Goal: Task Accomplishment & Management: Use online tool/utility

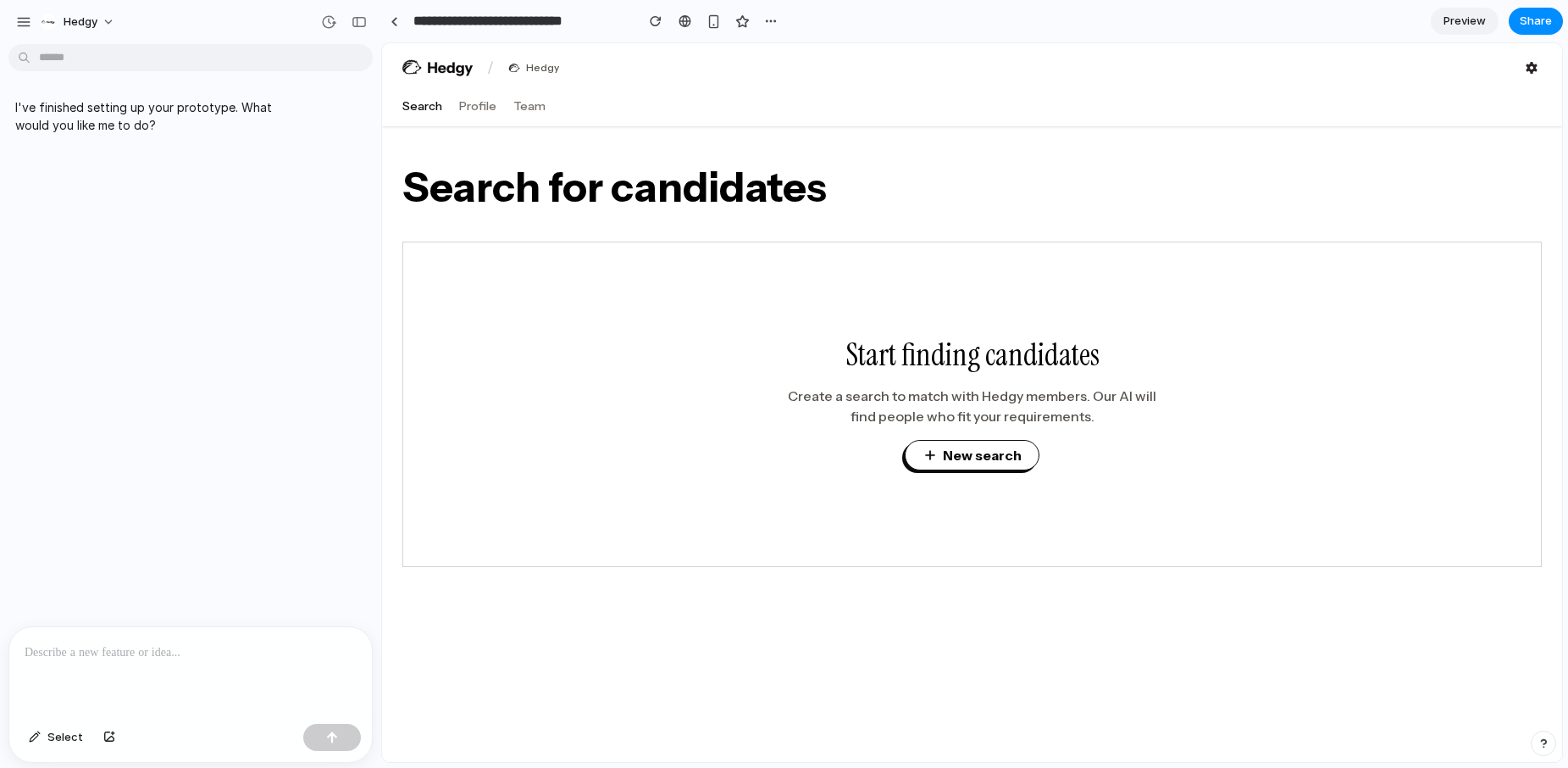
click at [293, 651] on p at bounding box center [191, 652] width 332 height 20
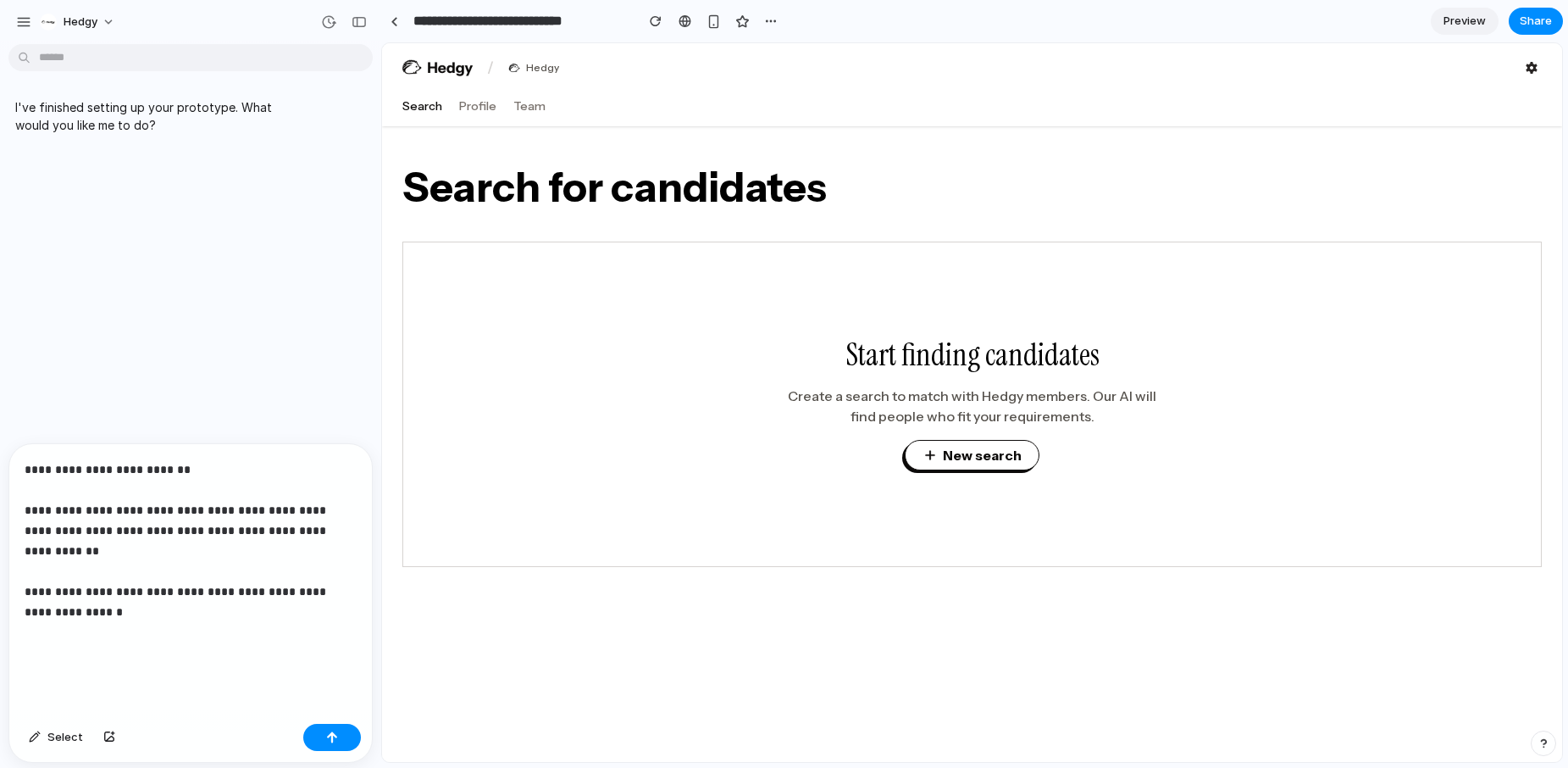
click at [178, 509] on p "**********" at bounding box center [191, 561] width 332 height 204
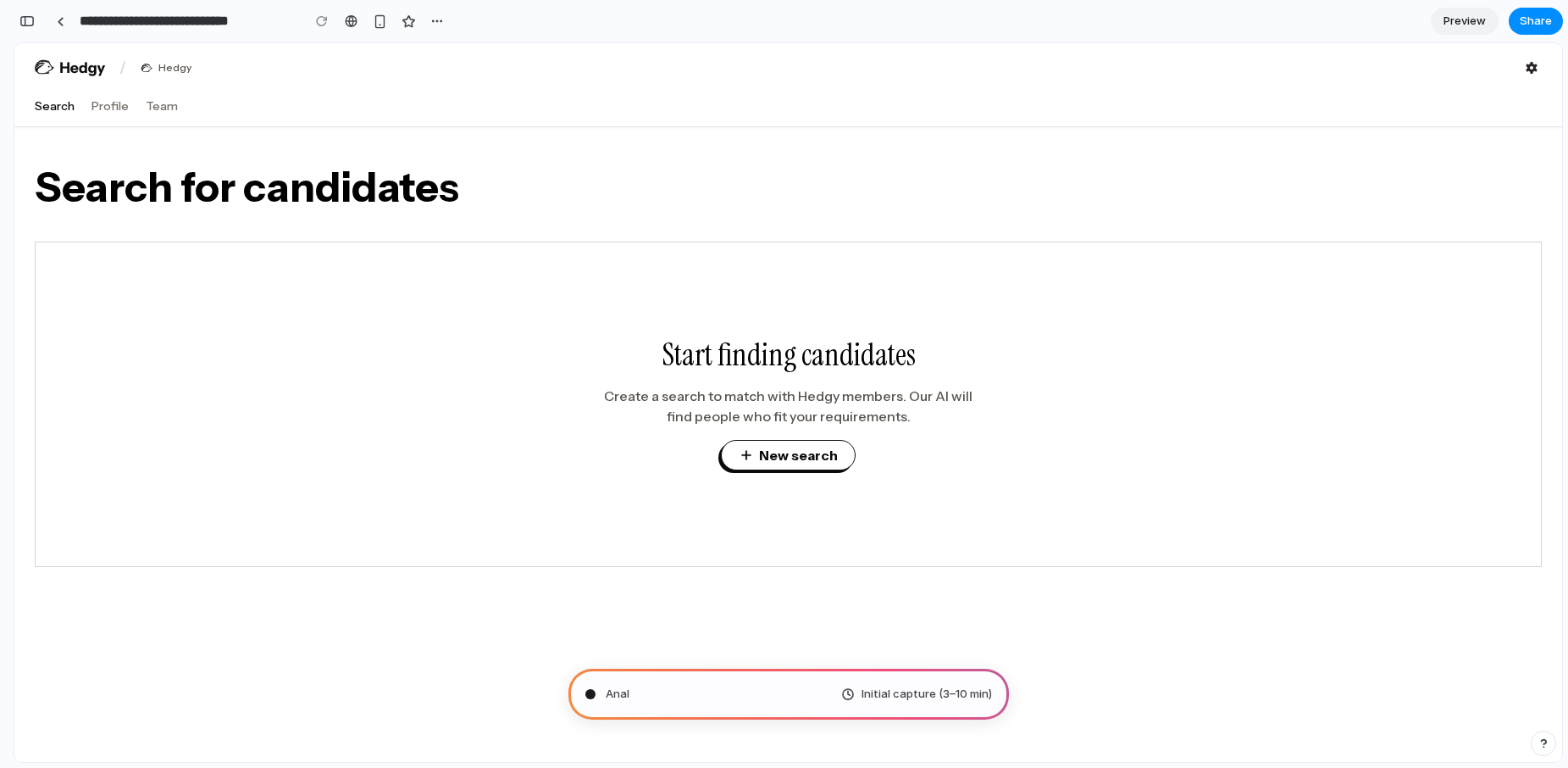
scroll to position [120, 0]
type input "**********"
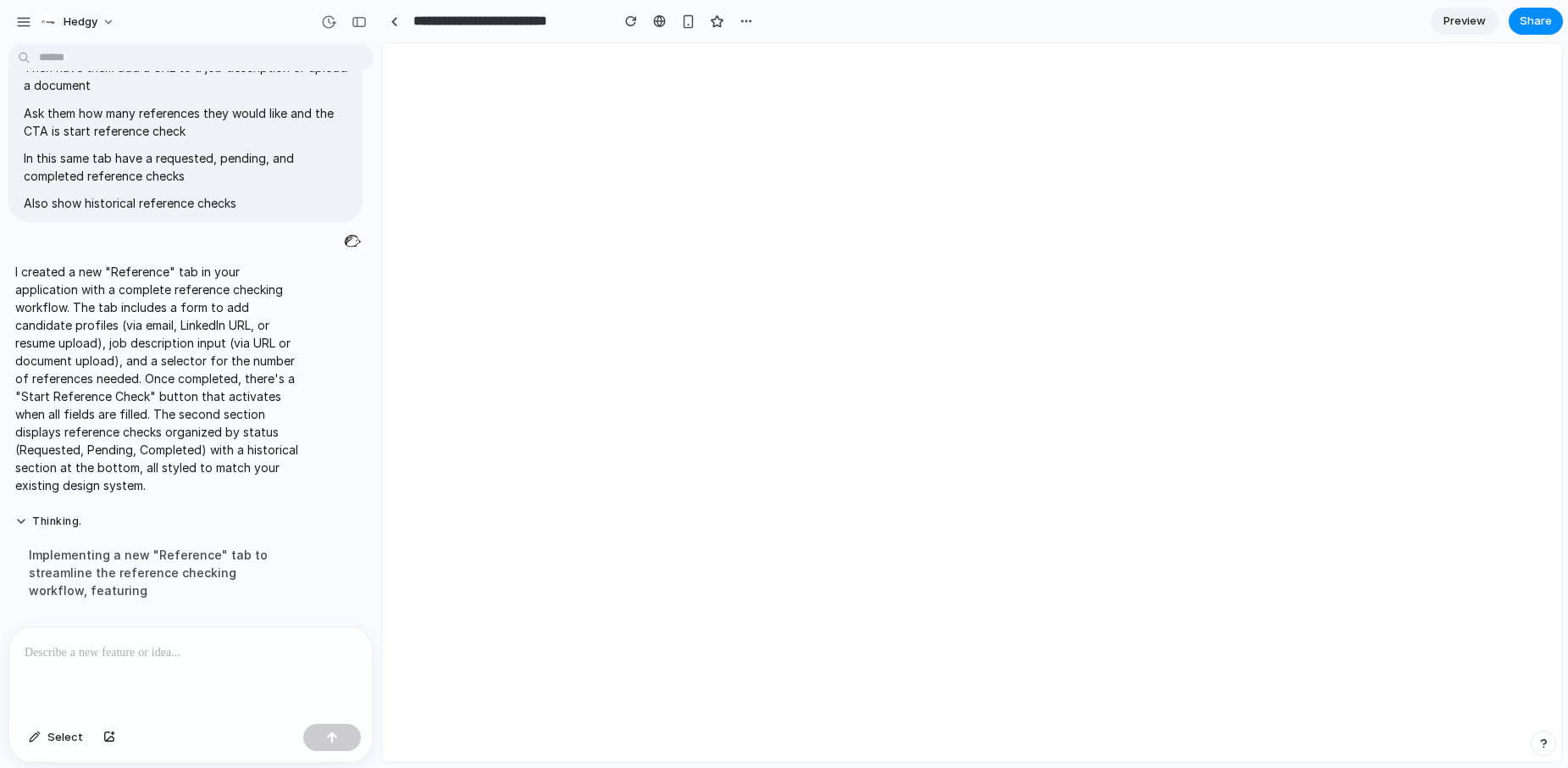
scroll to position [0, 0]
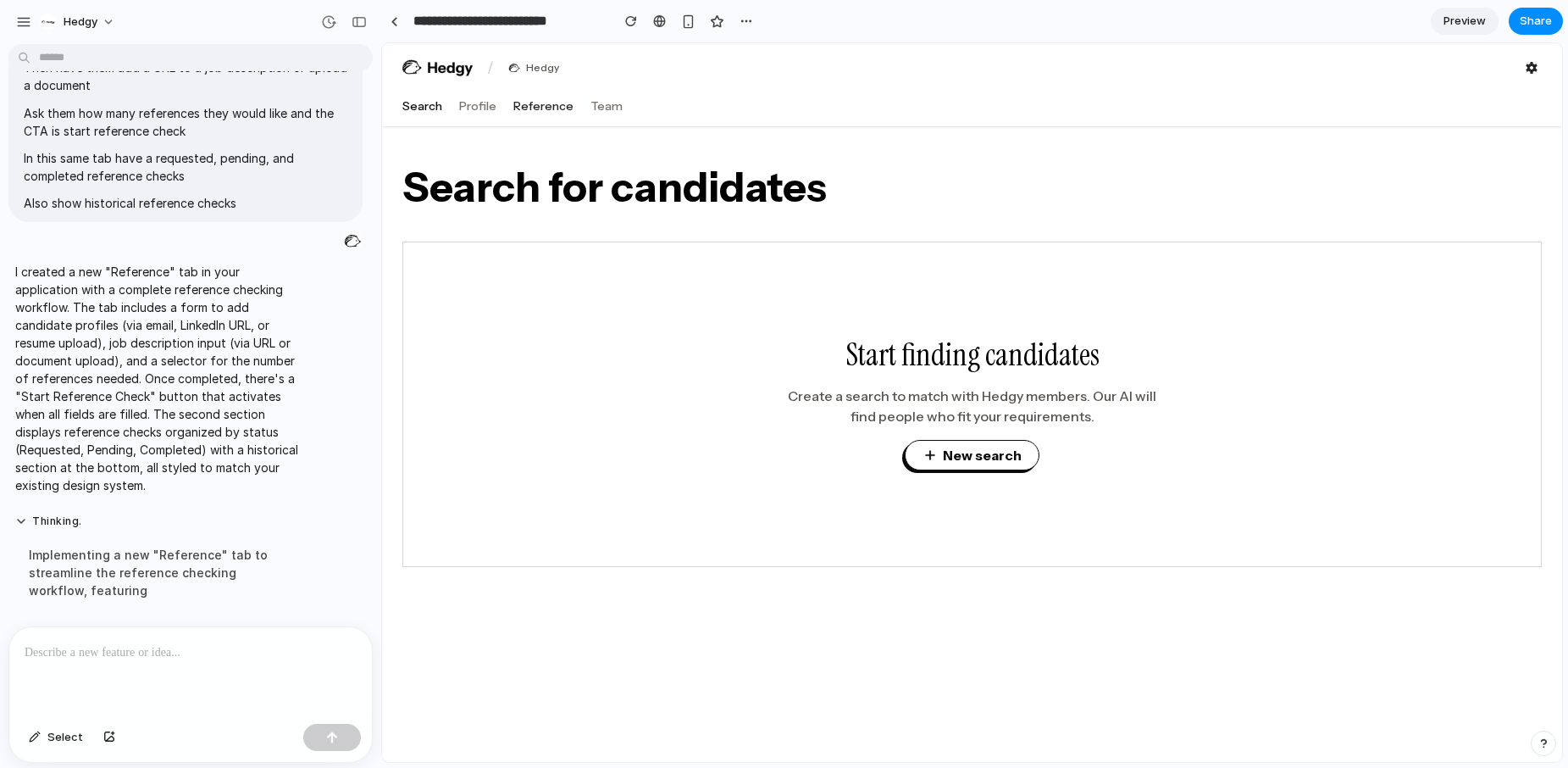
click at [532, 111] on button "Reference" at bounding box center [543, 106] width 61 height 17
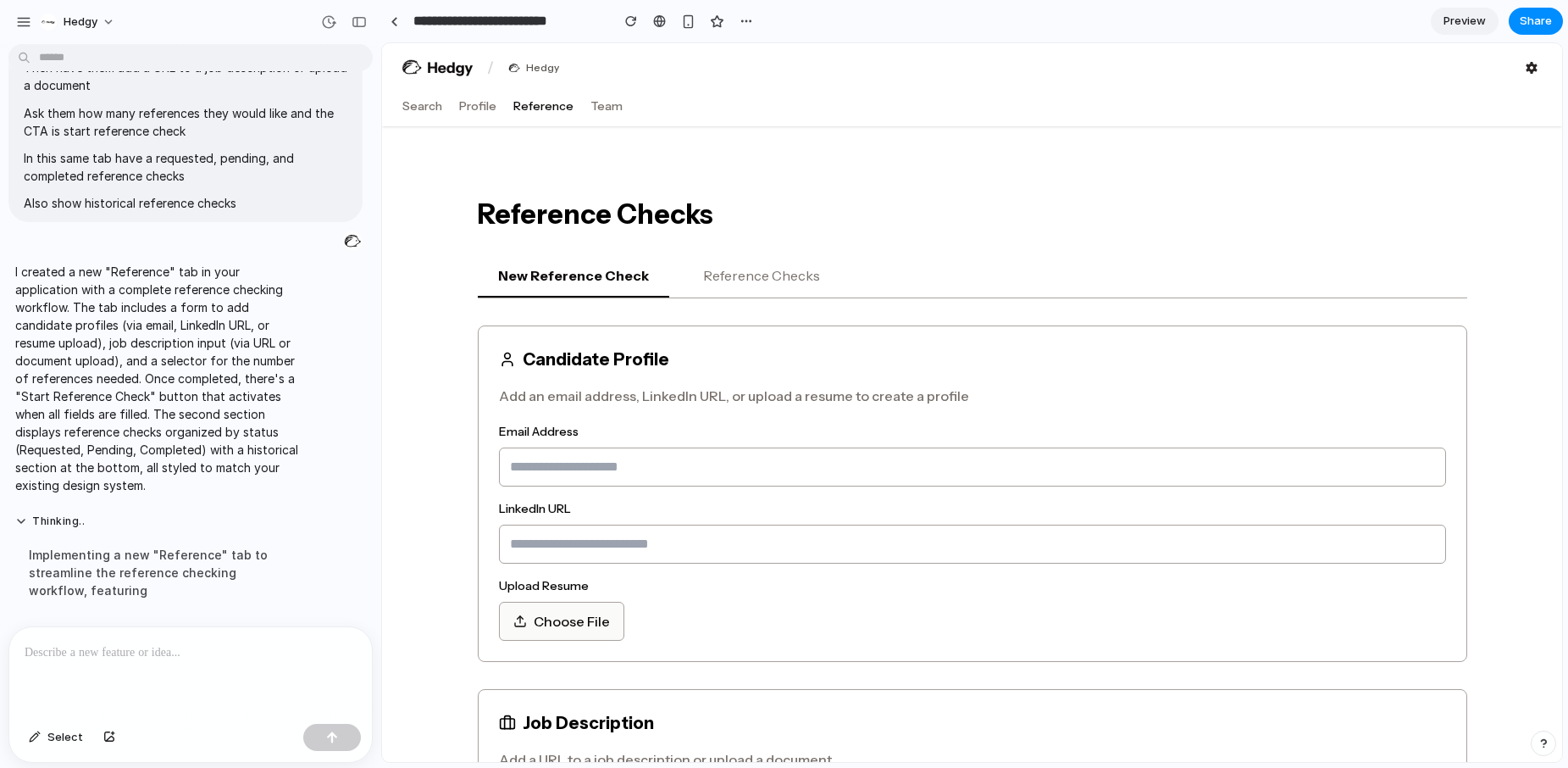
click at [762, 283] on button "Reference Checks" at bounding box center [762, 276] width 158 height 42
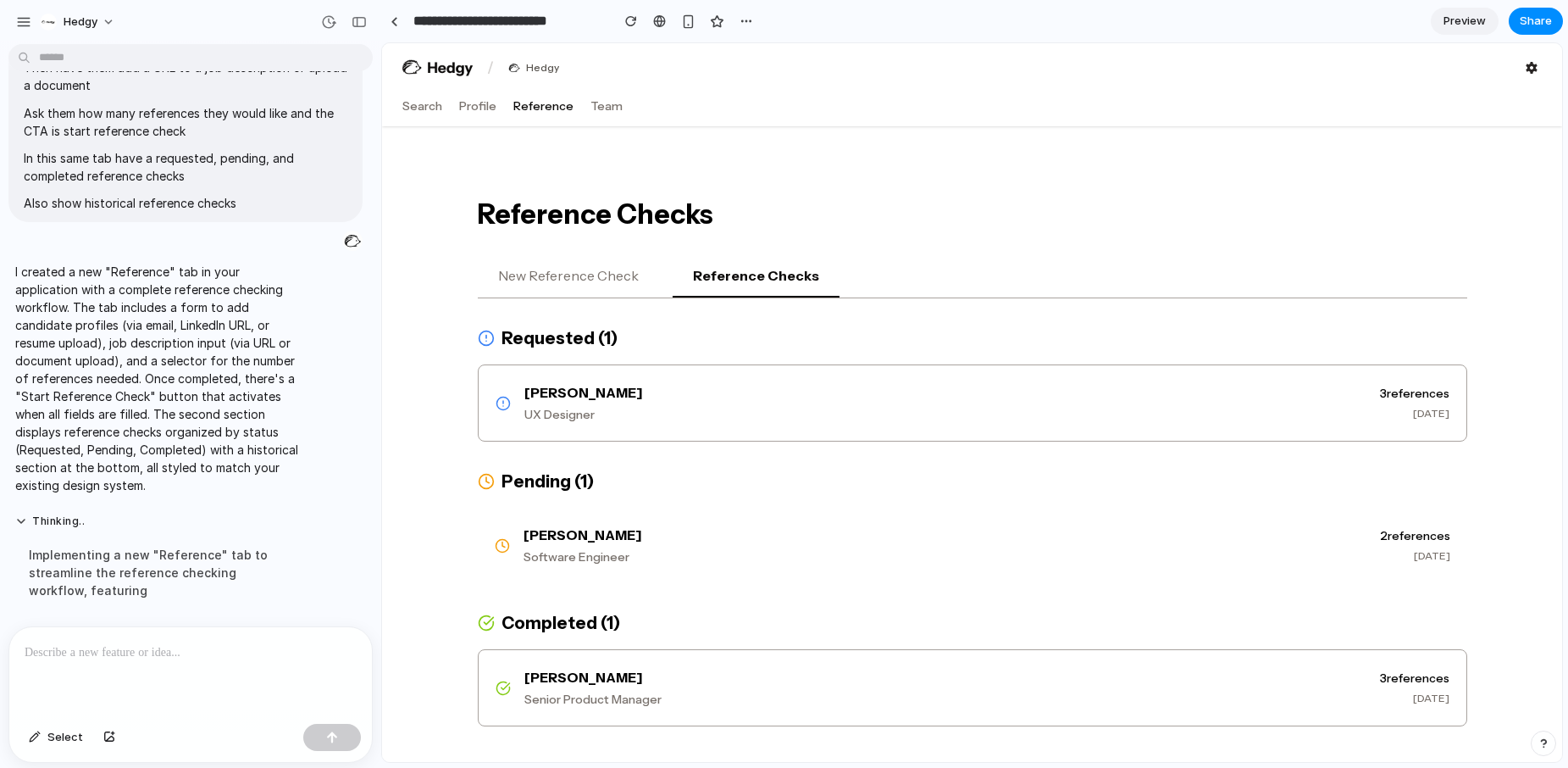
click at [601, 274] on button "New Reference Check" at bounding box center [568, 276] width 182 height 42
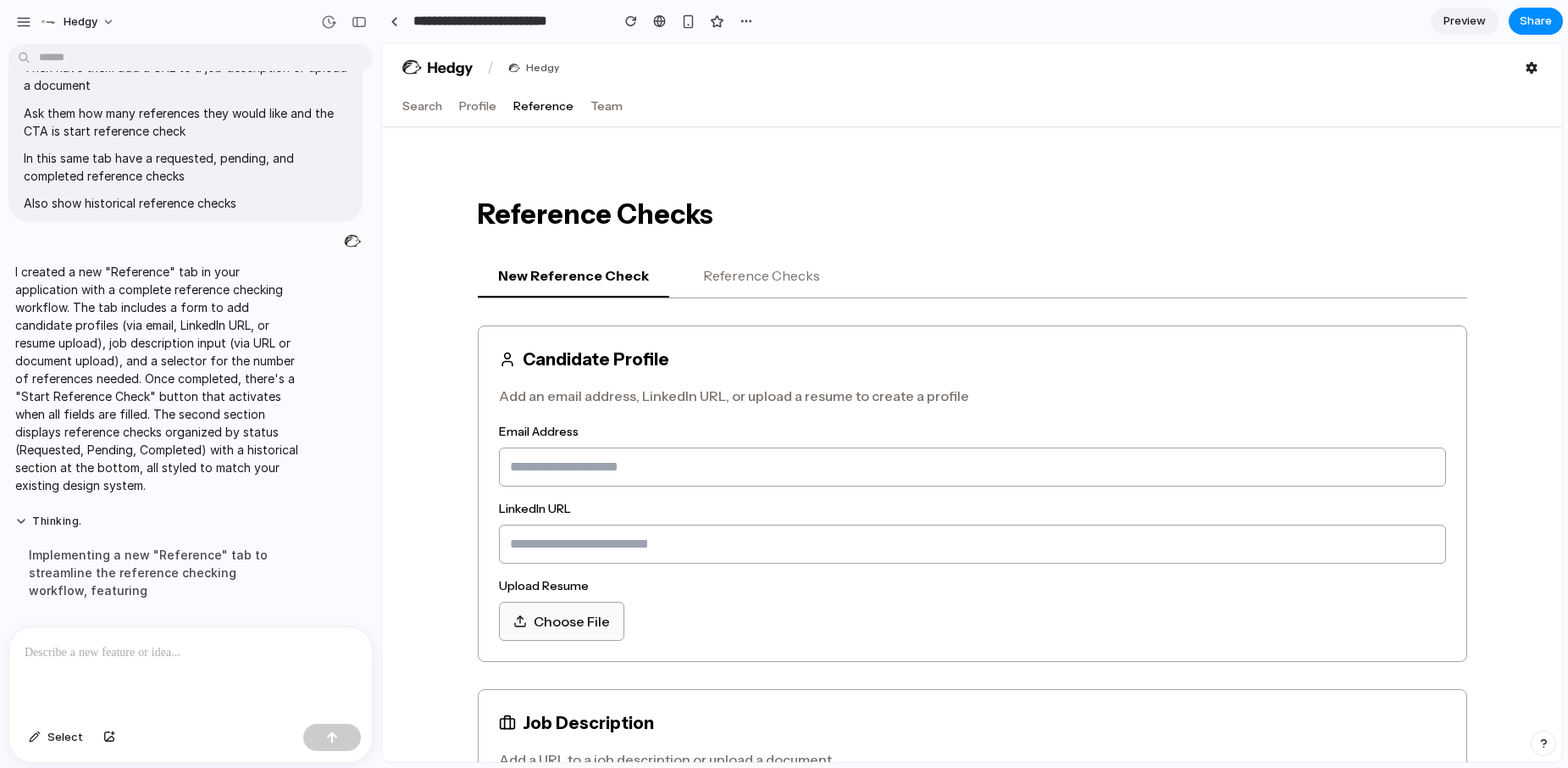
click at [723, 276] on button "Reference Checks" at bounding box center [762, 276] width 158 height 42
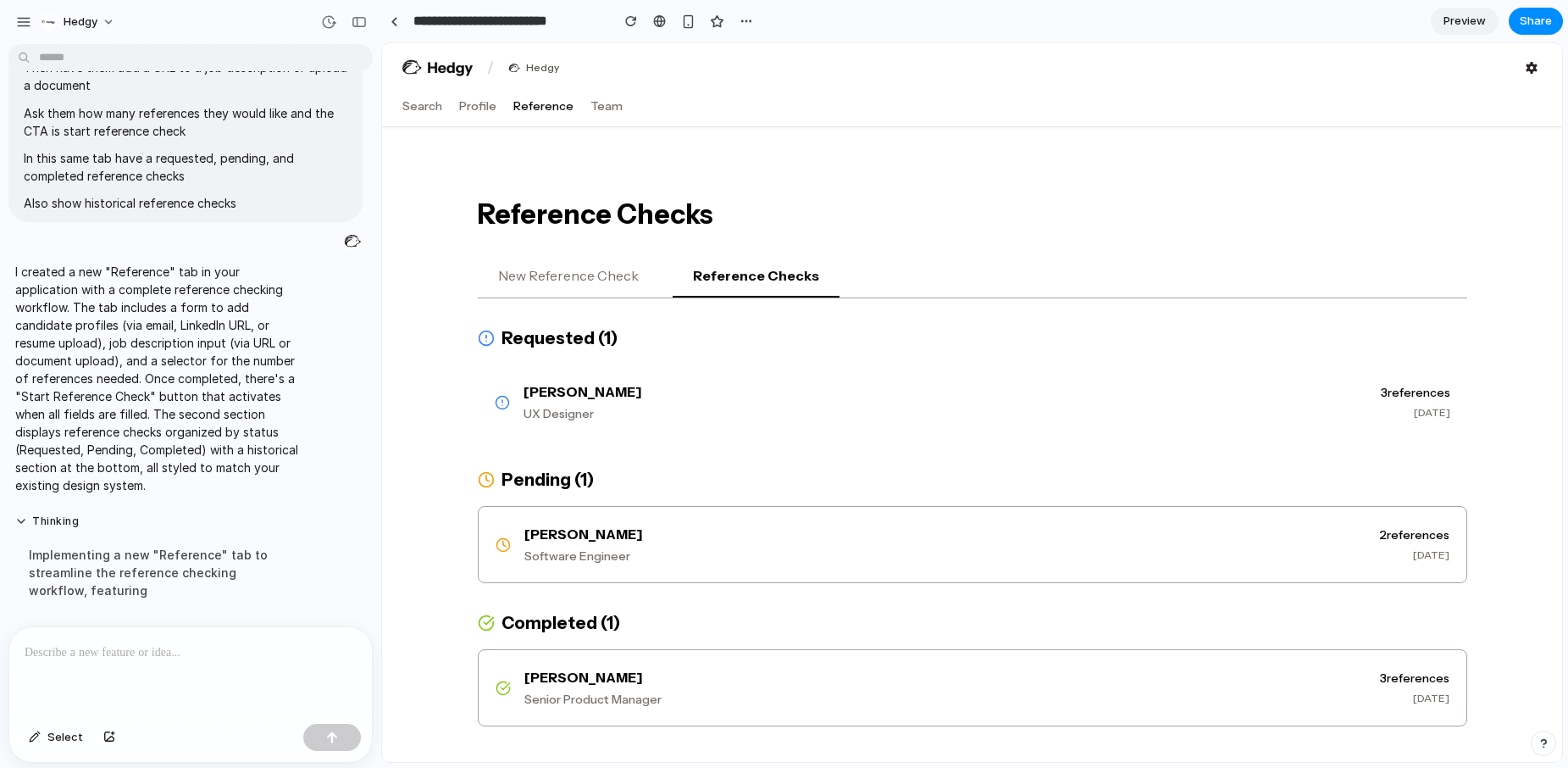
click at [226, 654] on p at bounding box center [191, 652] width 332 height 20
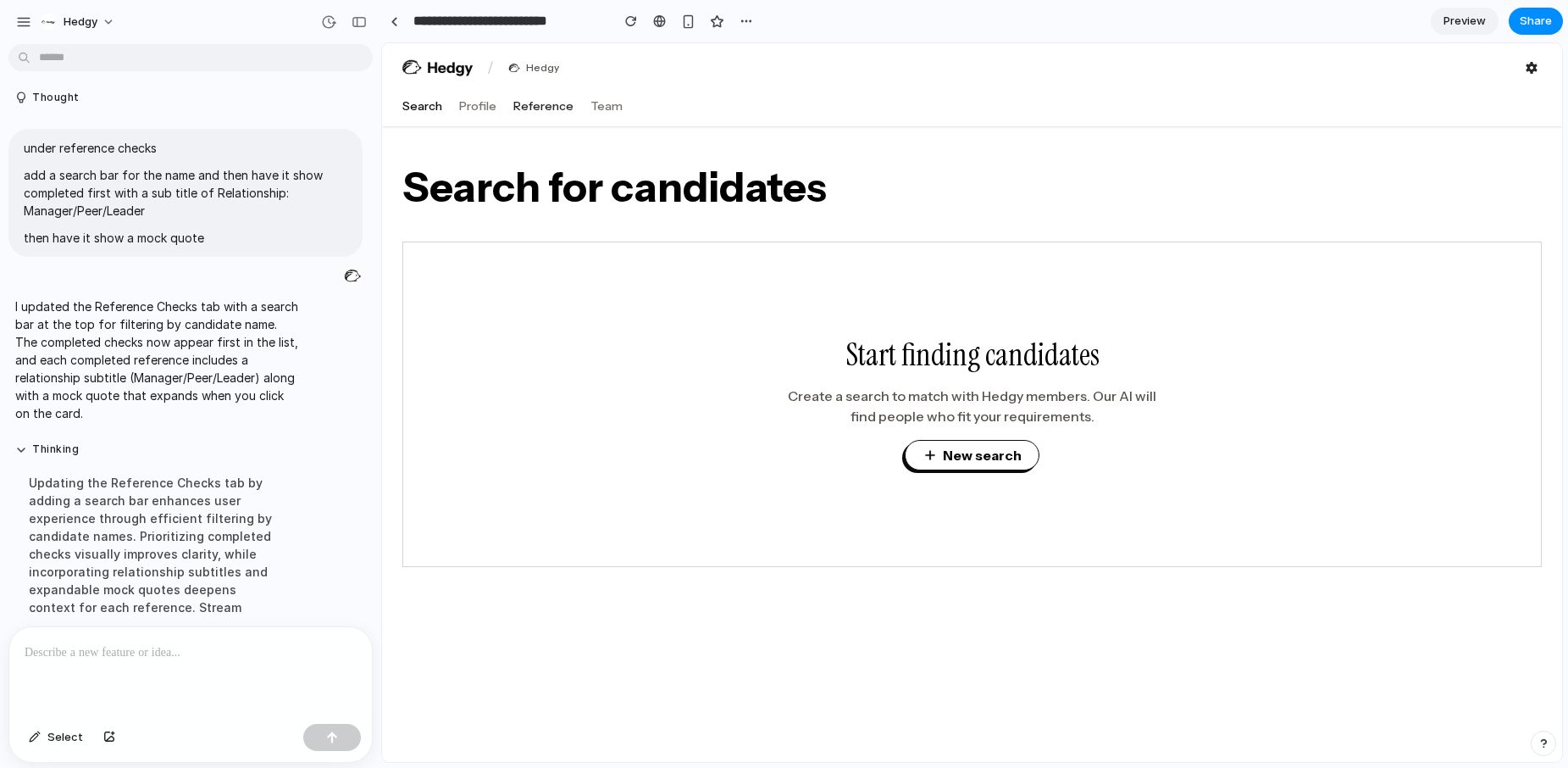
click at [541, 110] on button "Reference" at bounding box center [543, 106] width 61 height 17
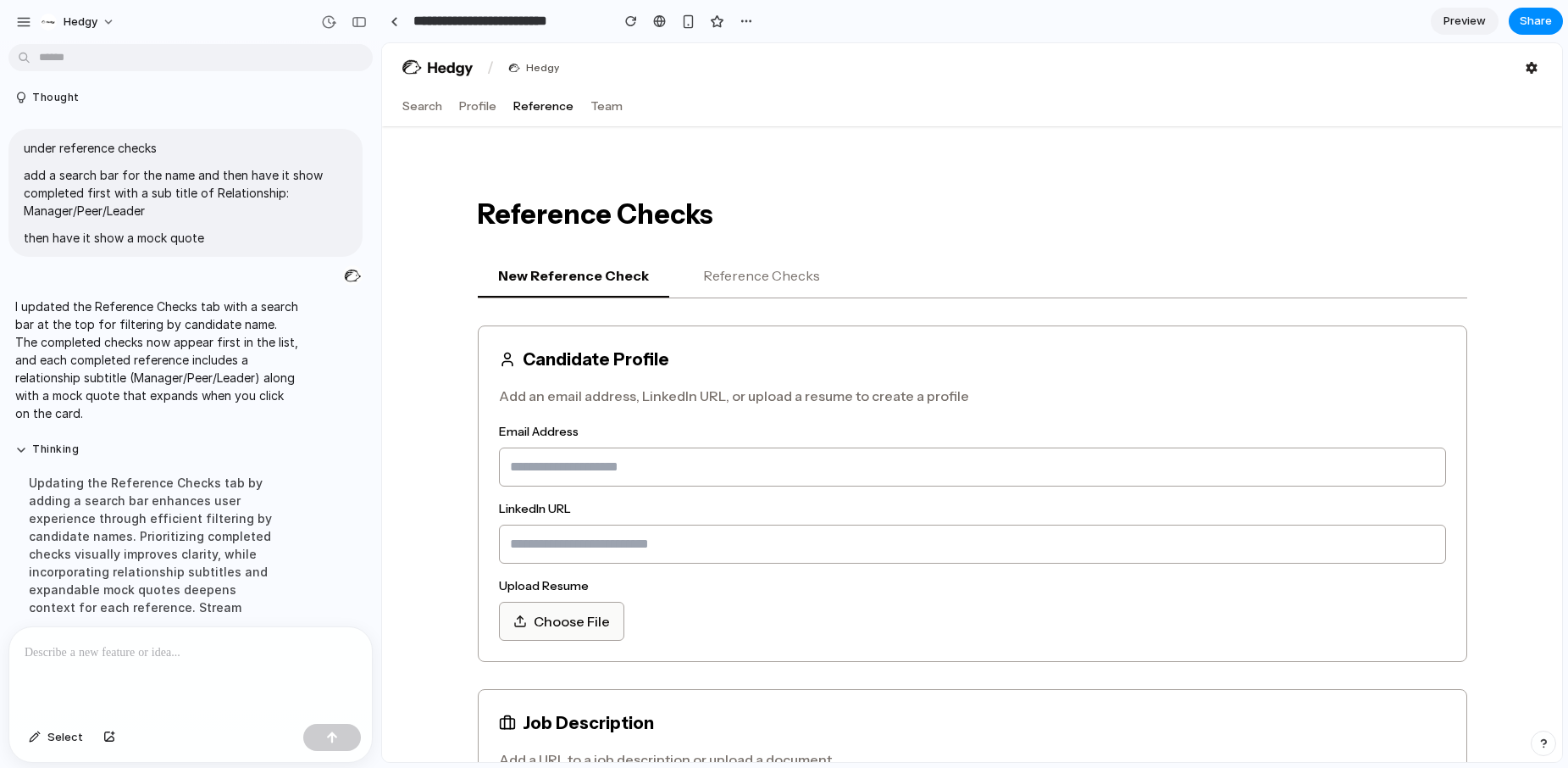
click at [746, 269] on button "Reference Checks" at bounding box center [762, 276] width 158 height 42
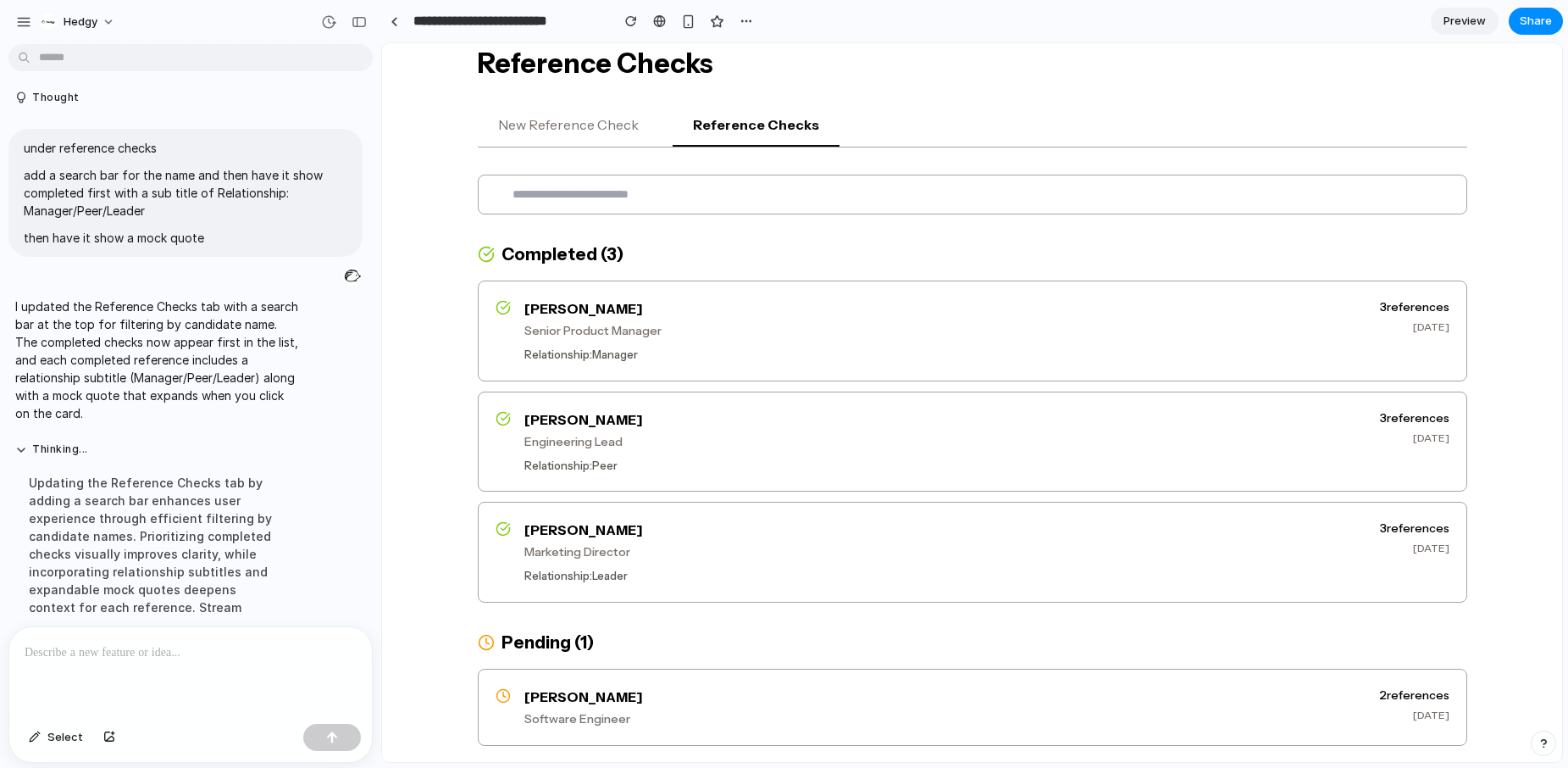
scroll to position [184, 0]
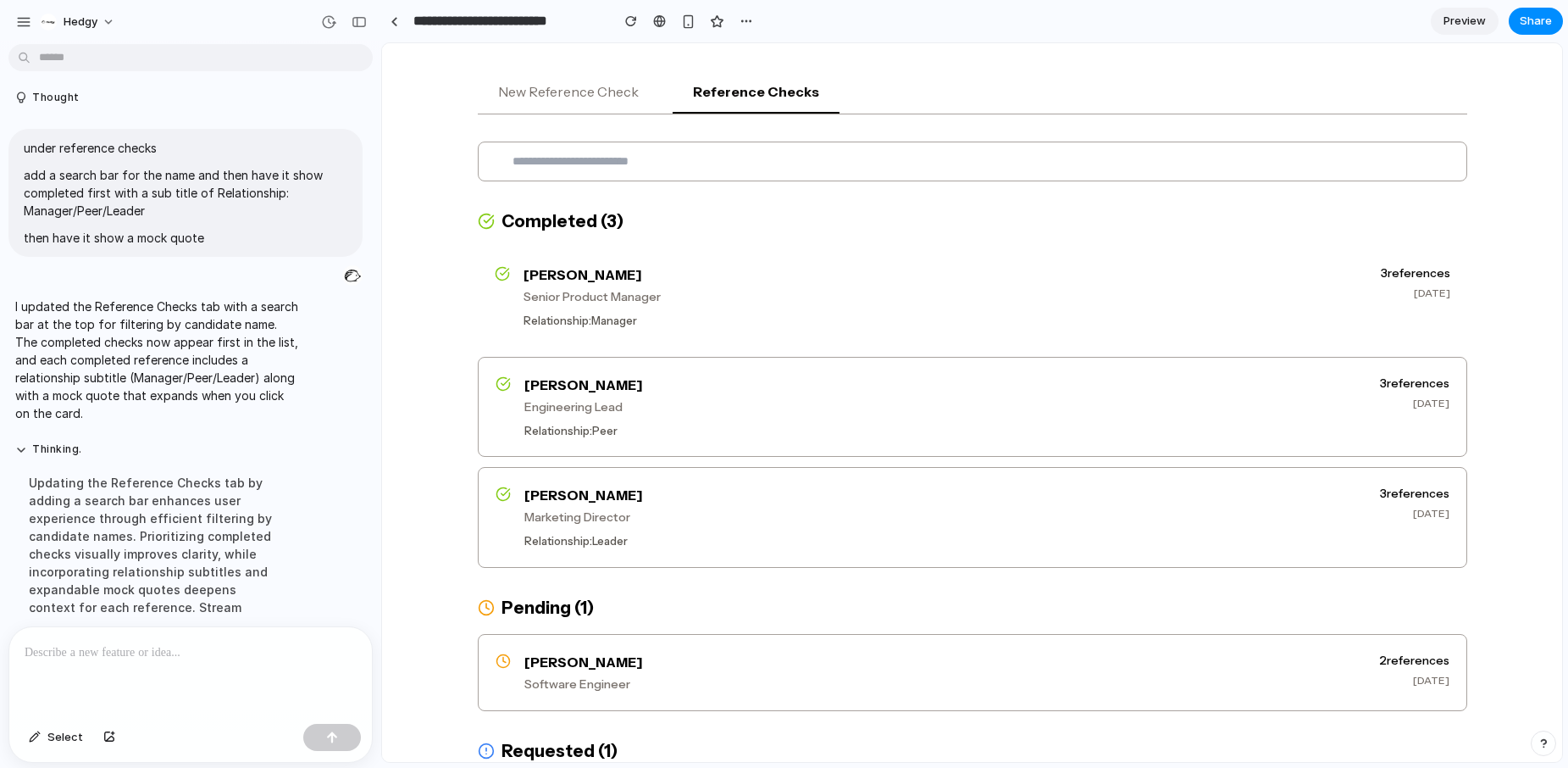
click at [740, 271] on h3 "[PERSON_NAME]" at bounding box center [945, 274] width 844 height 20
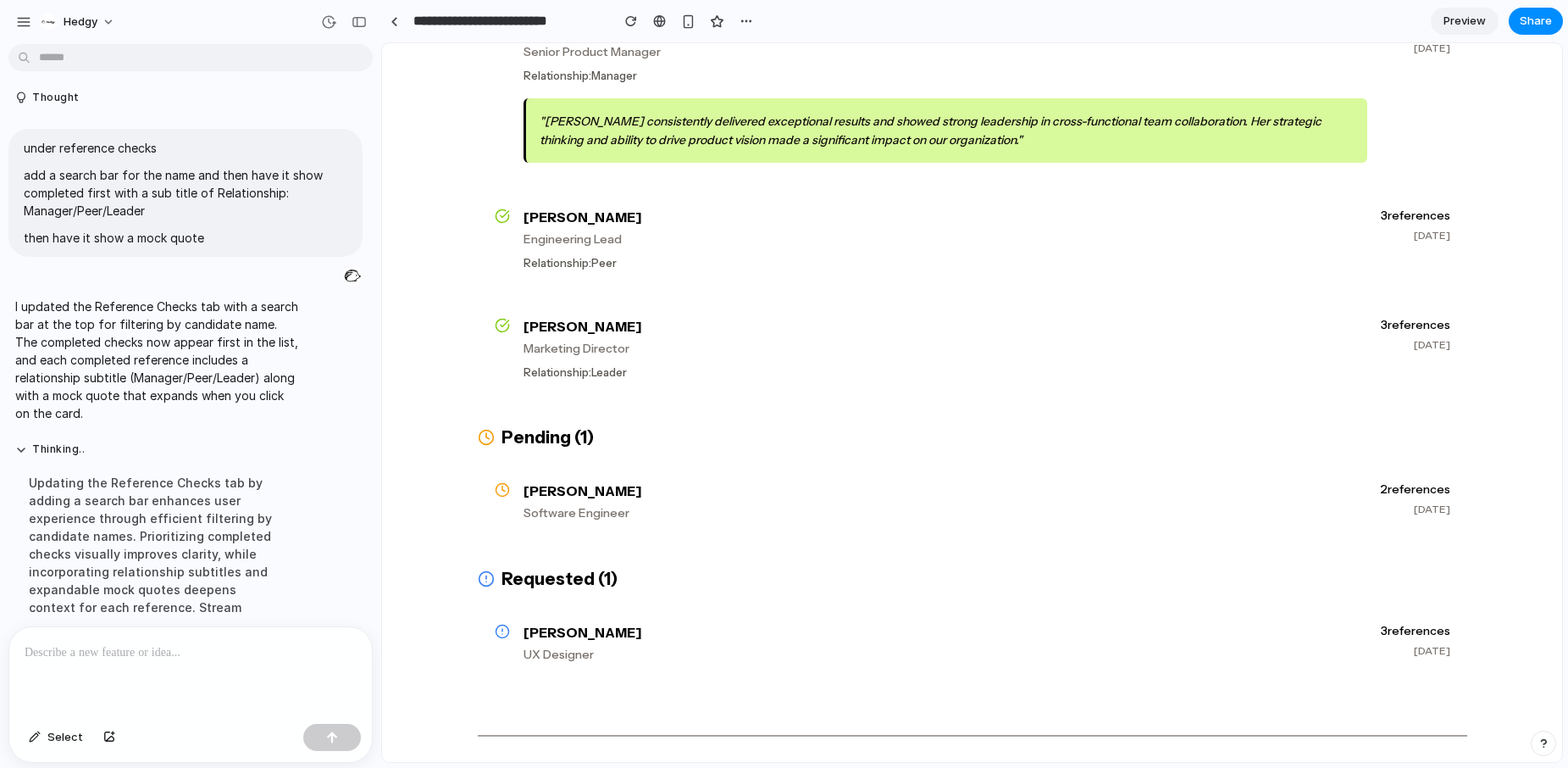
scroll to position [462, 0]
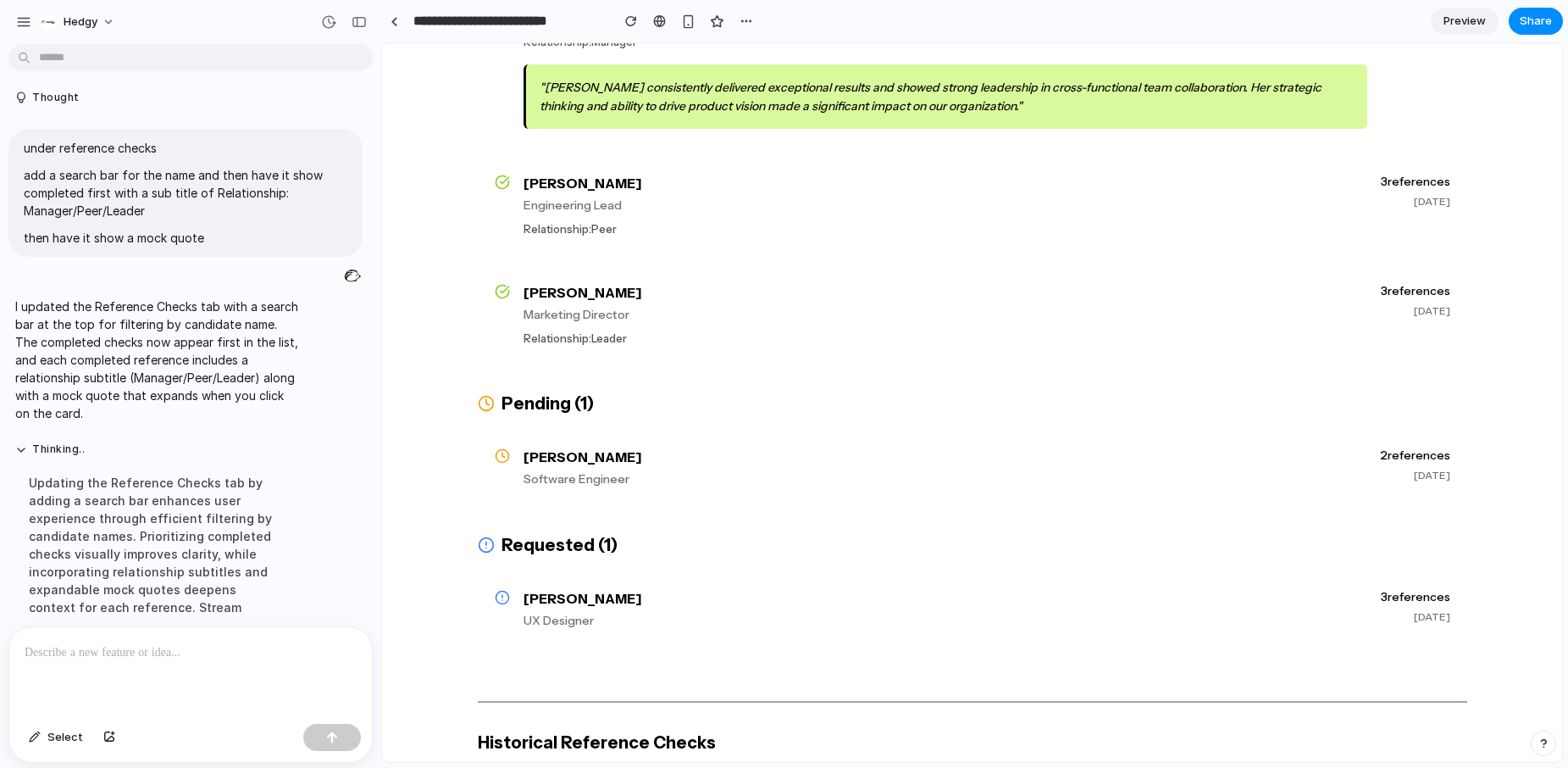
click at [190, 676] on div at bounding box center [190, 671] width 362 height 89
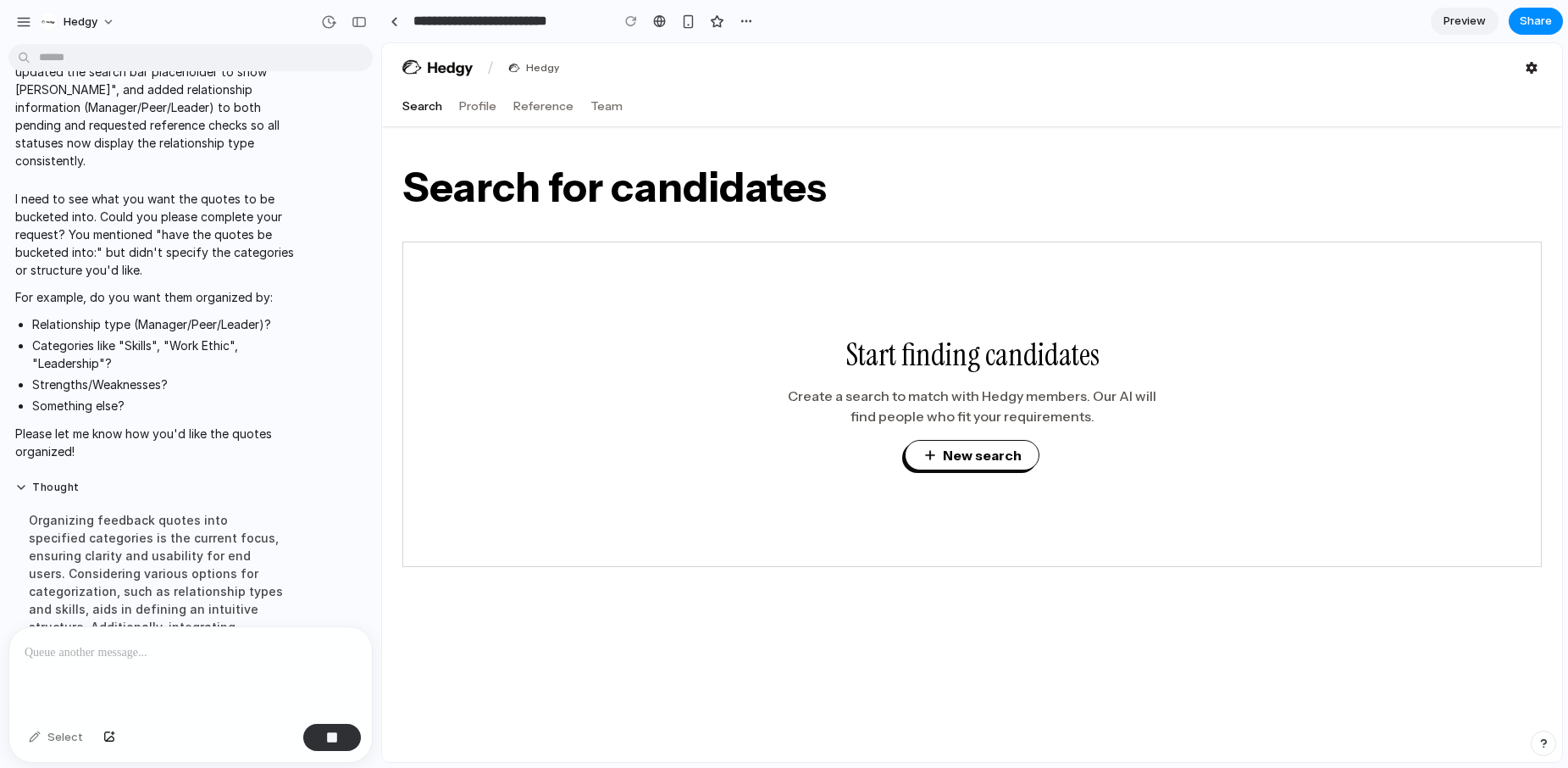
scroll to position [1635, 0]
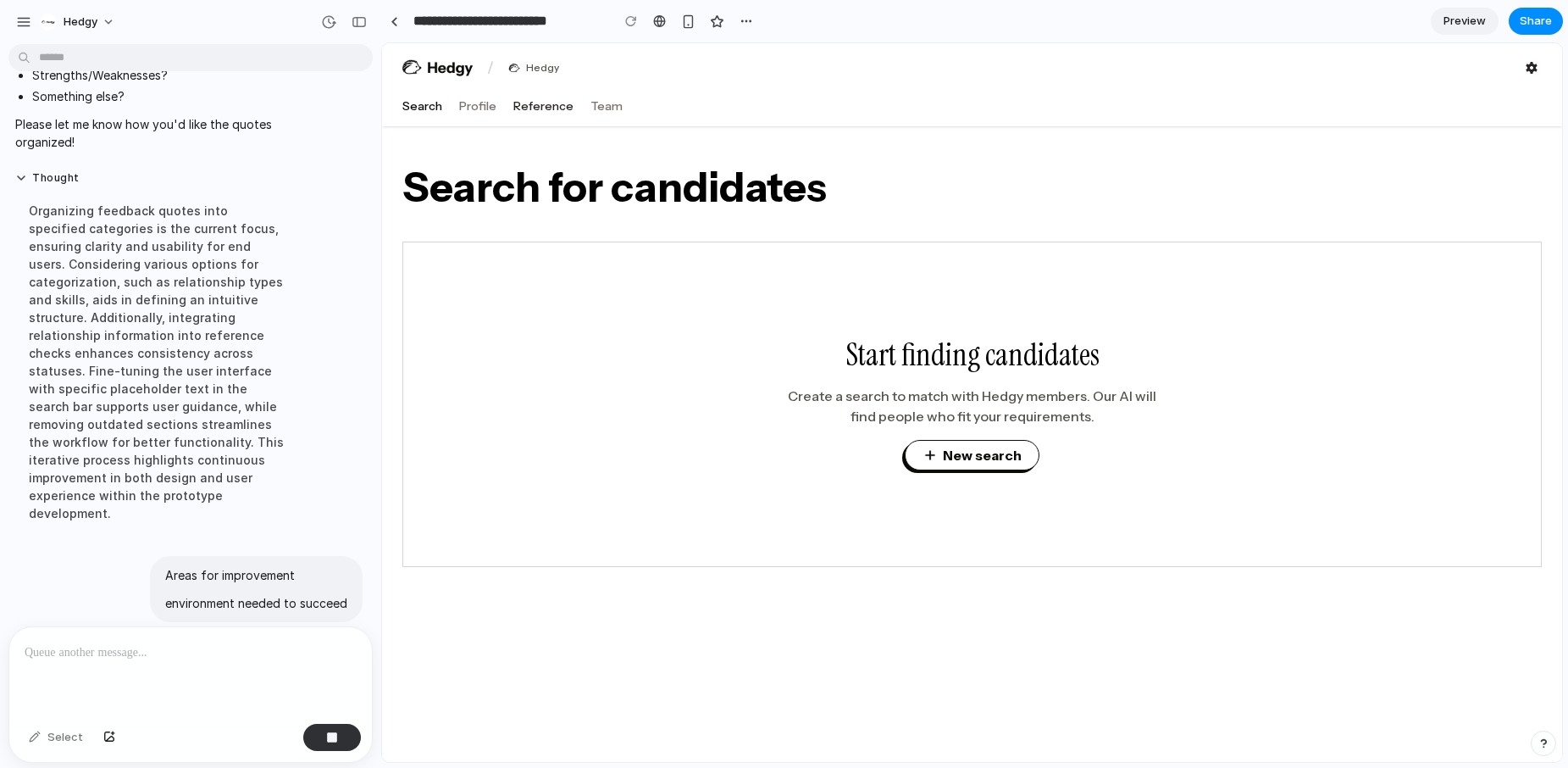
click at [538, 104] on button "Reference" at bounding box center [543, 106] width 61 height 17
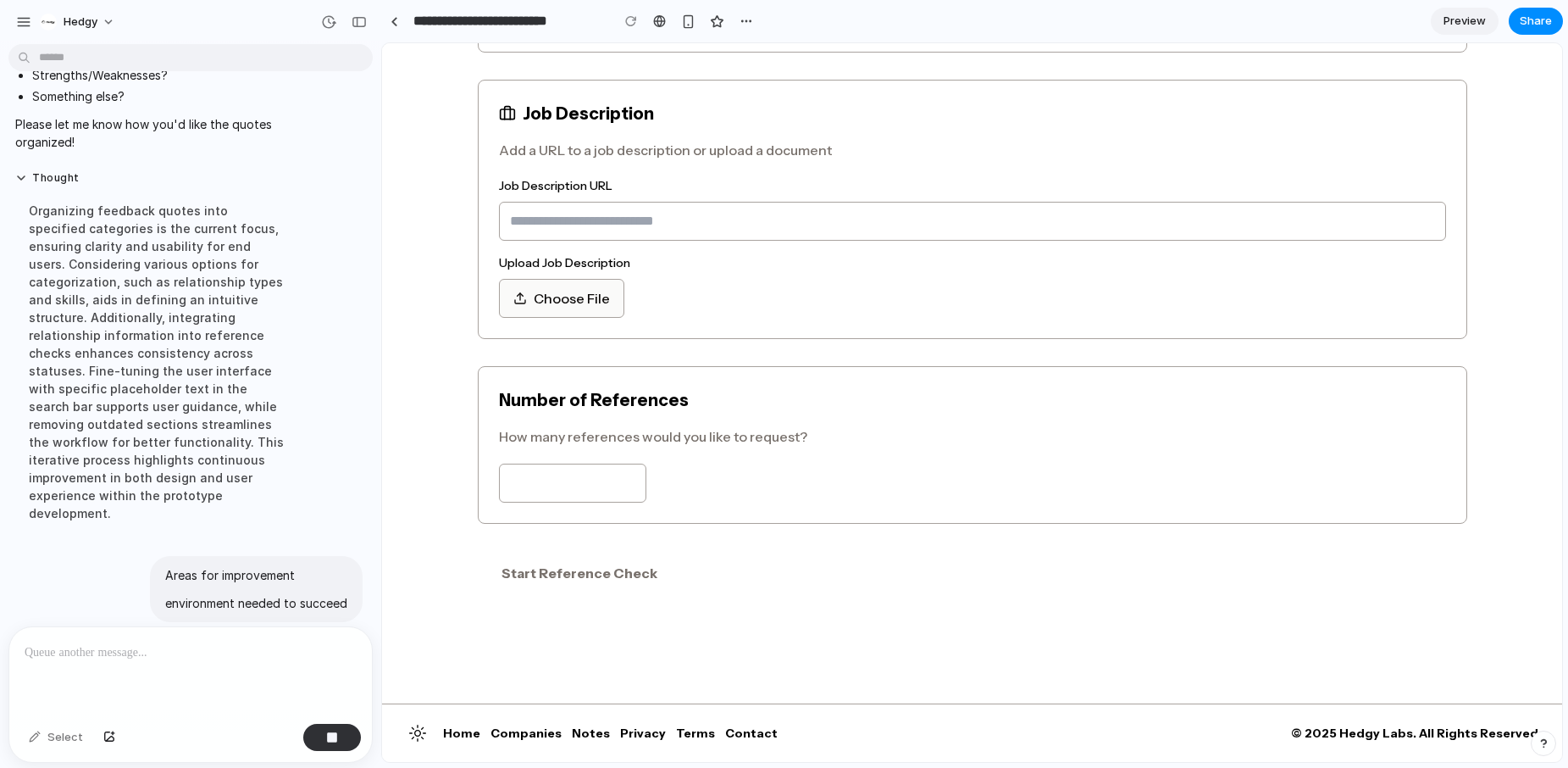
scroll to position [0, 0]
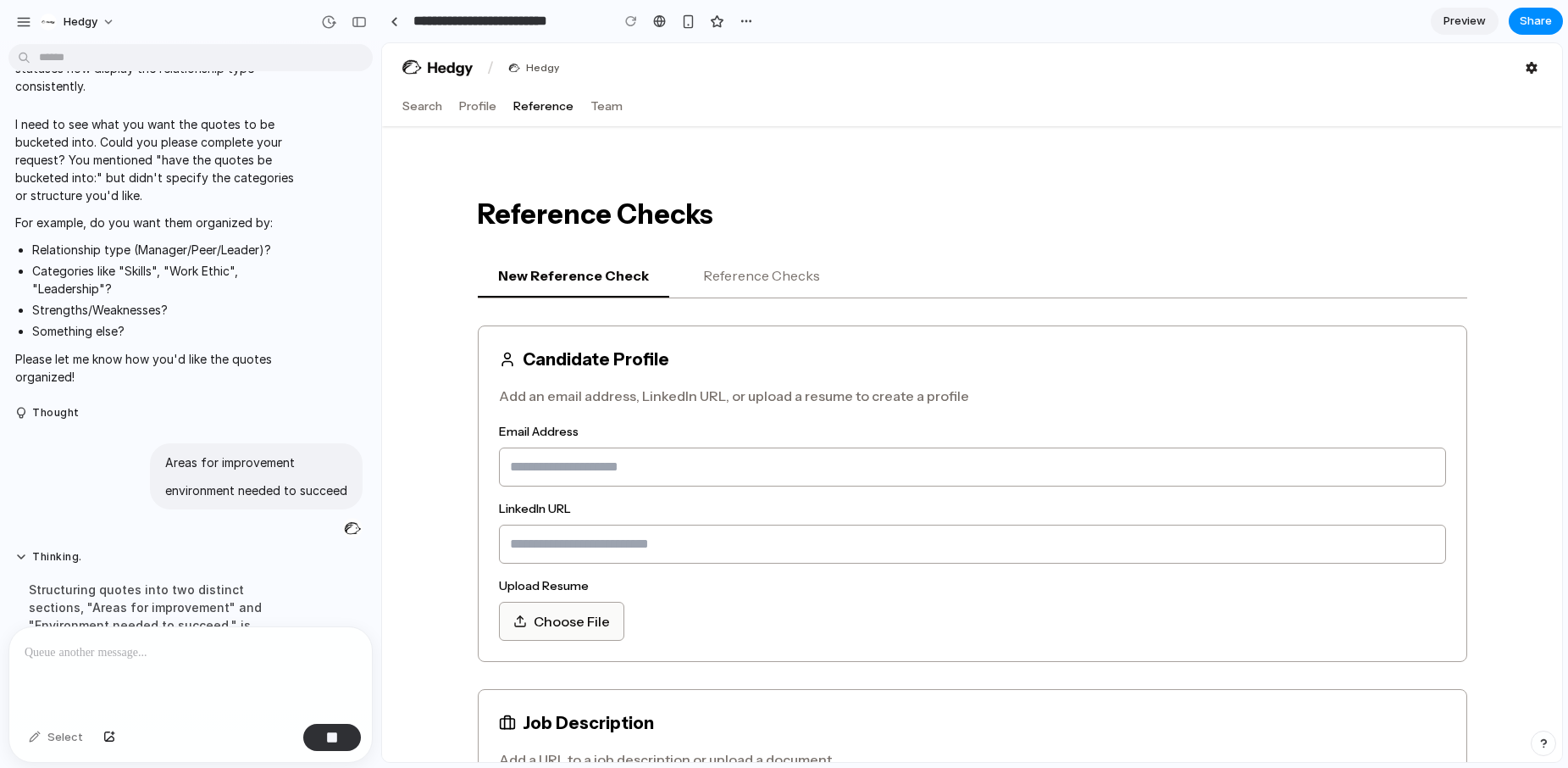
click at [740, 279] on button "Reference Checks" at bounding box center [762, 276] width 158 height 42
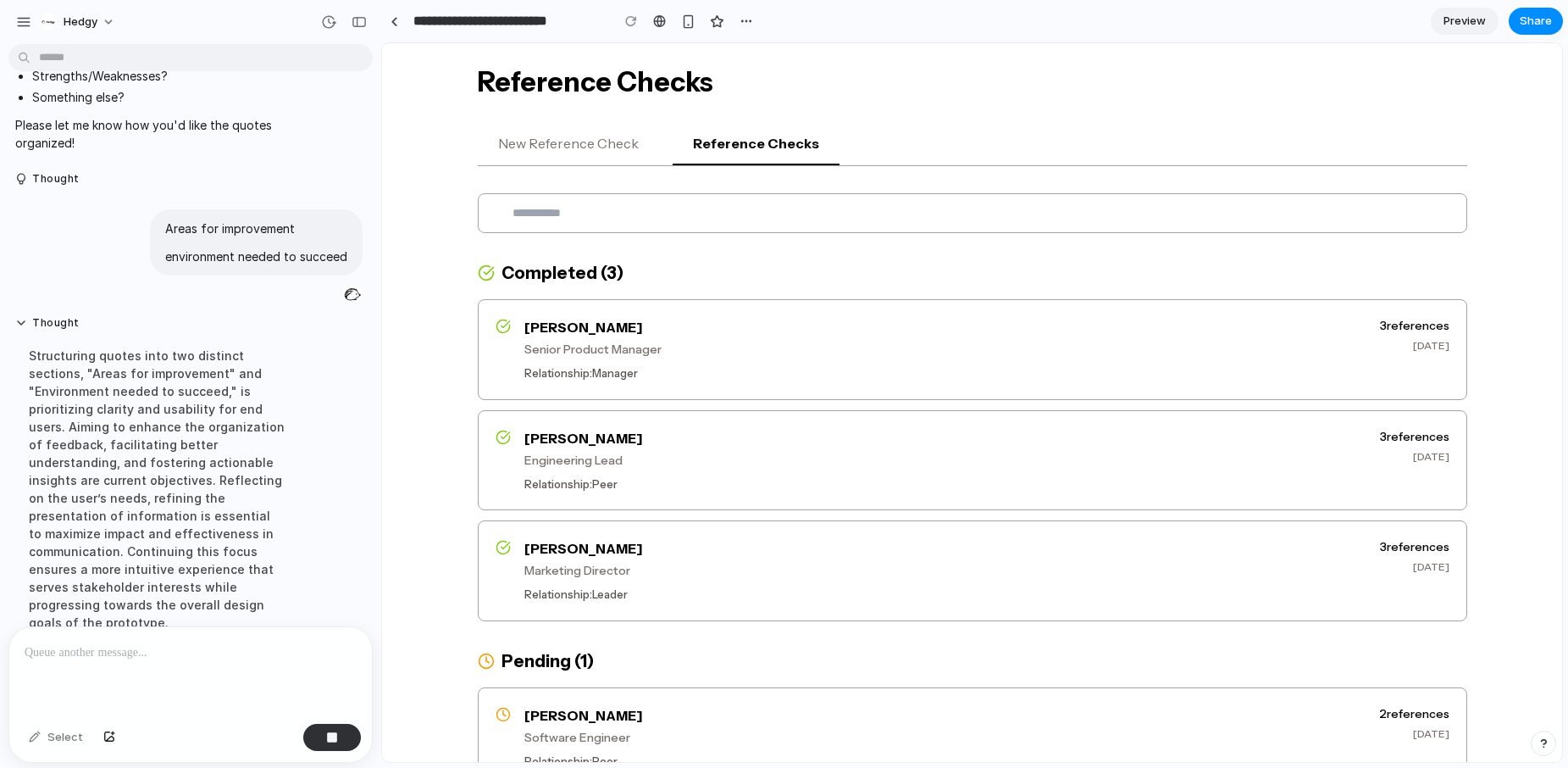
scroll to position [137, 0]
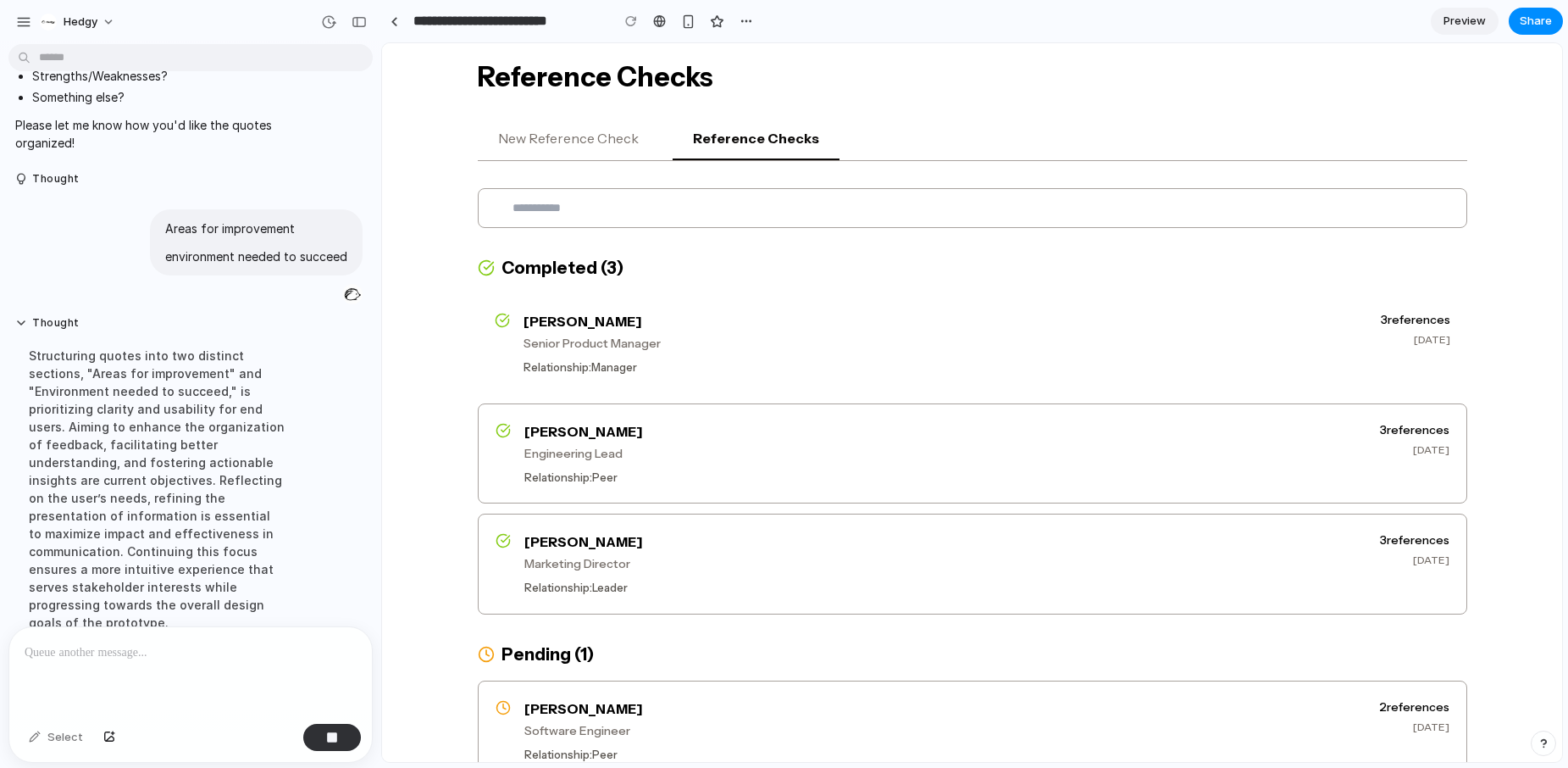
click at [761, 325] on h3 "[PERSON_NAME]" at bounding box center [945, 321] width 844 height 20
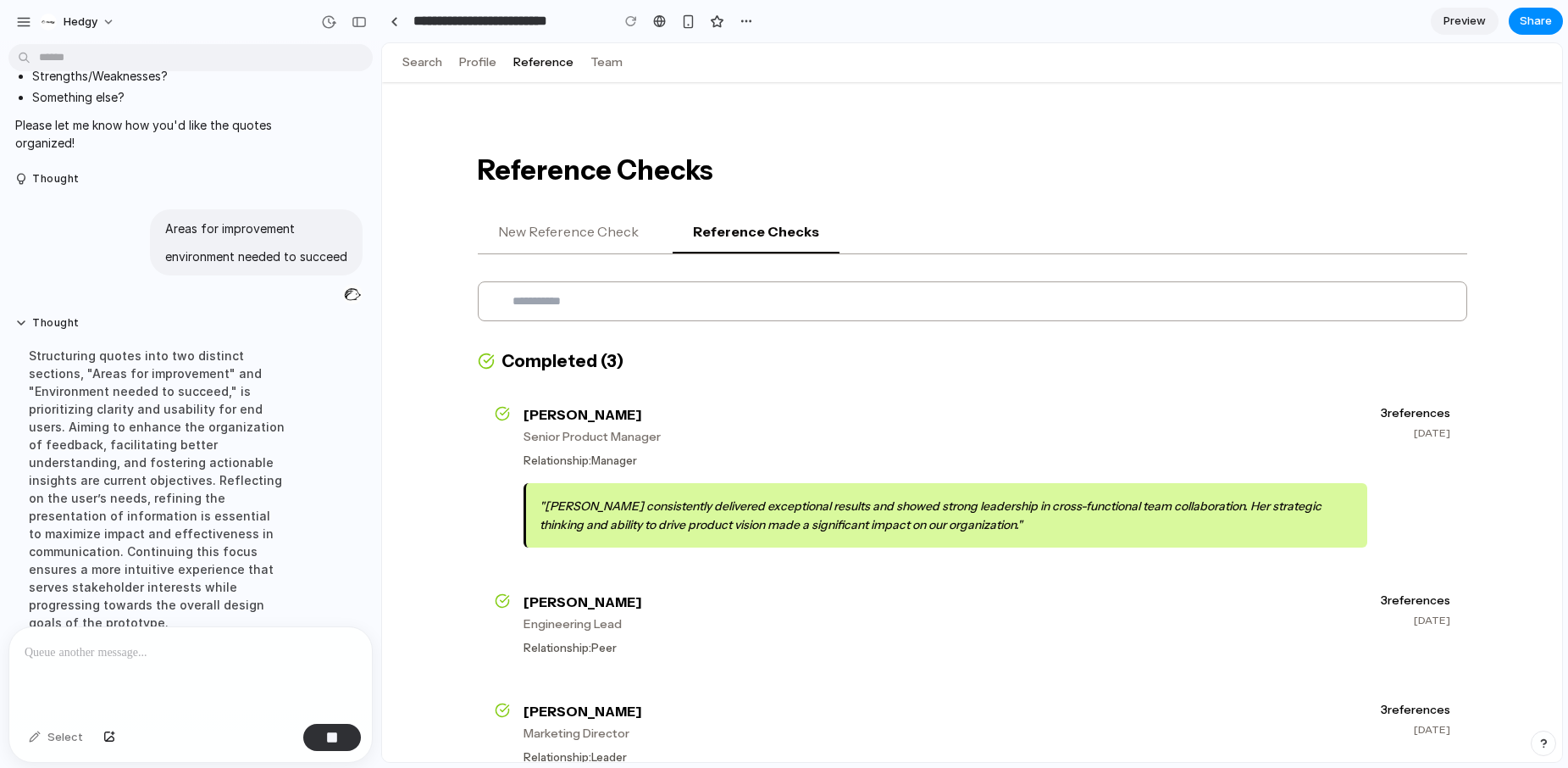
scroll to position [0, 0]
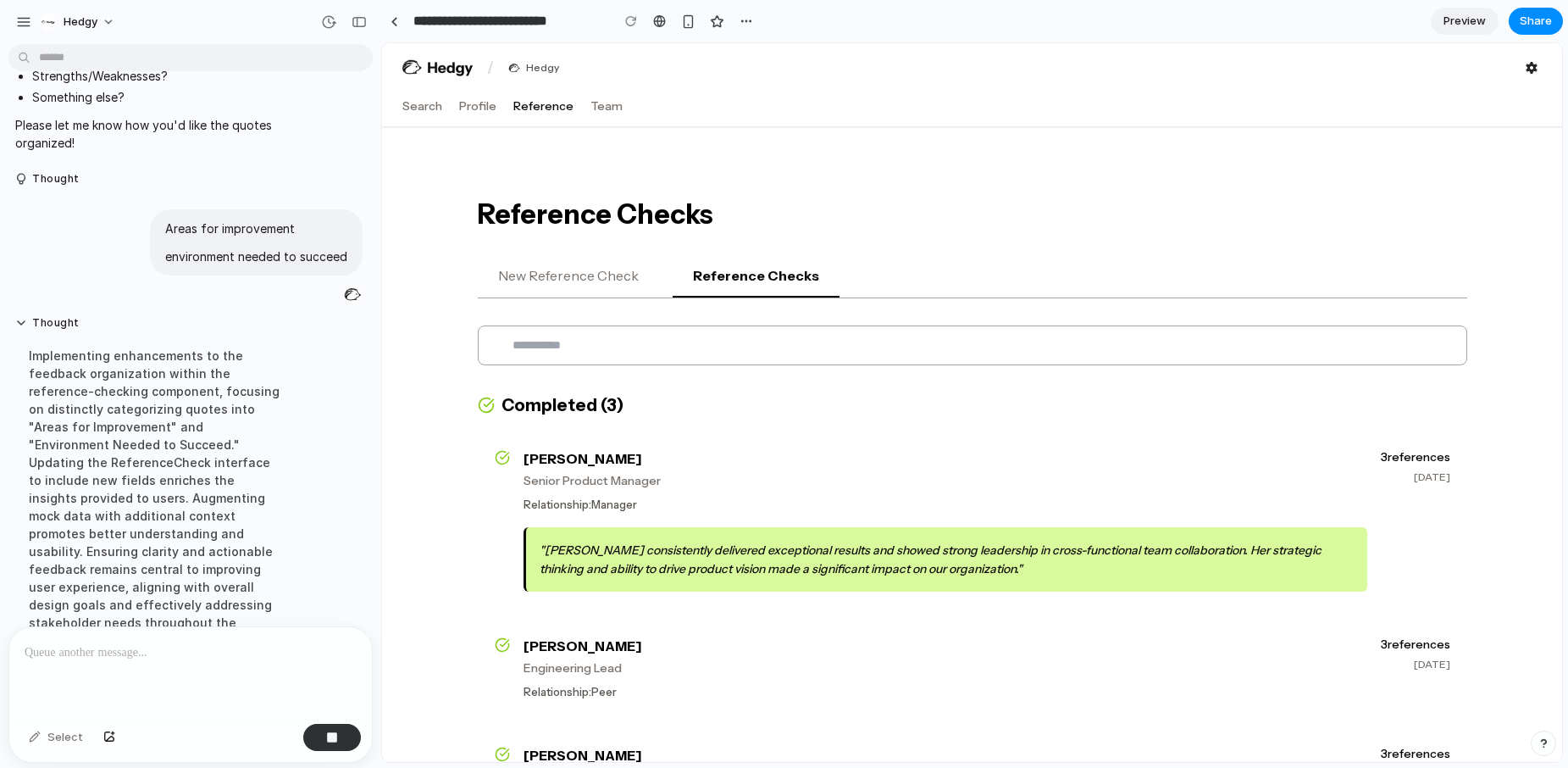
click at [219, 660] on p at bounding box center [191, 652] width 332 height 20
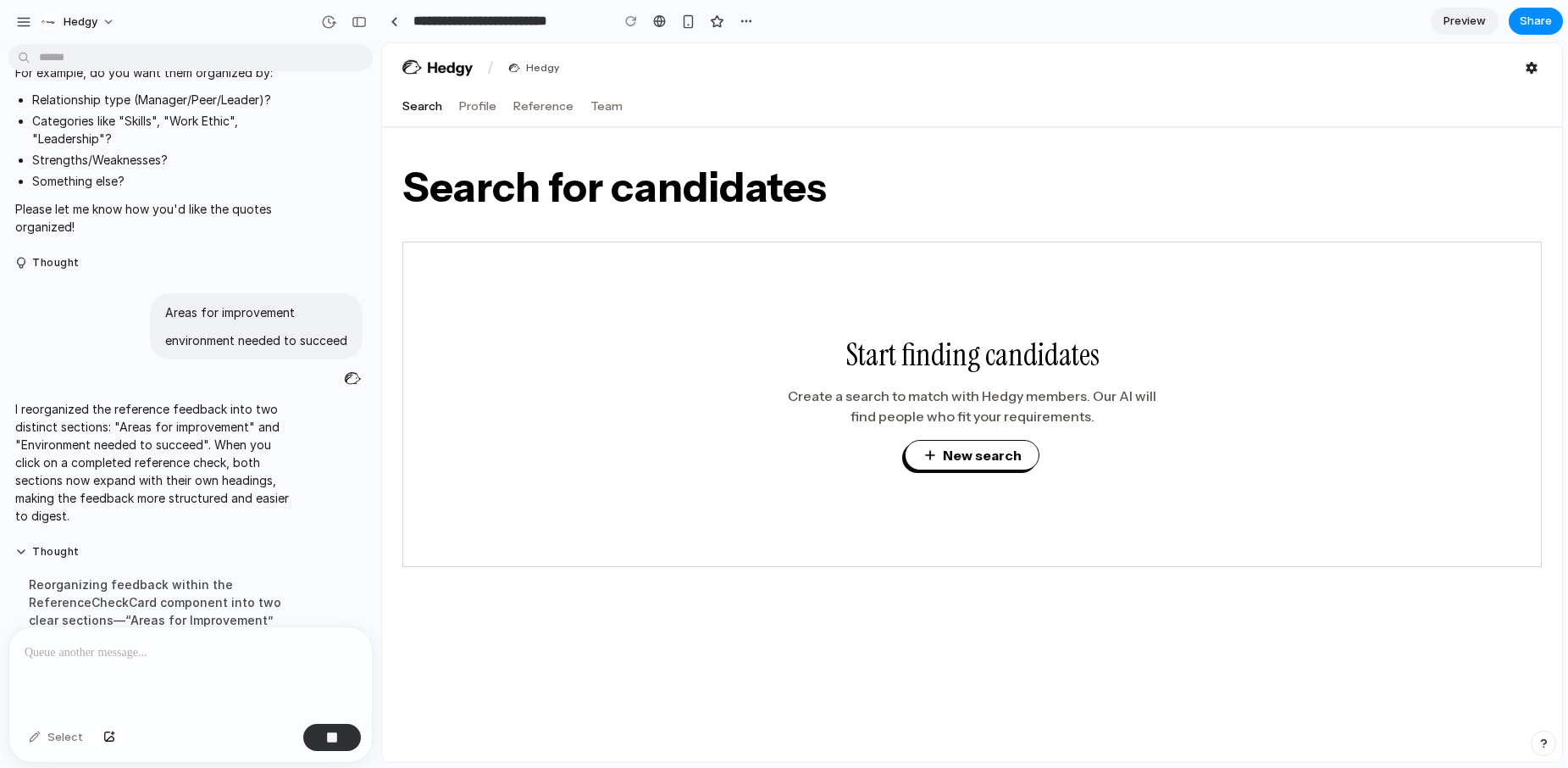
scroll to position [1897, 0]
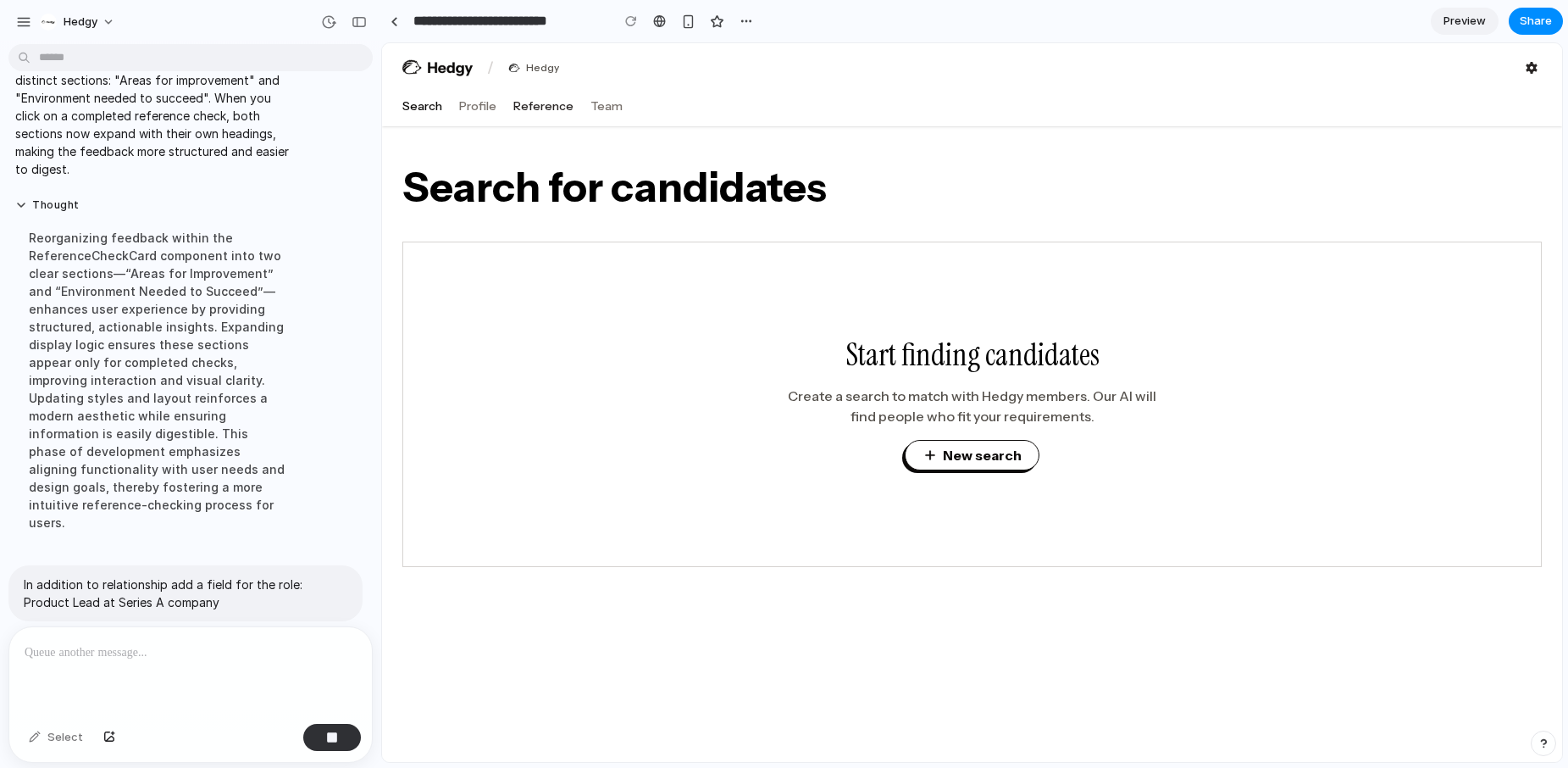
click at [543, 99] on button "Reference" at bounding box center [543, 106] width 61 height 17
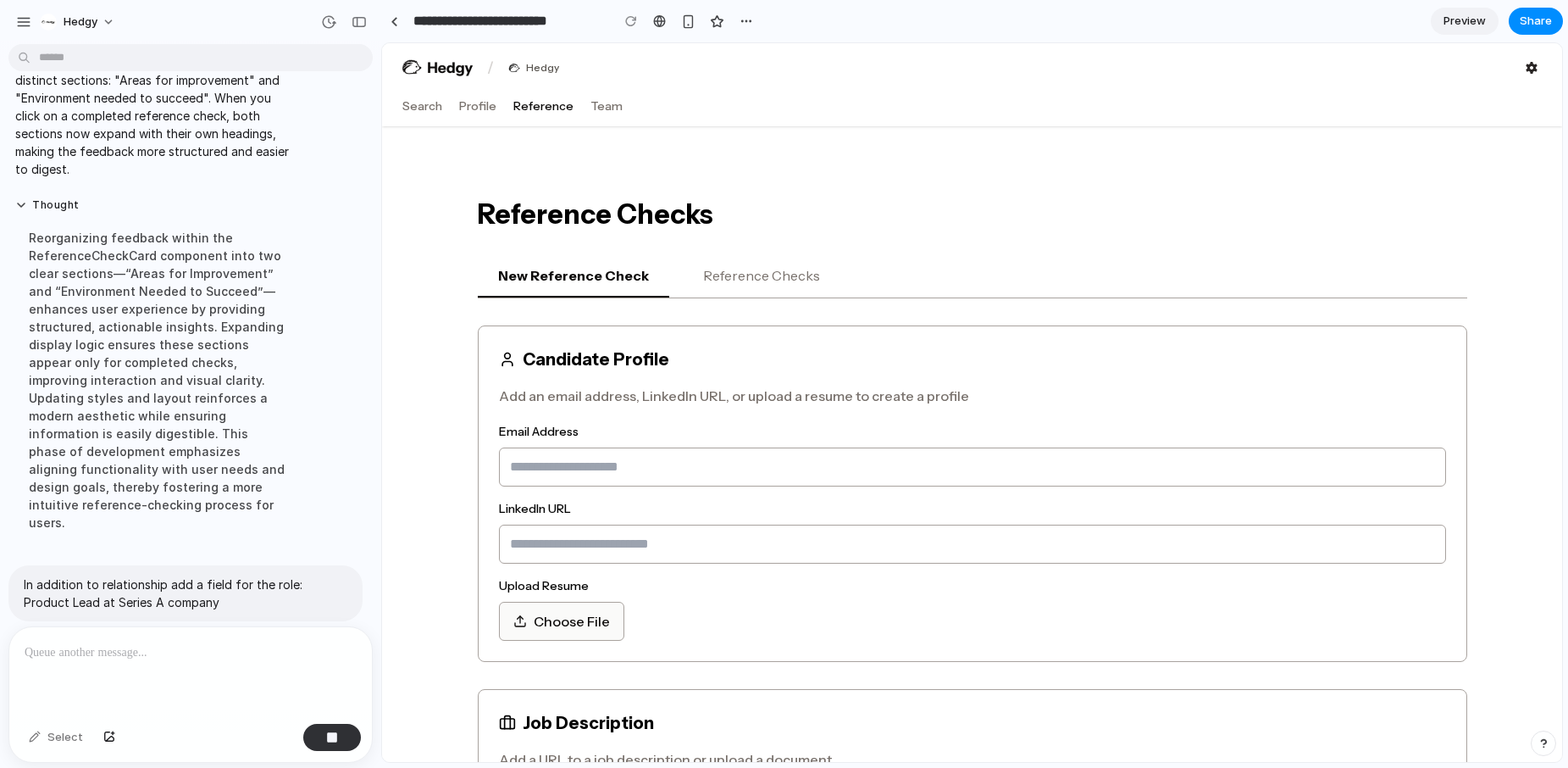
click at [729, 277] on button "Reference Checks" at bounding box center [762, 276] width 158 height 42
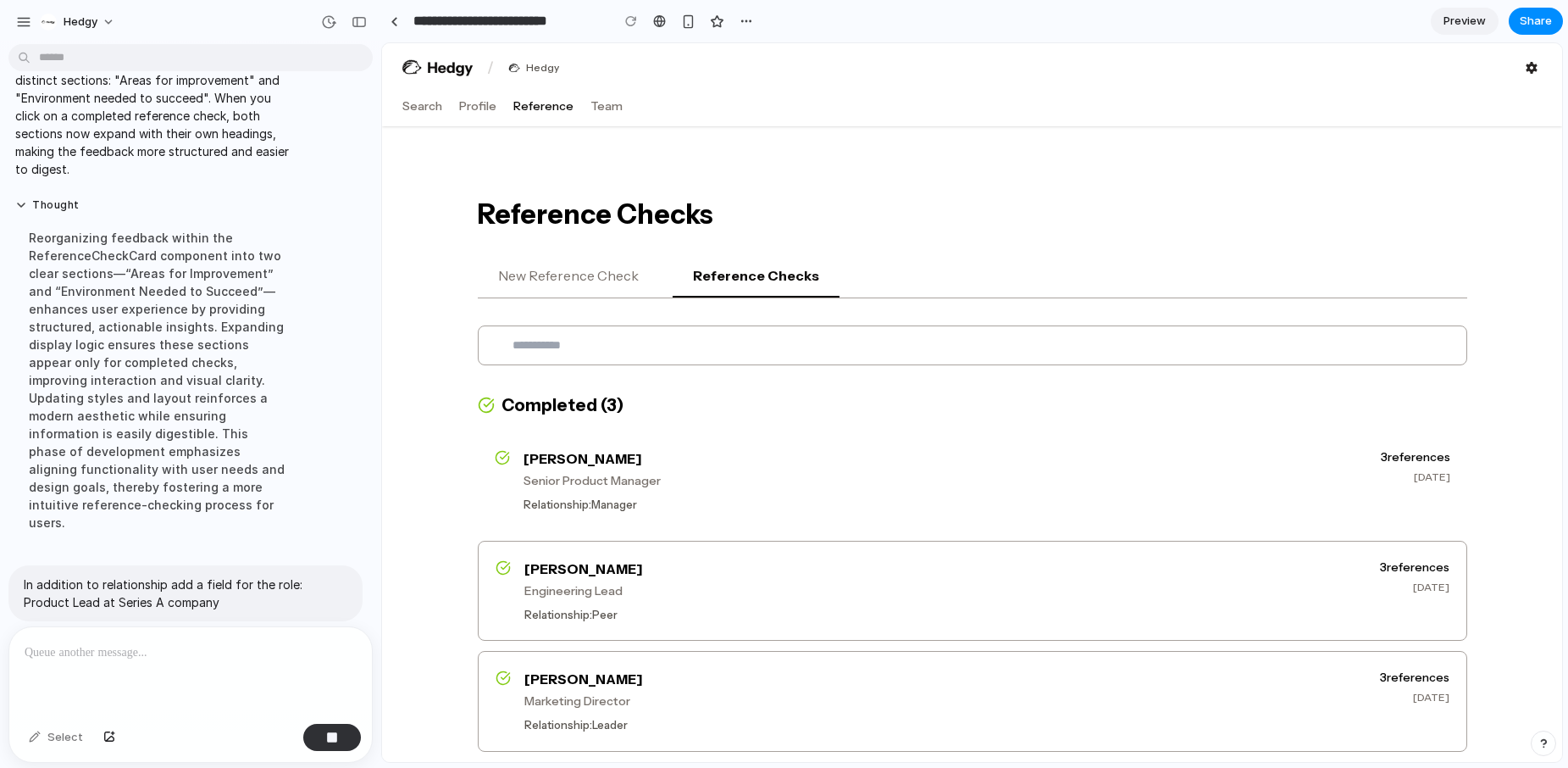
click at [823, 472] on p "Senior Product Manager" at bounding box center [945, 481] width 844 height 18
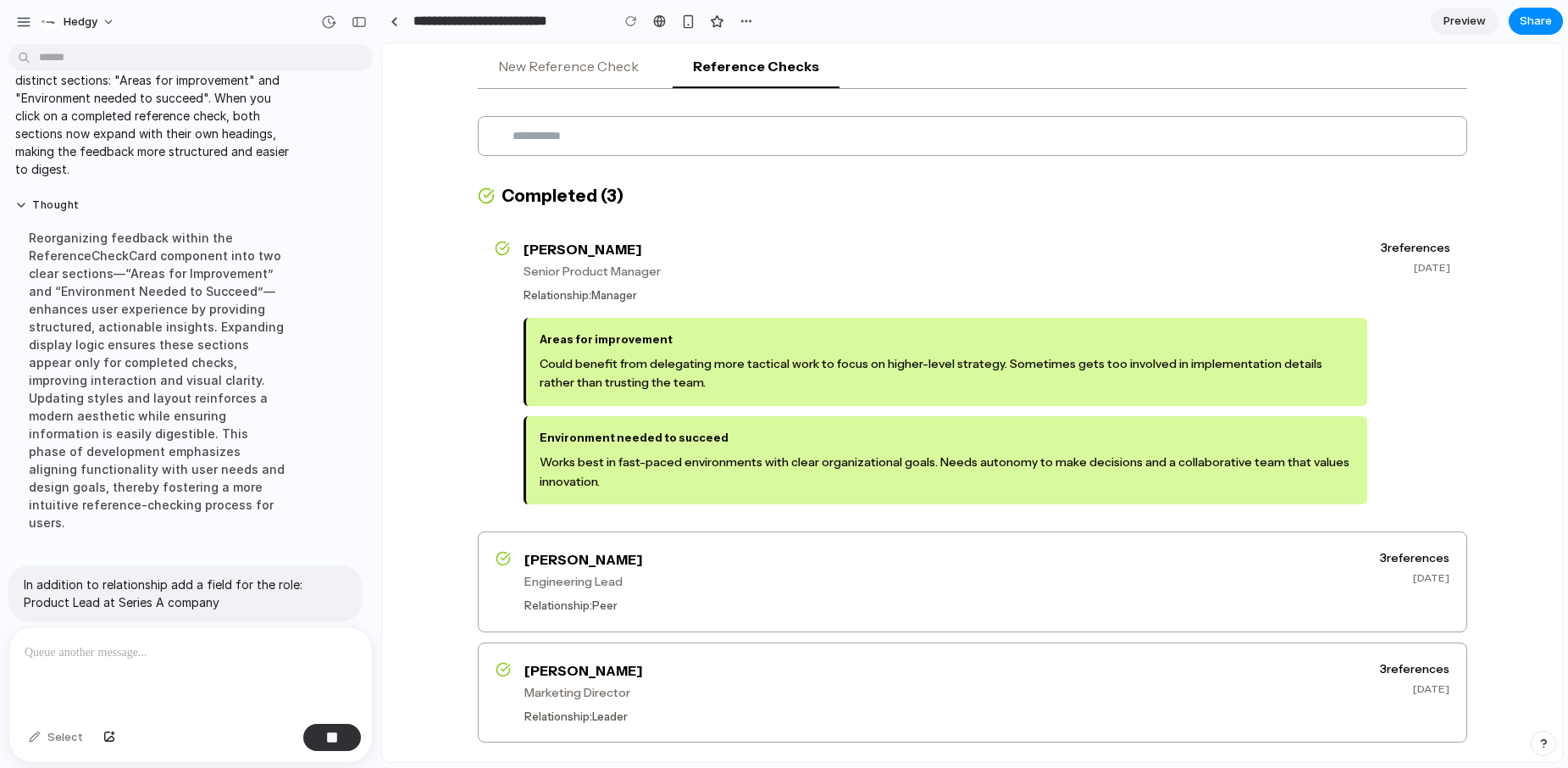
scroll to position [292, 0]
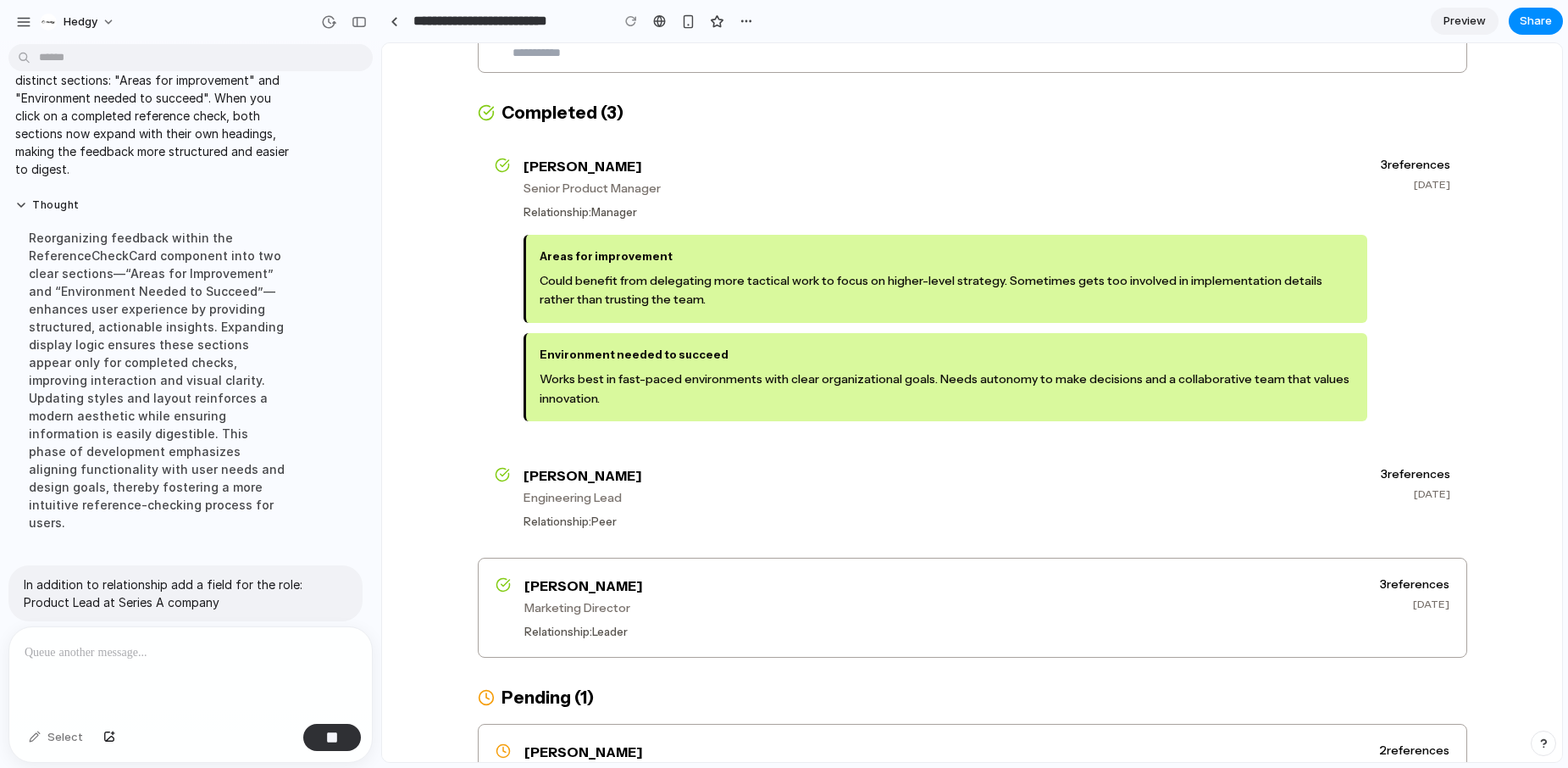
click at [829, 504] on p "Engineering Lead" at bounding box center [945, 498] width 844 height 18
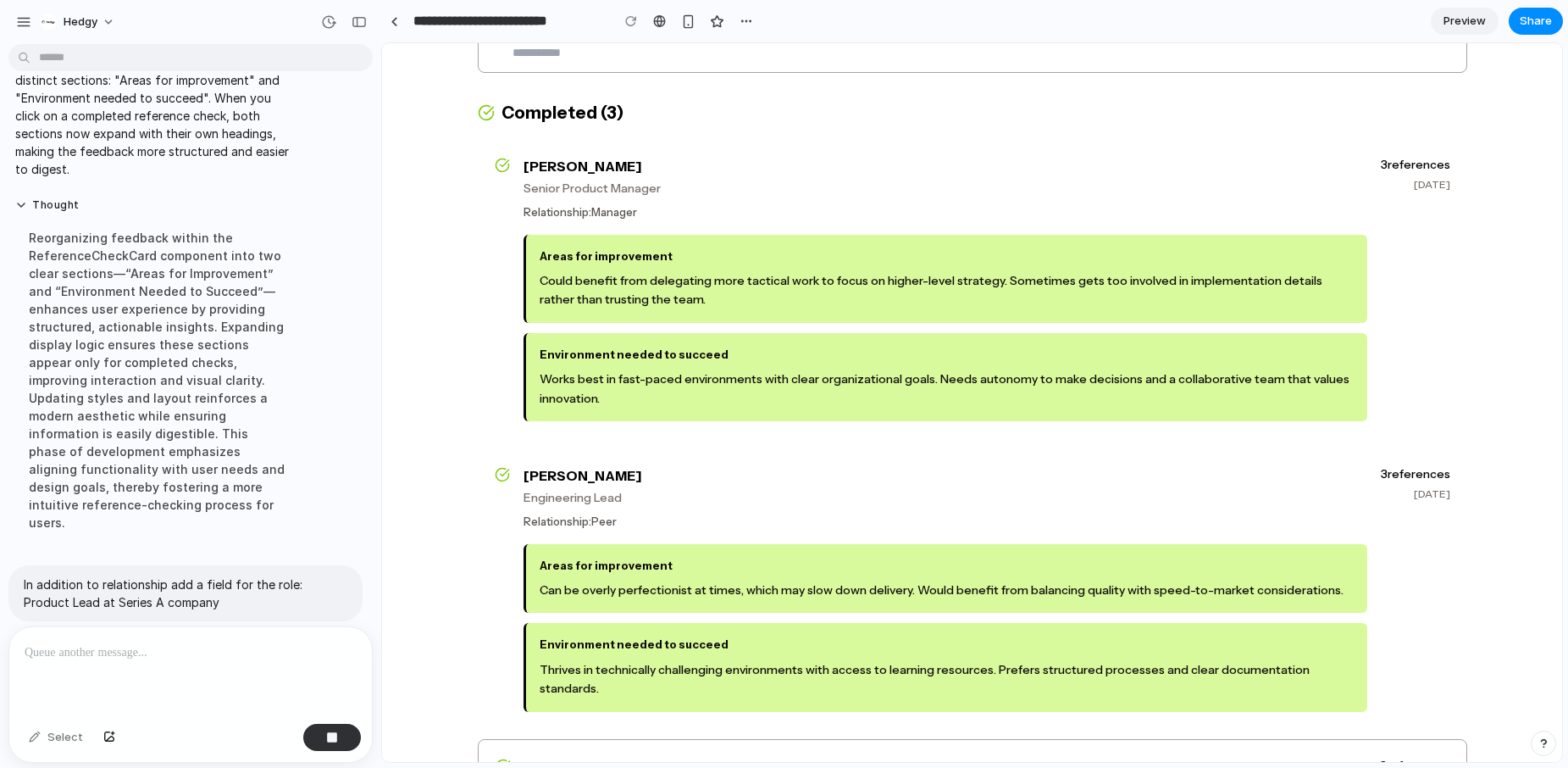
click at [821, 496] on p "Engineering Lead" at bounding box center [945, 498] width 844 height 18
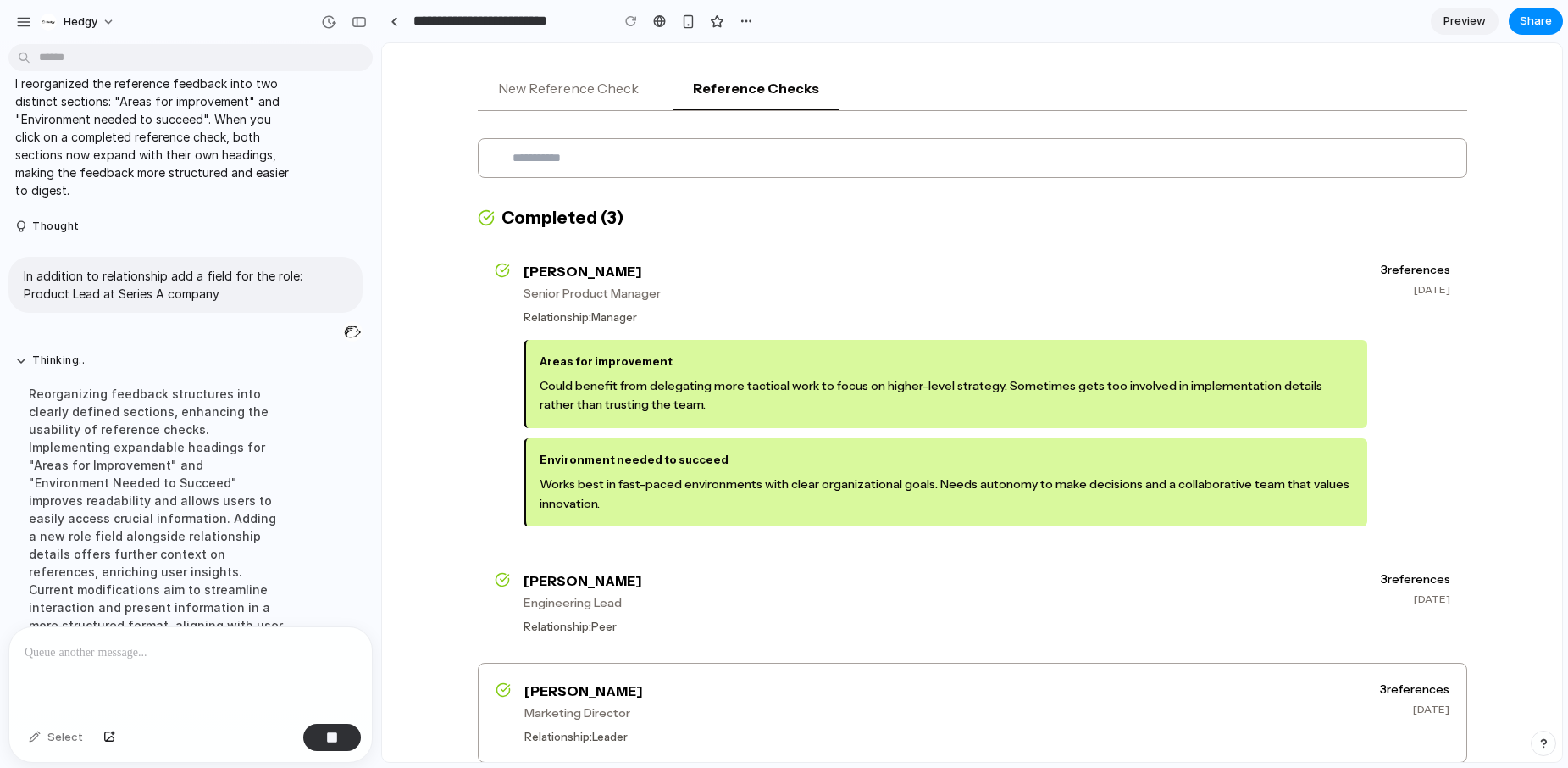
scroll to position [1914, 0]
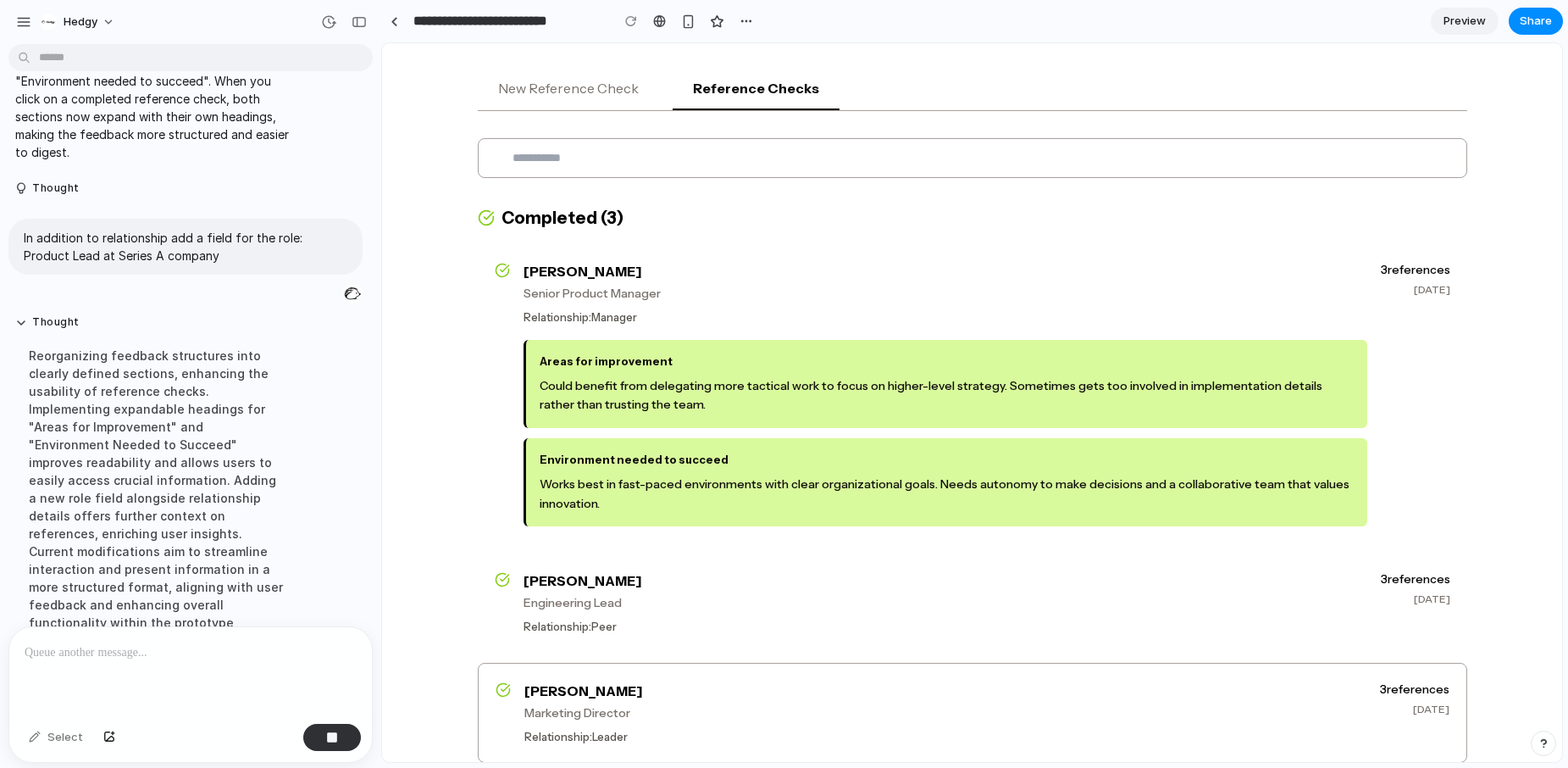
click at [254, 663] on div at bounding box center [190, 671] width 362 height 89
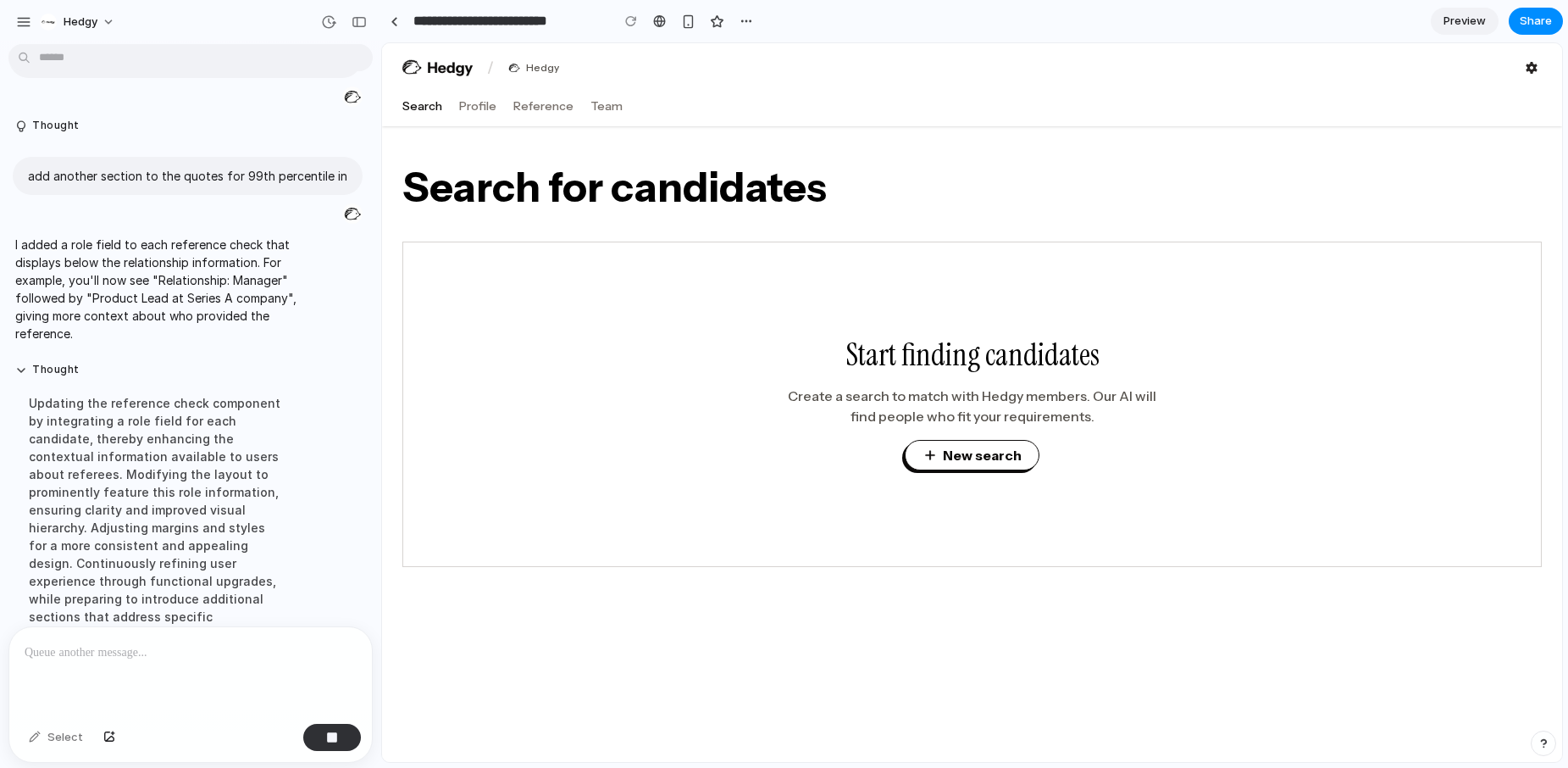
scroll to position [2141, 0]
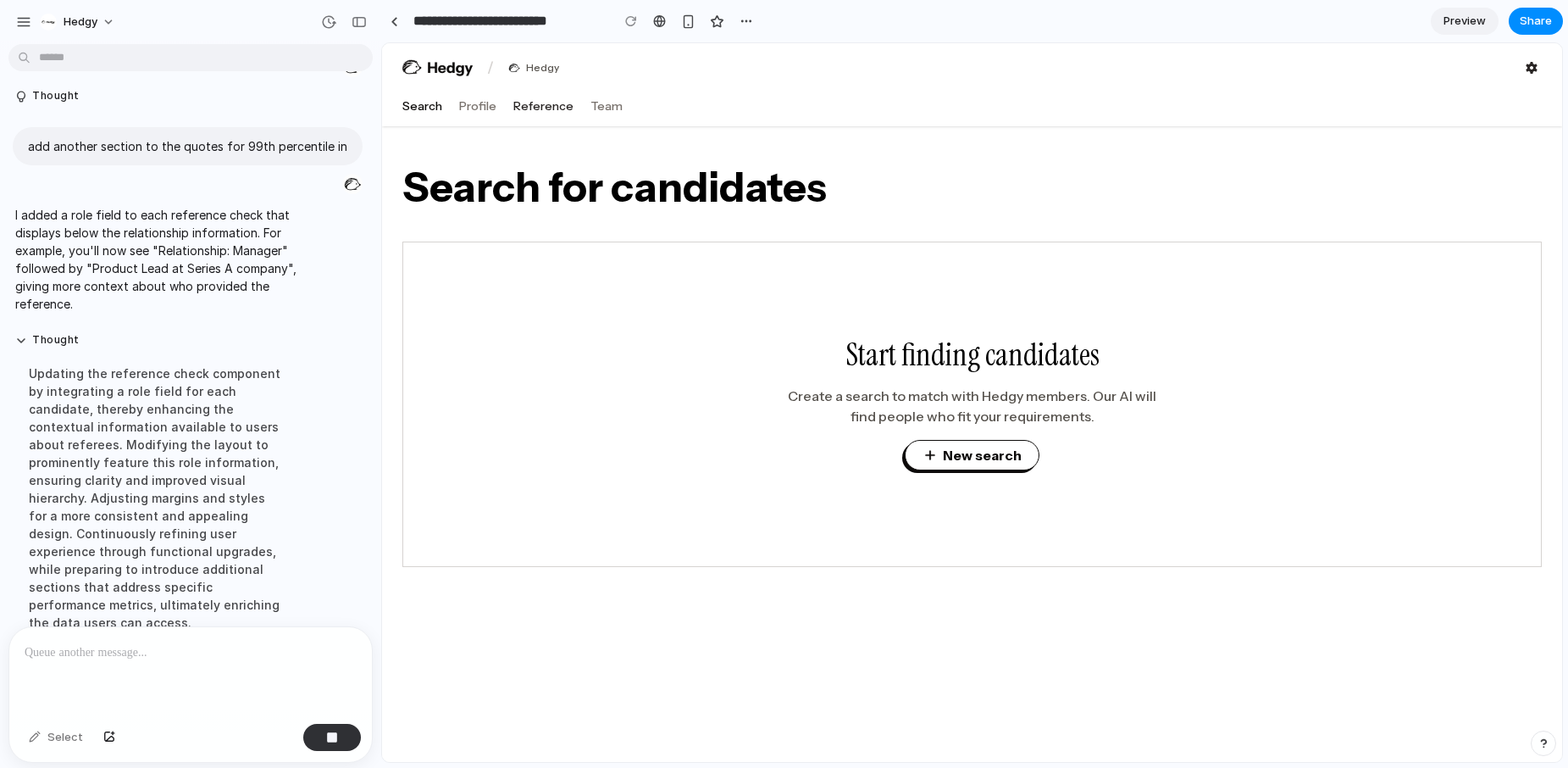
click at [538, 102] on button "Reference" at bounding box center [543, 106] width 61 height 17
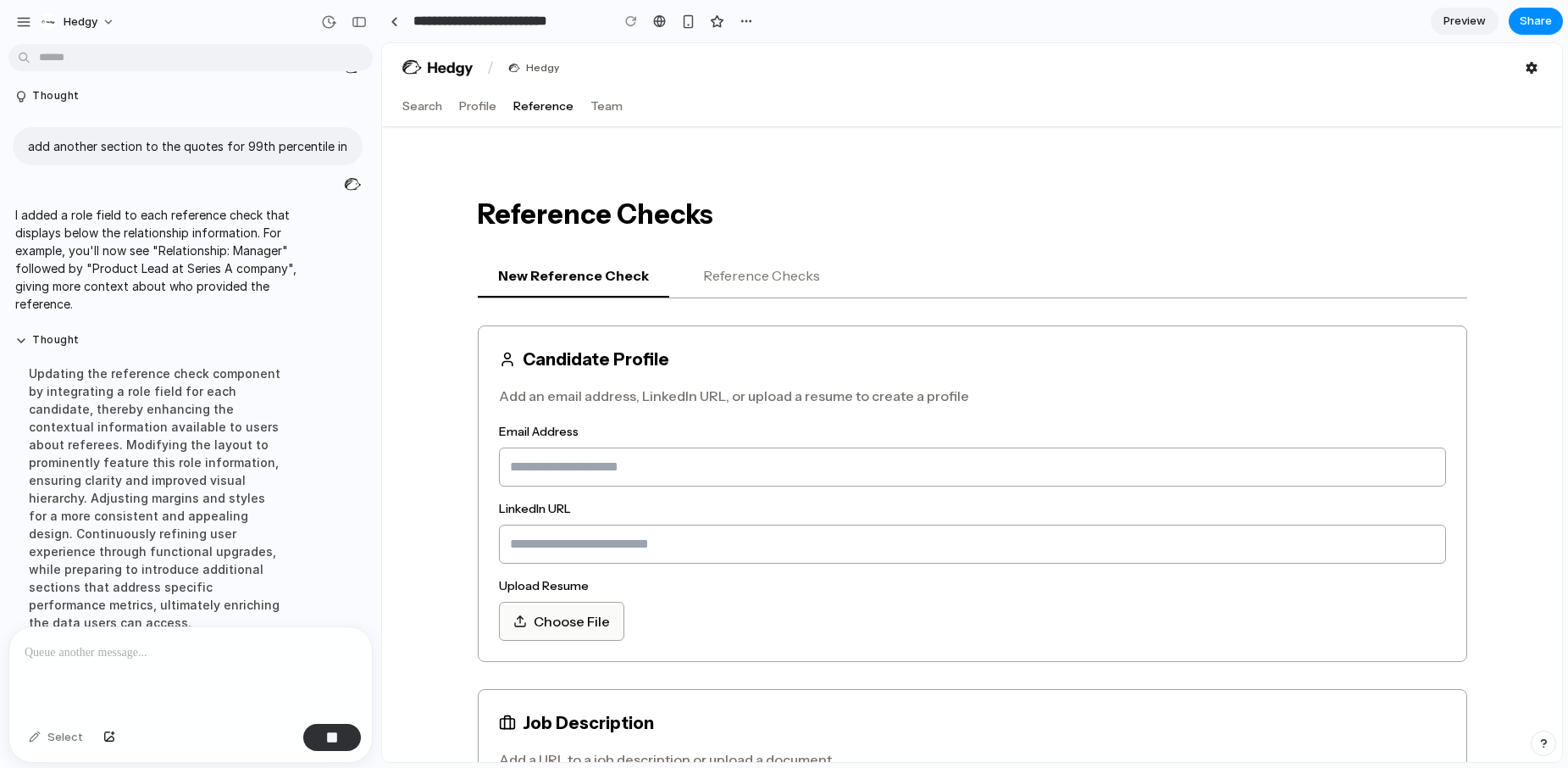
click at [747, 261] on button "Reference Checks" at bounding box center [762, 276] width 158 height 42
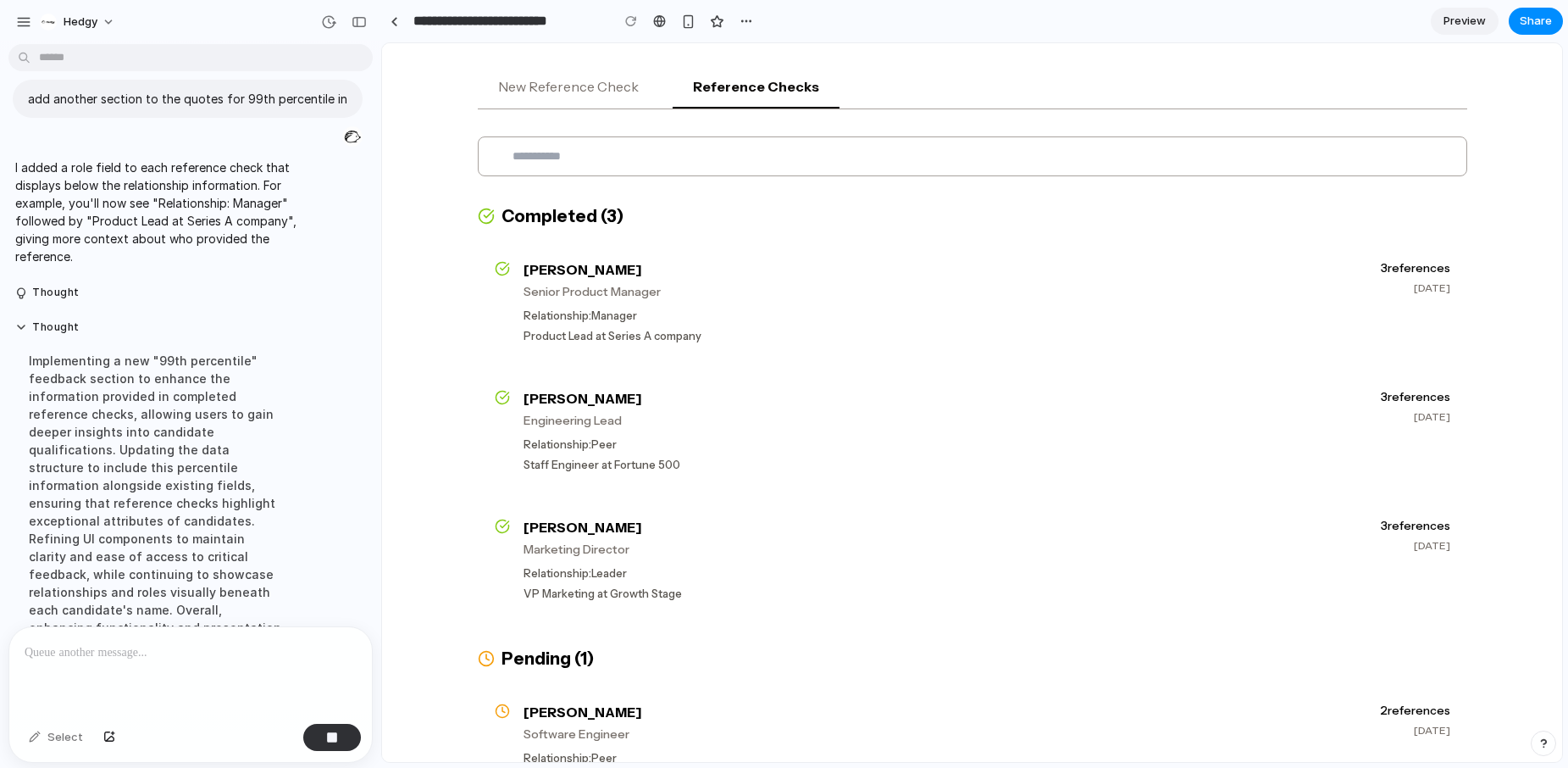
scroll to position [2211, 0]
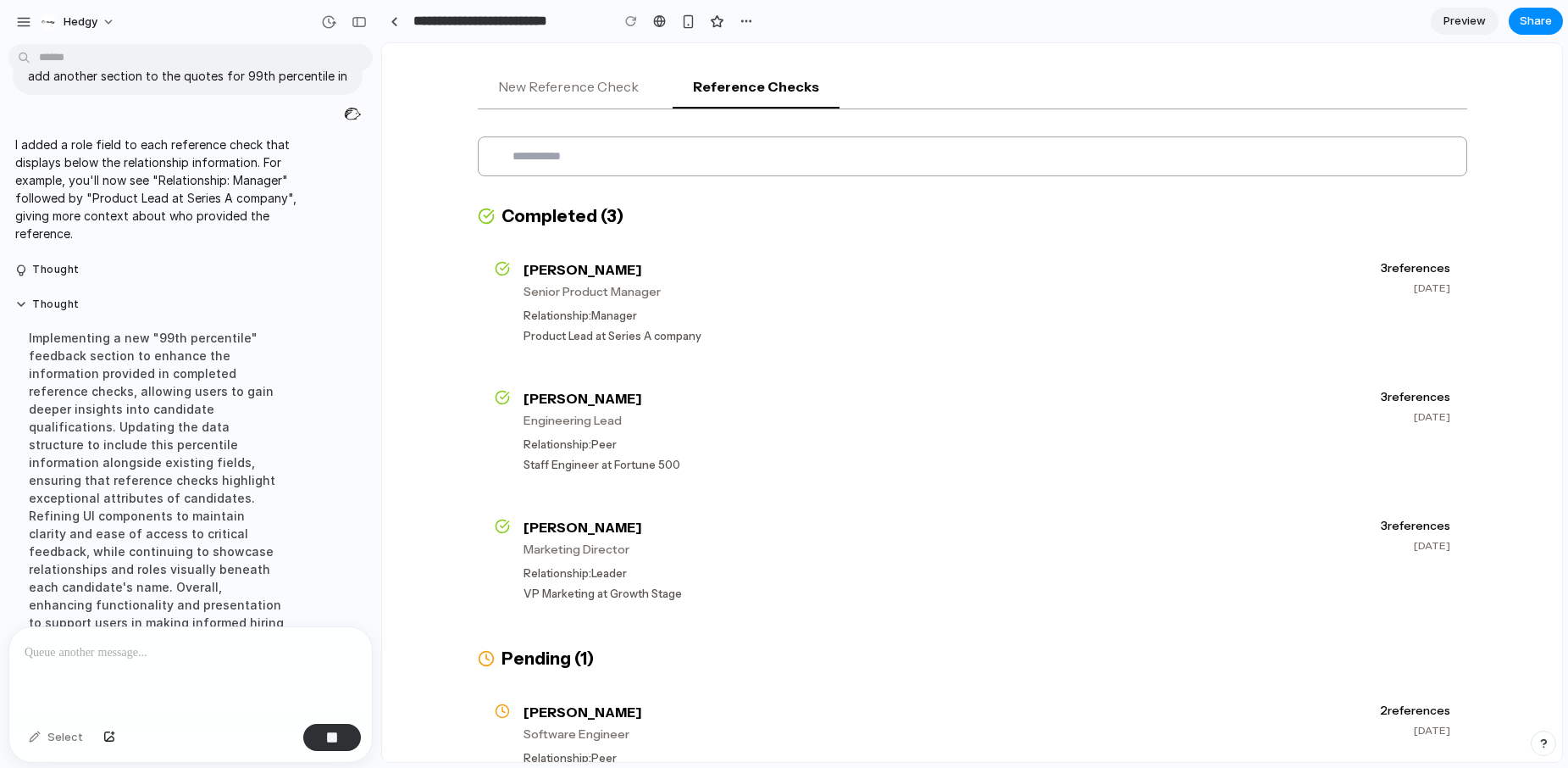
click at [193, 655] on p at bounding box center [191, 652] width 332 height 20
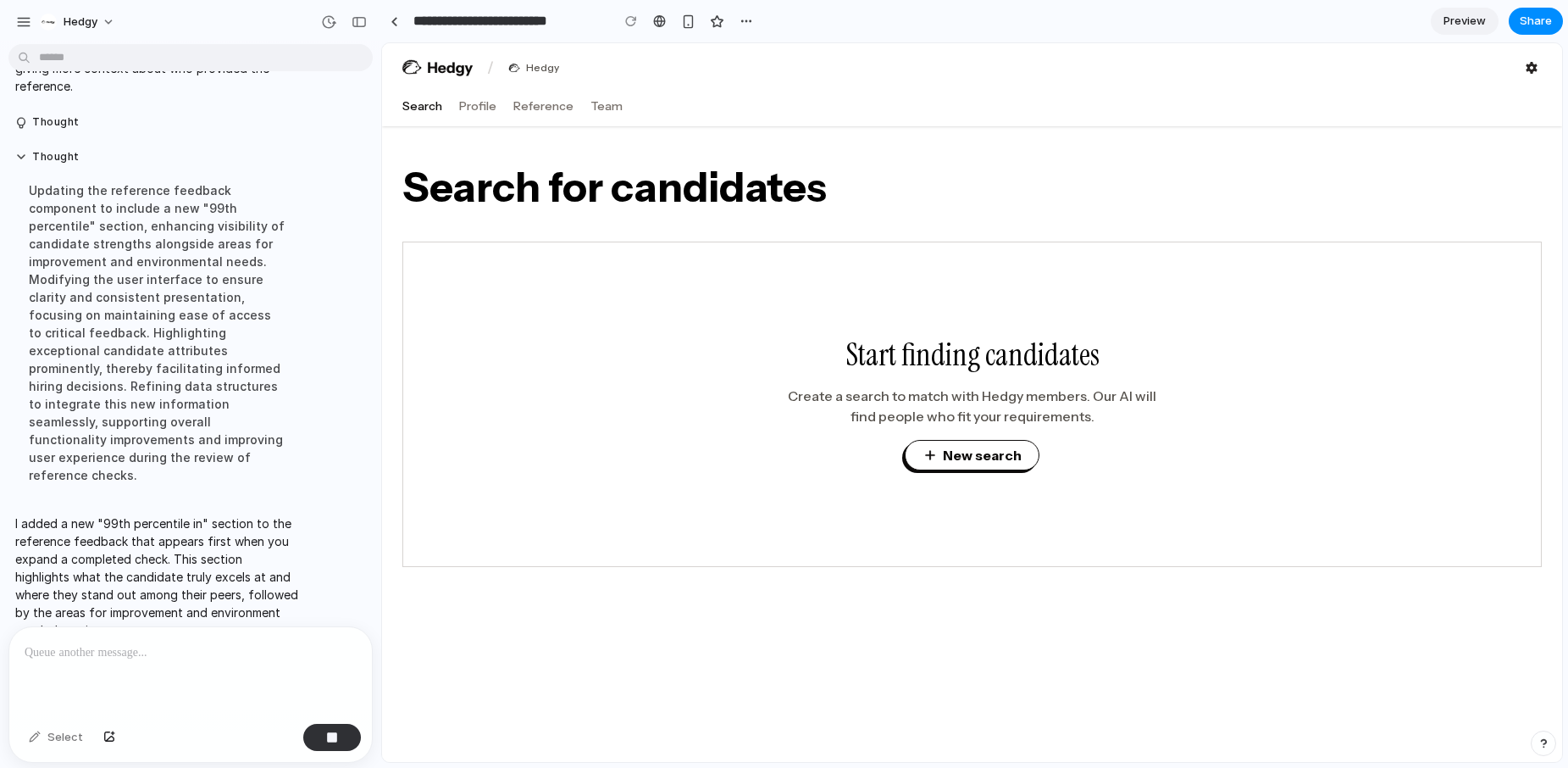
scroll to position [2465, 0]
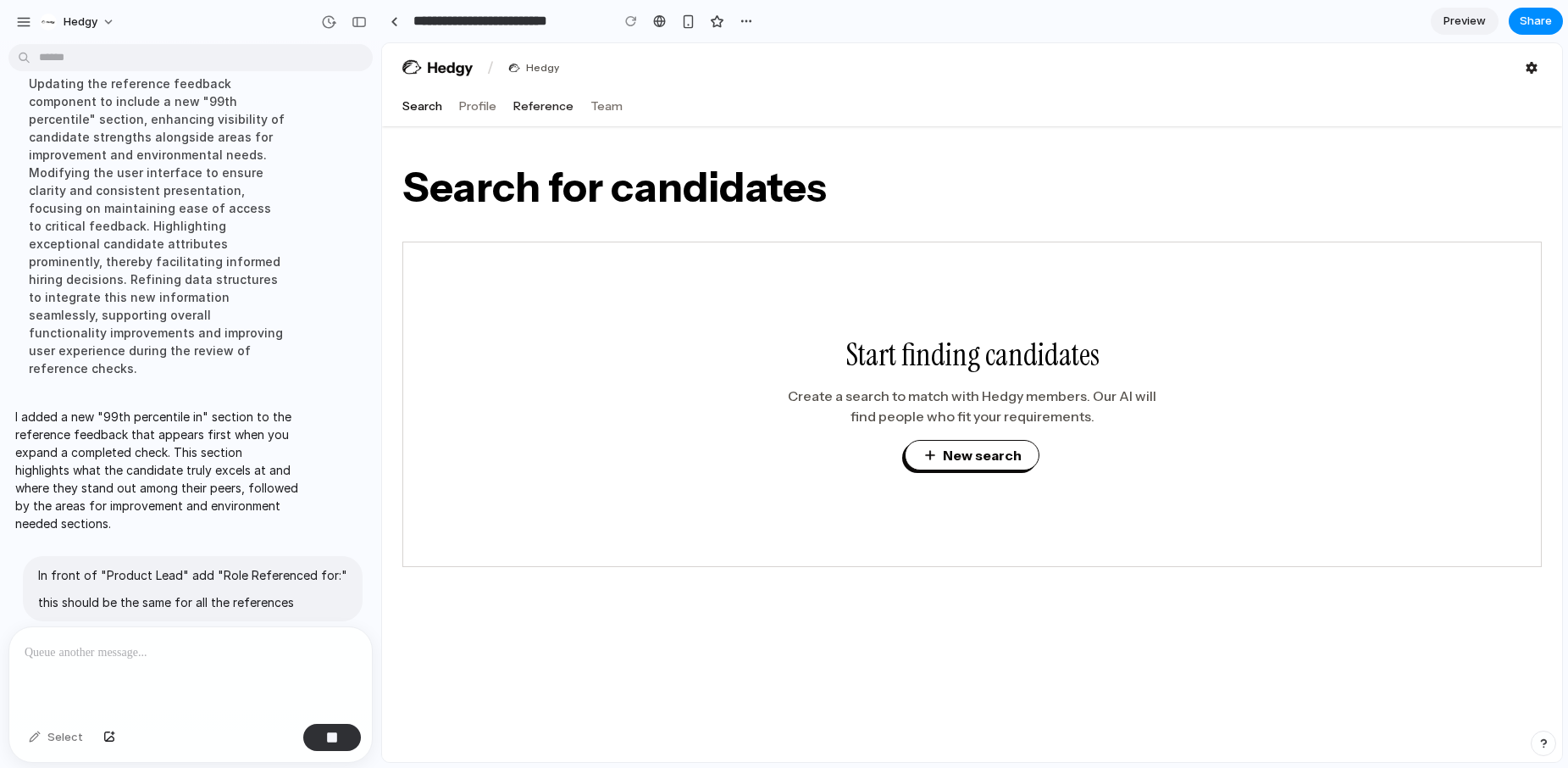
click at [525, 110] on button "Reference" at bounding box center [543, 106] width 61 height 17
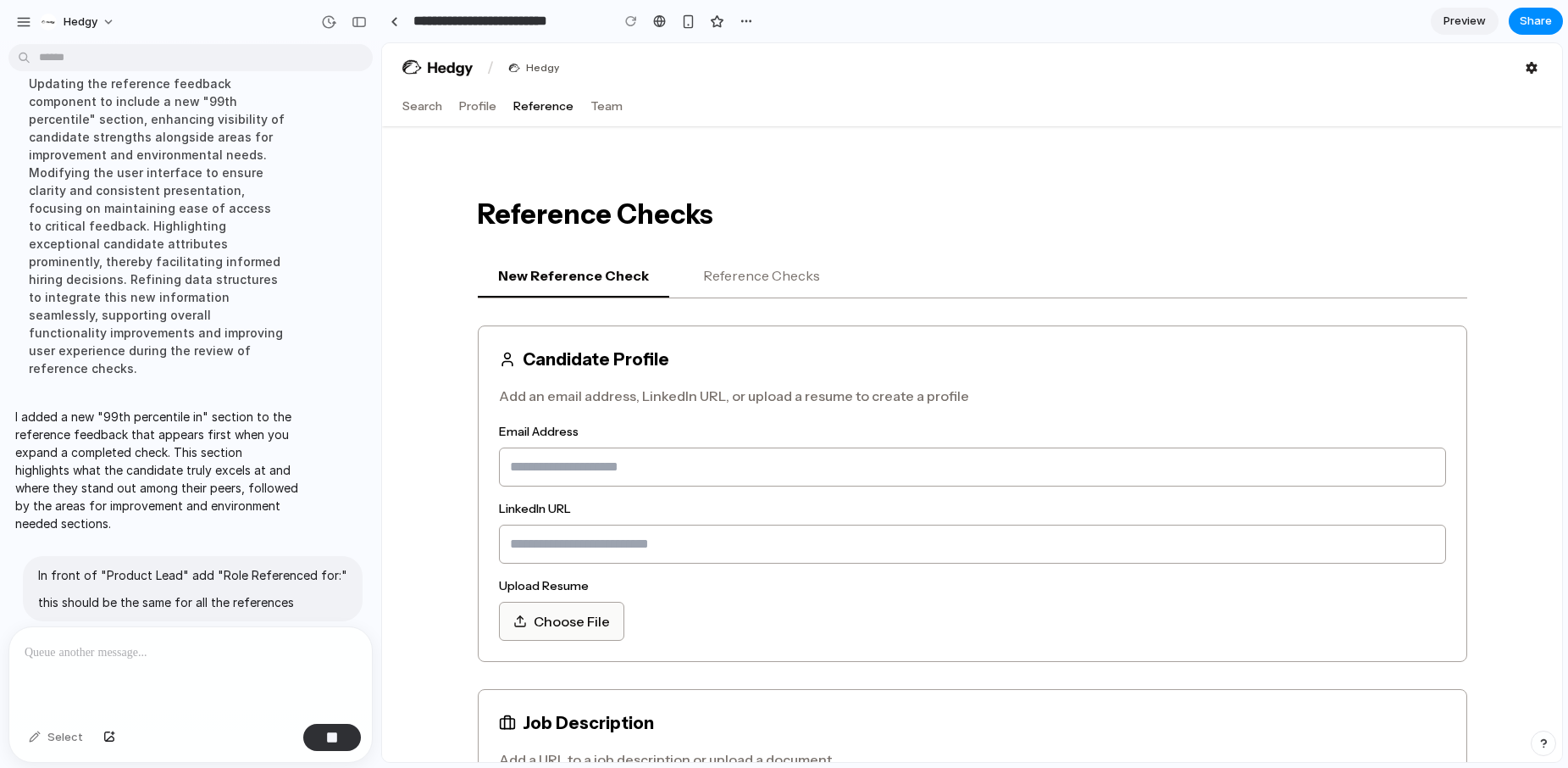
click at [769, 282] on button "Reference Checks" at bounding box center [762, 276] width 158 height 42
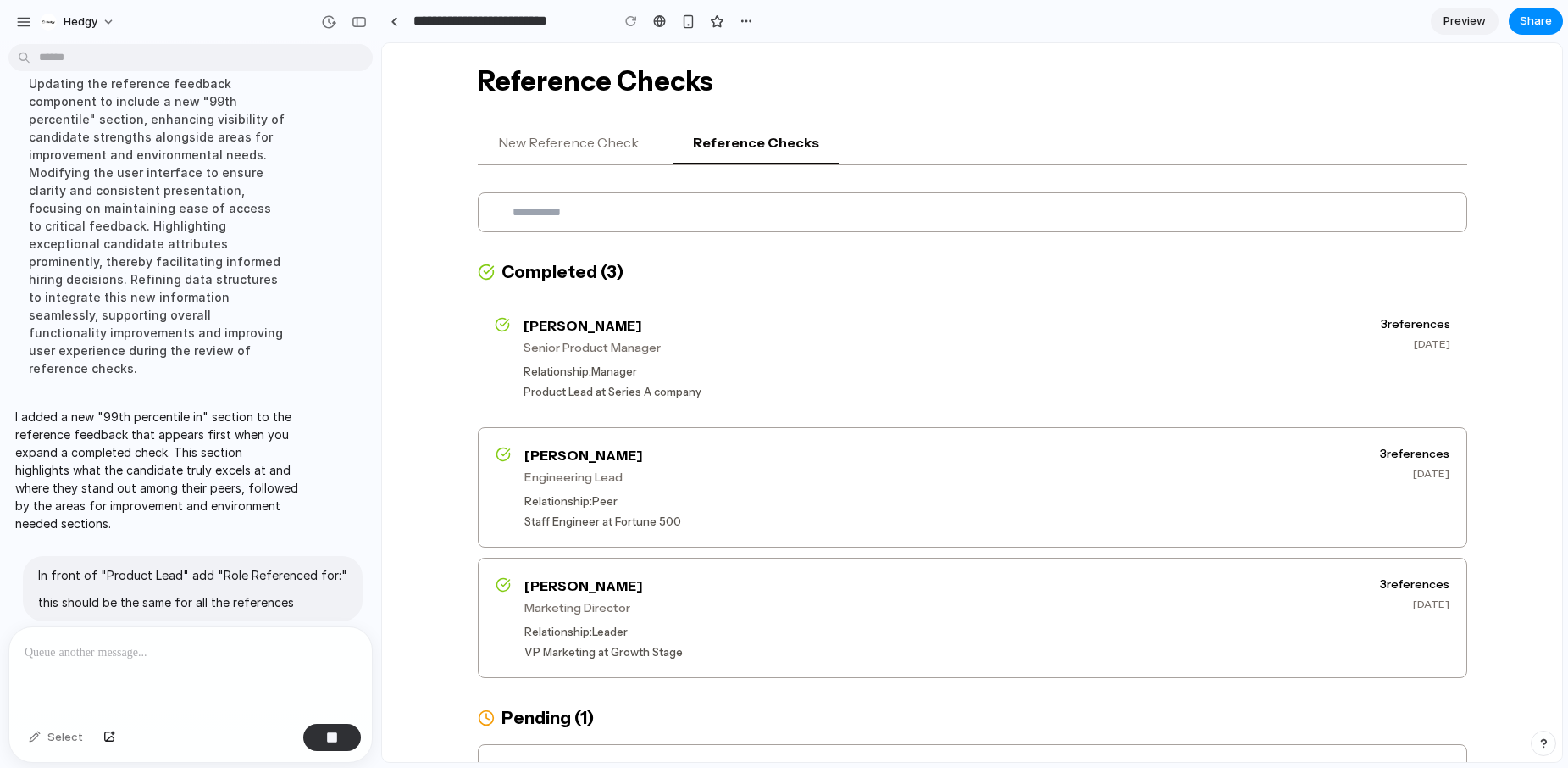
scroll to position [144, 0]
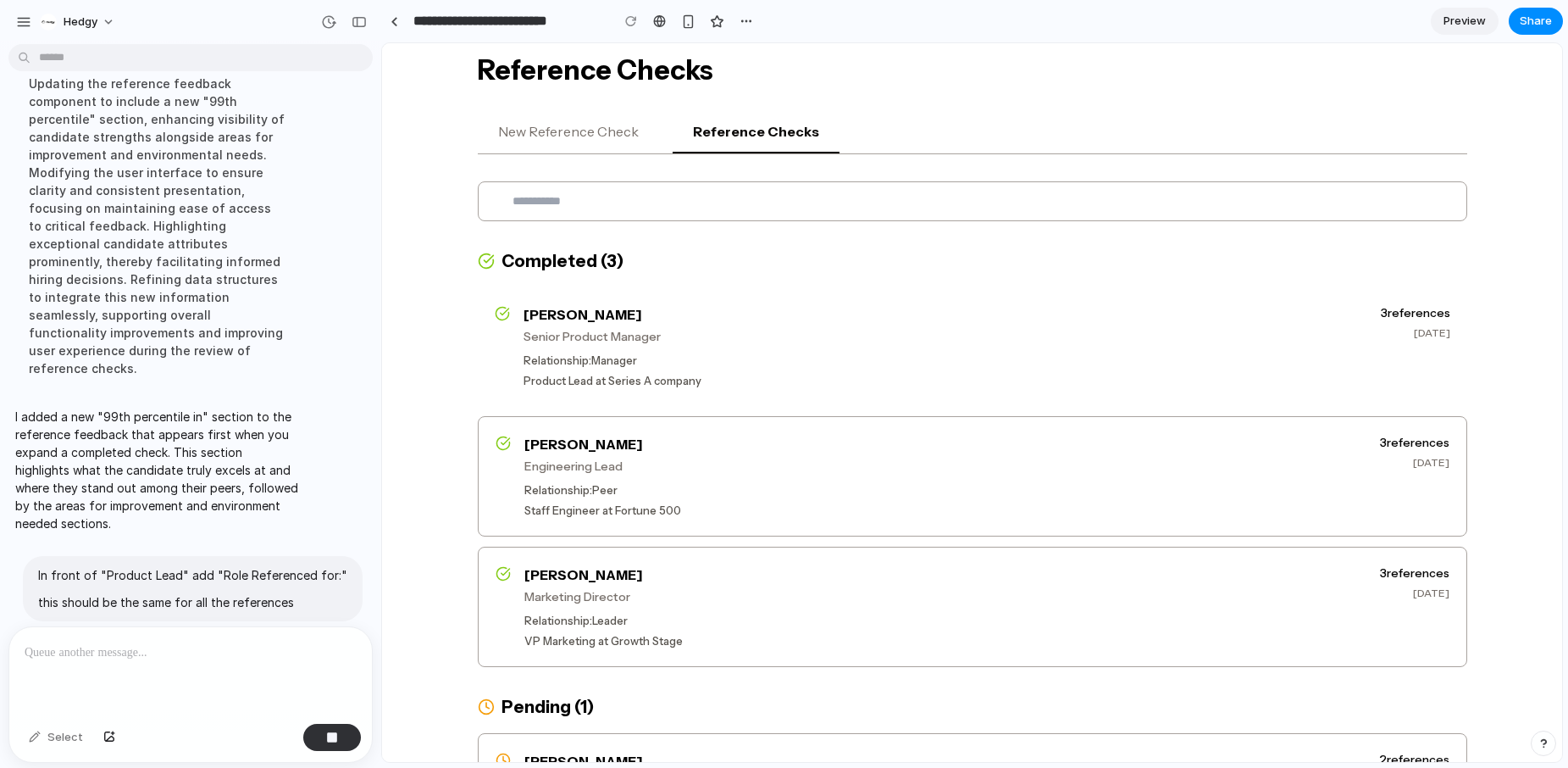
click at [754, 361] on p "Relationship: Manager" at bounding box center [945, 361] width 844 height 17
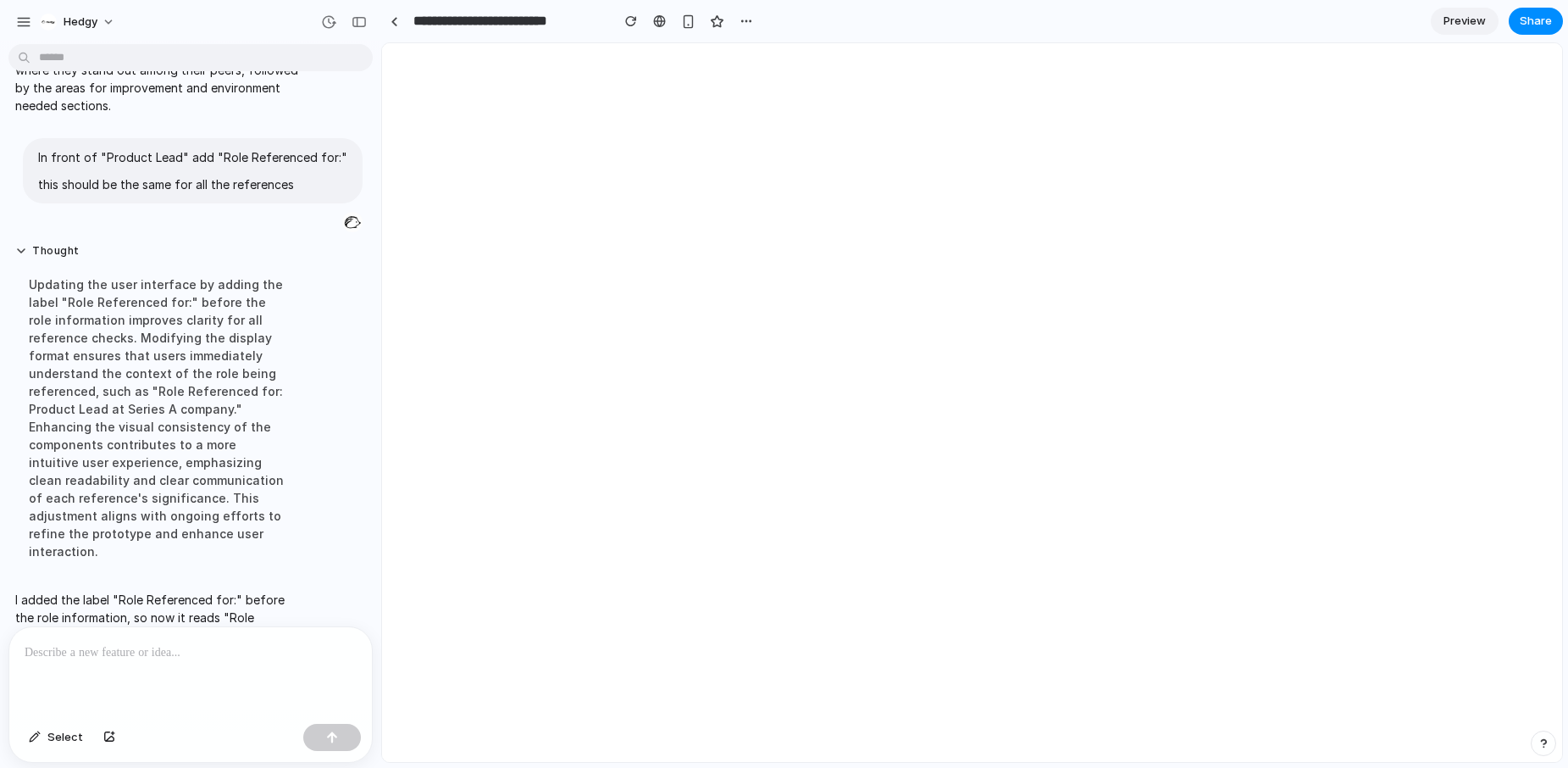
scroll to position [0, 0]
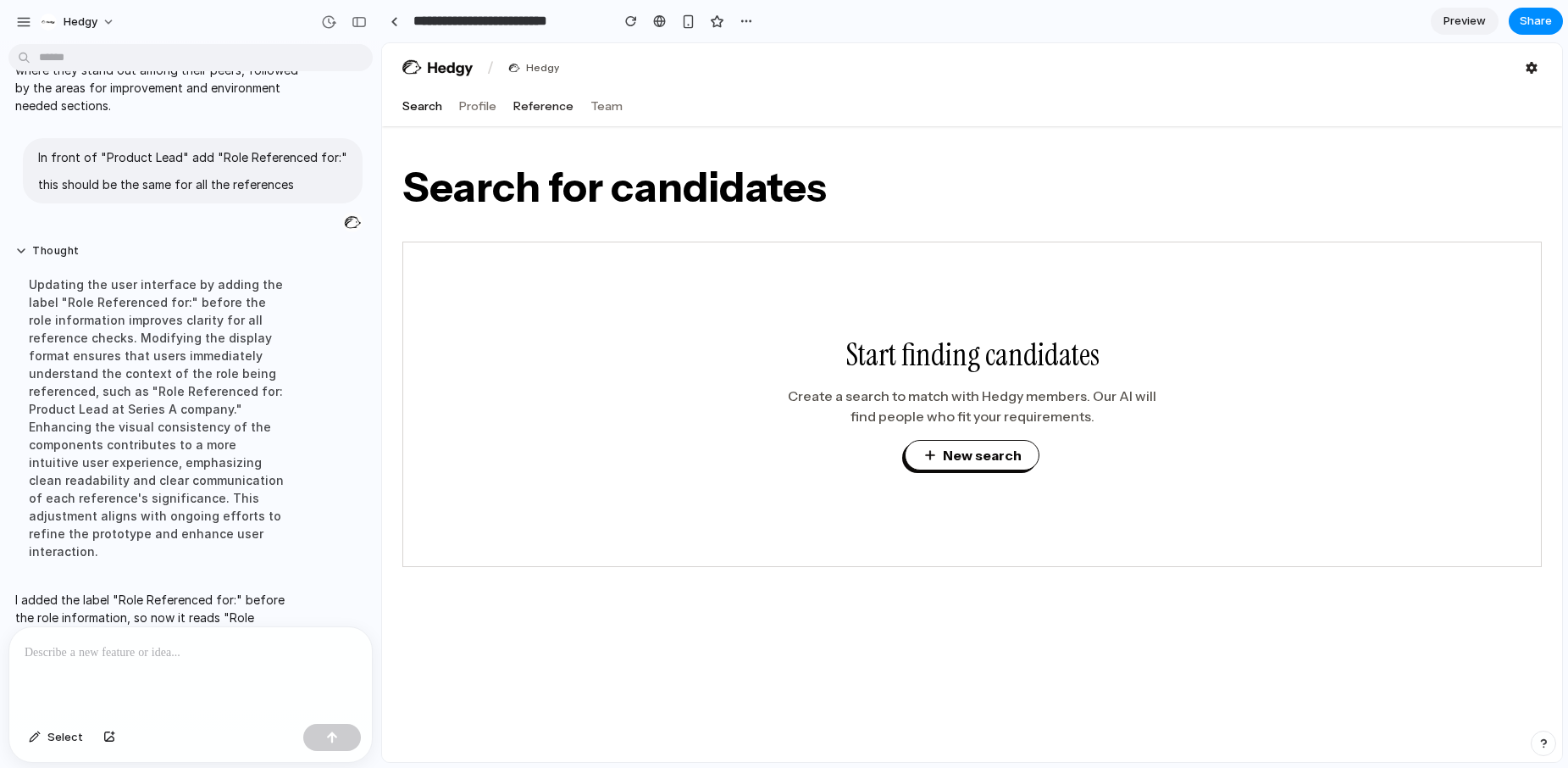
click at [554, 112] on button "Reference" at bounding box center [543, 106] width 61 height 17
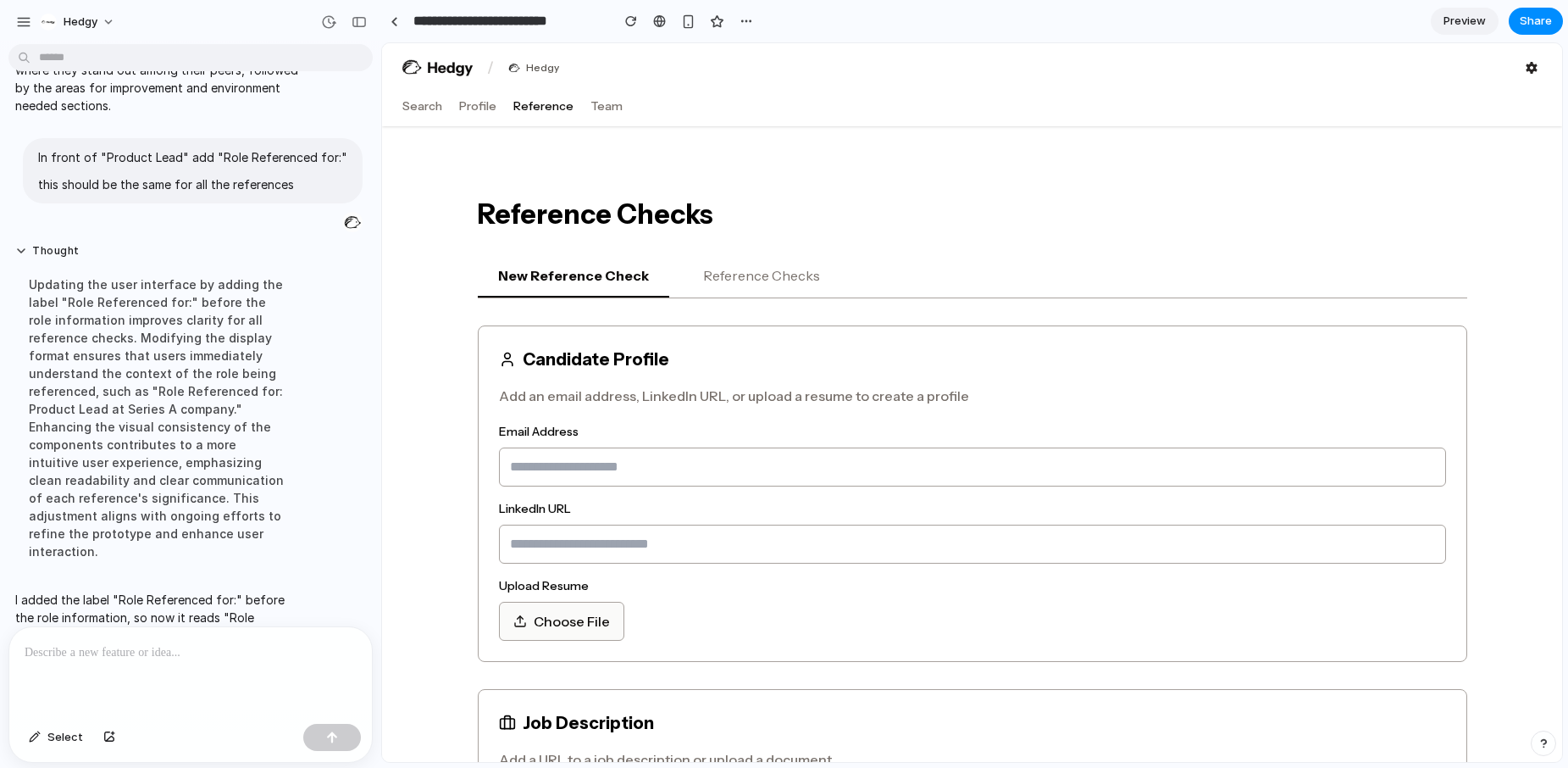
click at [761, 280] on button "Reference Checks" at bounding box center [762, 276] width 158 height 42
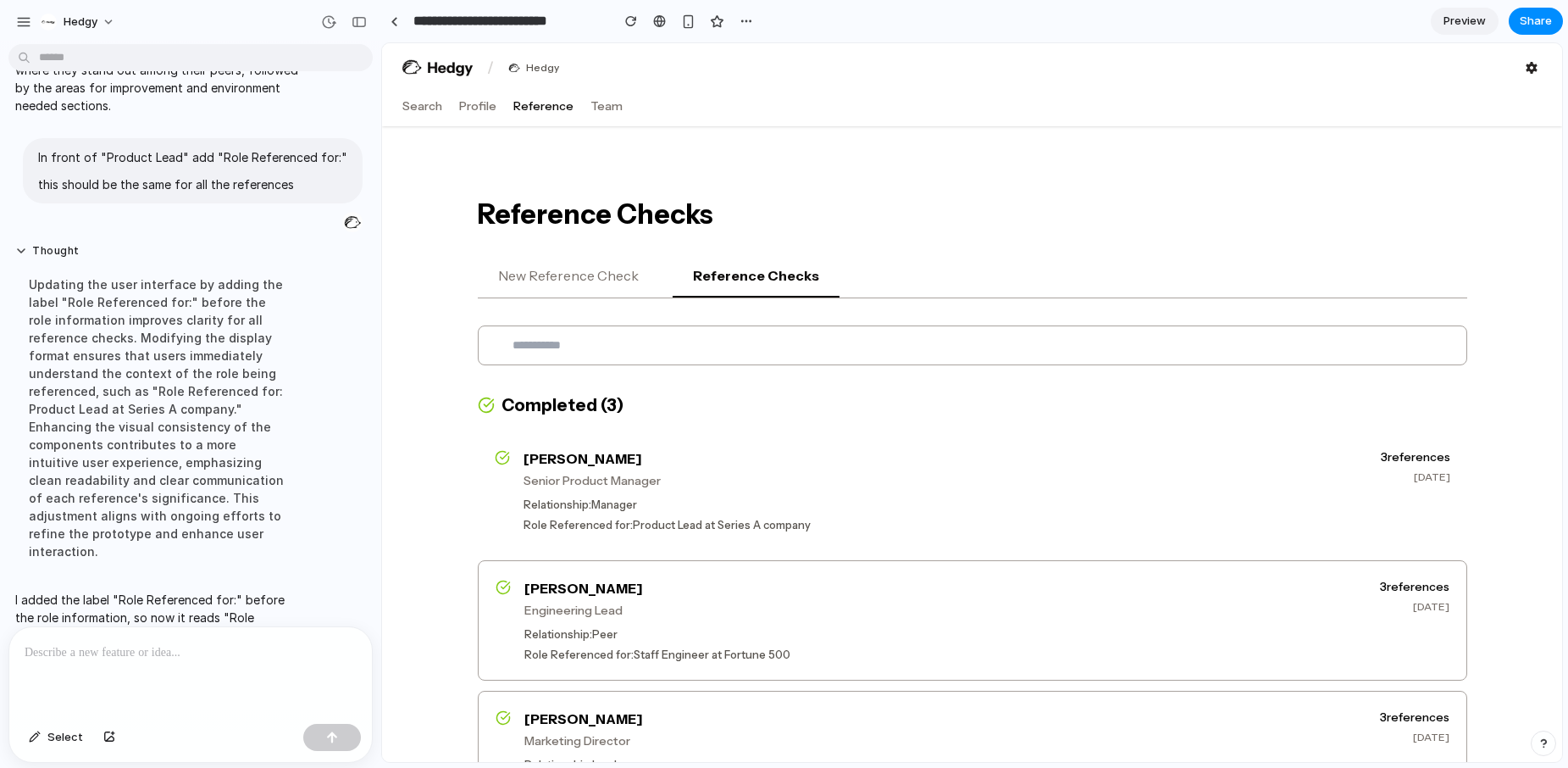
click at [883, 464] on h3 "[PERSON_NAME]" at bounding box center [945, 458] width 844 height 20
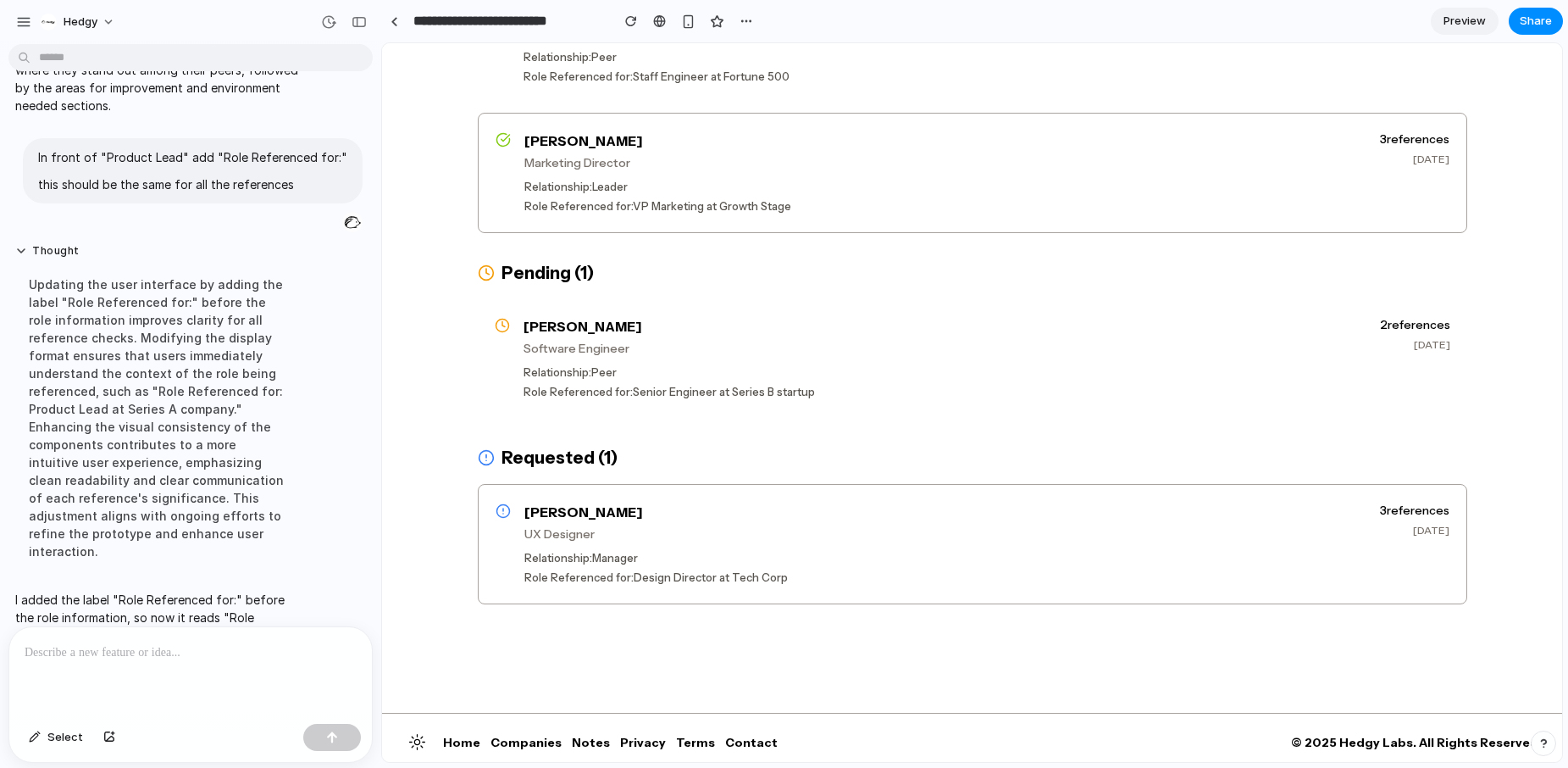
scroll to position [890, 0]
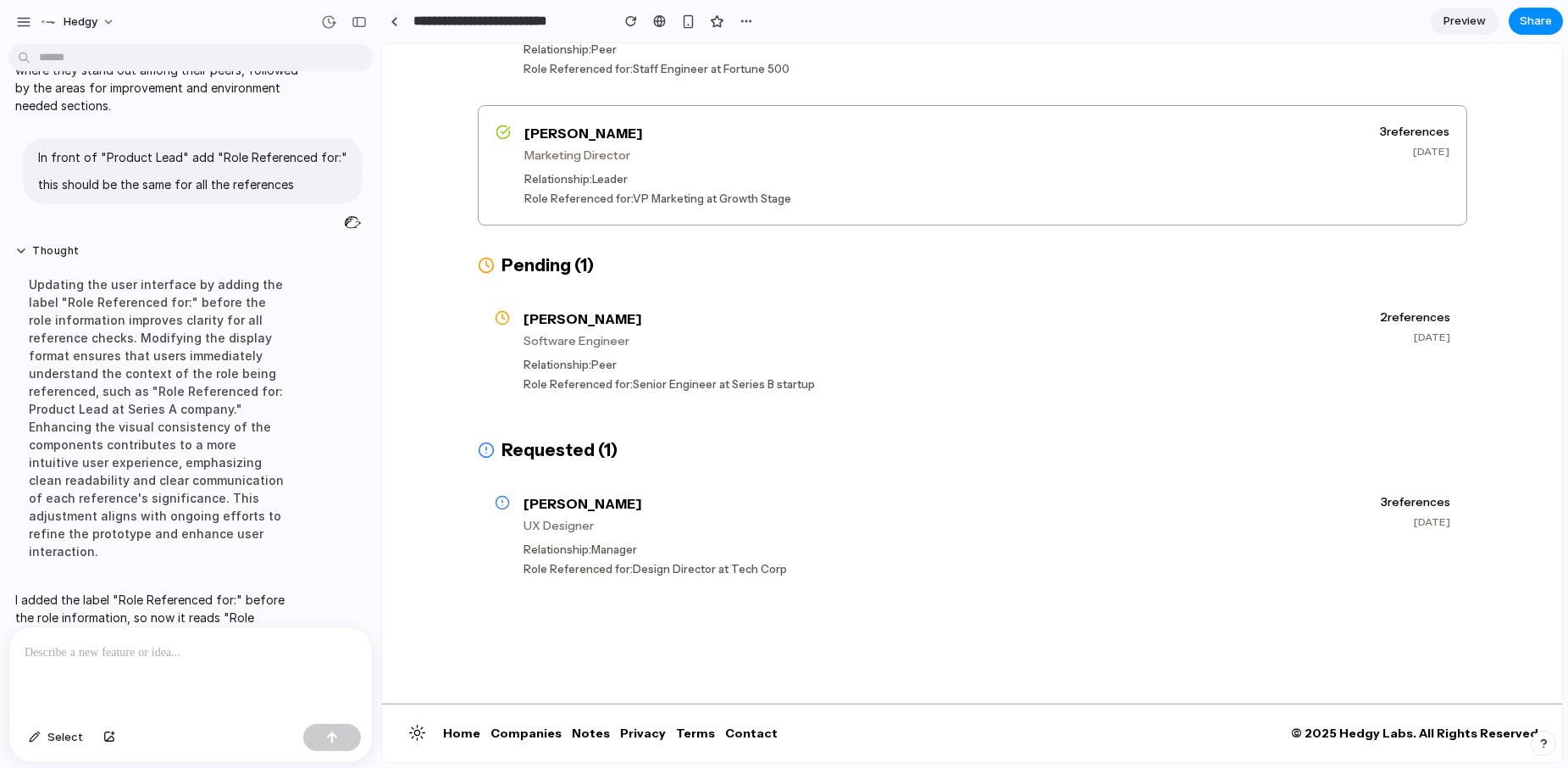
click at [245, 655] on p at bounding box center [191, 652] width 332 height 20
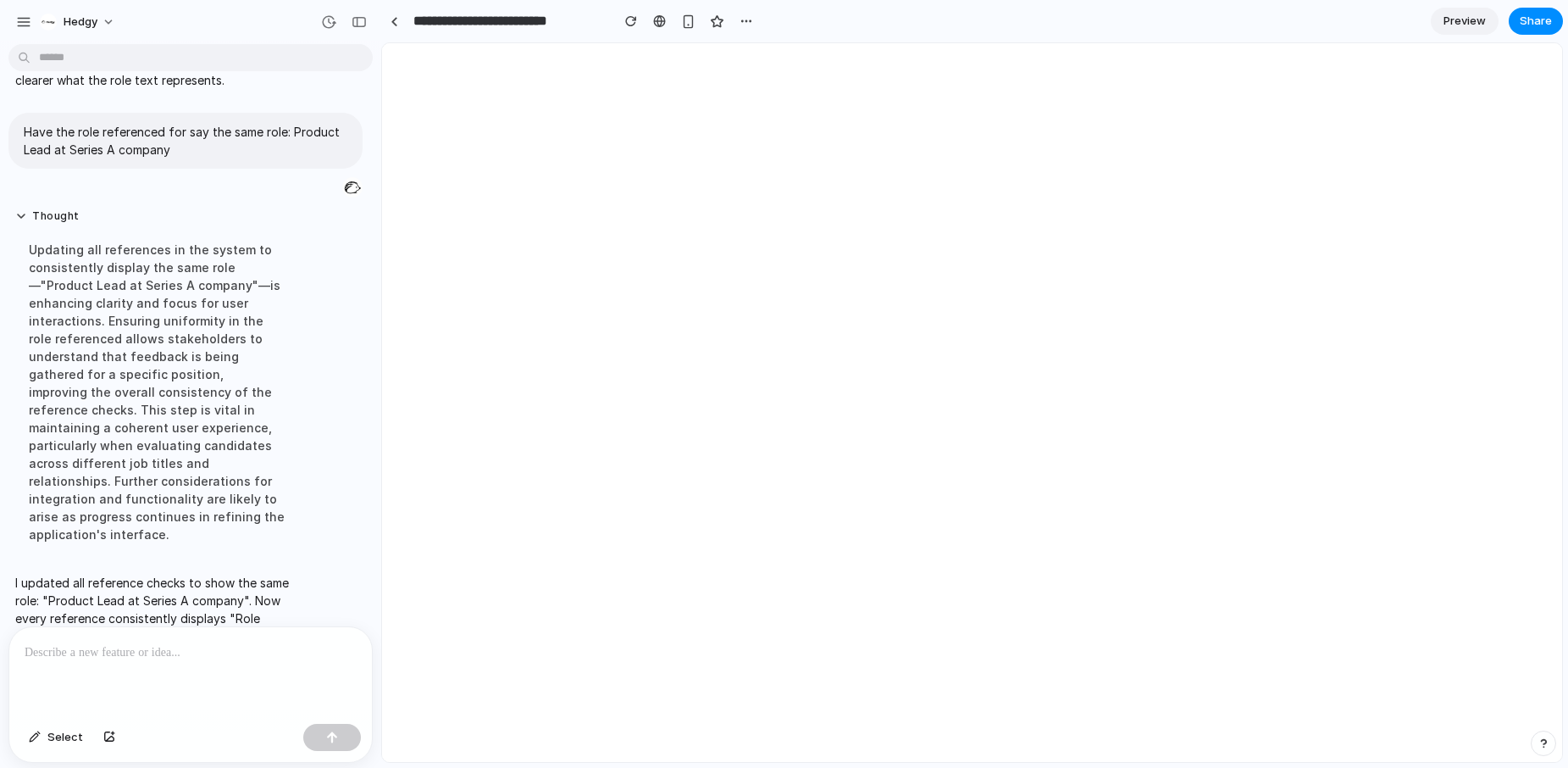
scroll to position [0, 0]
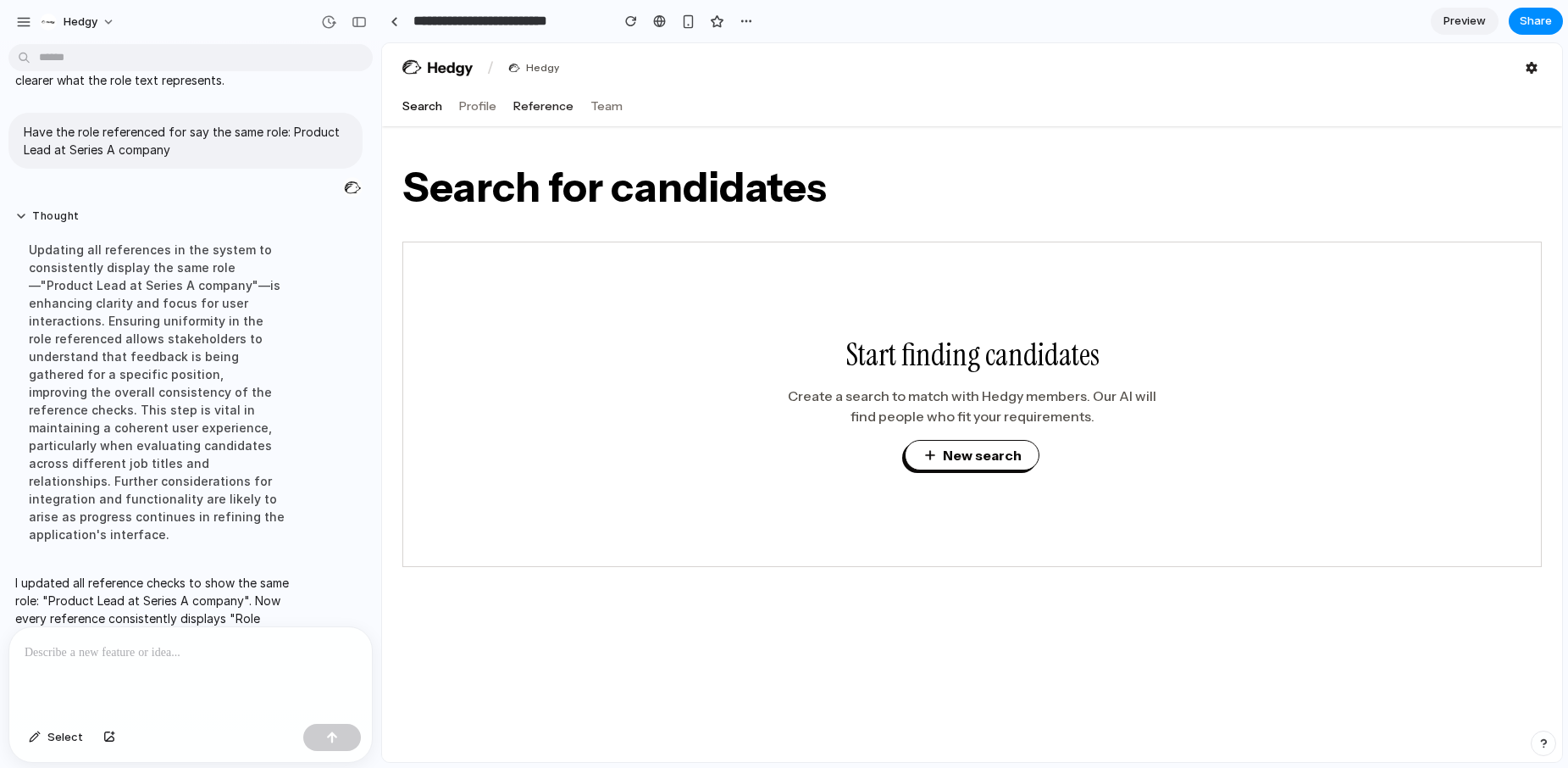
click at [537, 103] on button "Reference" at bounding box center [543, 106] width 61 height 17
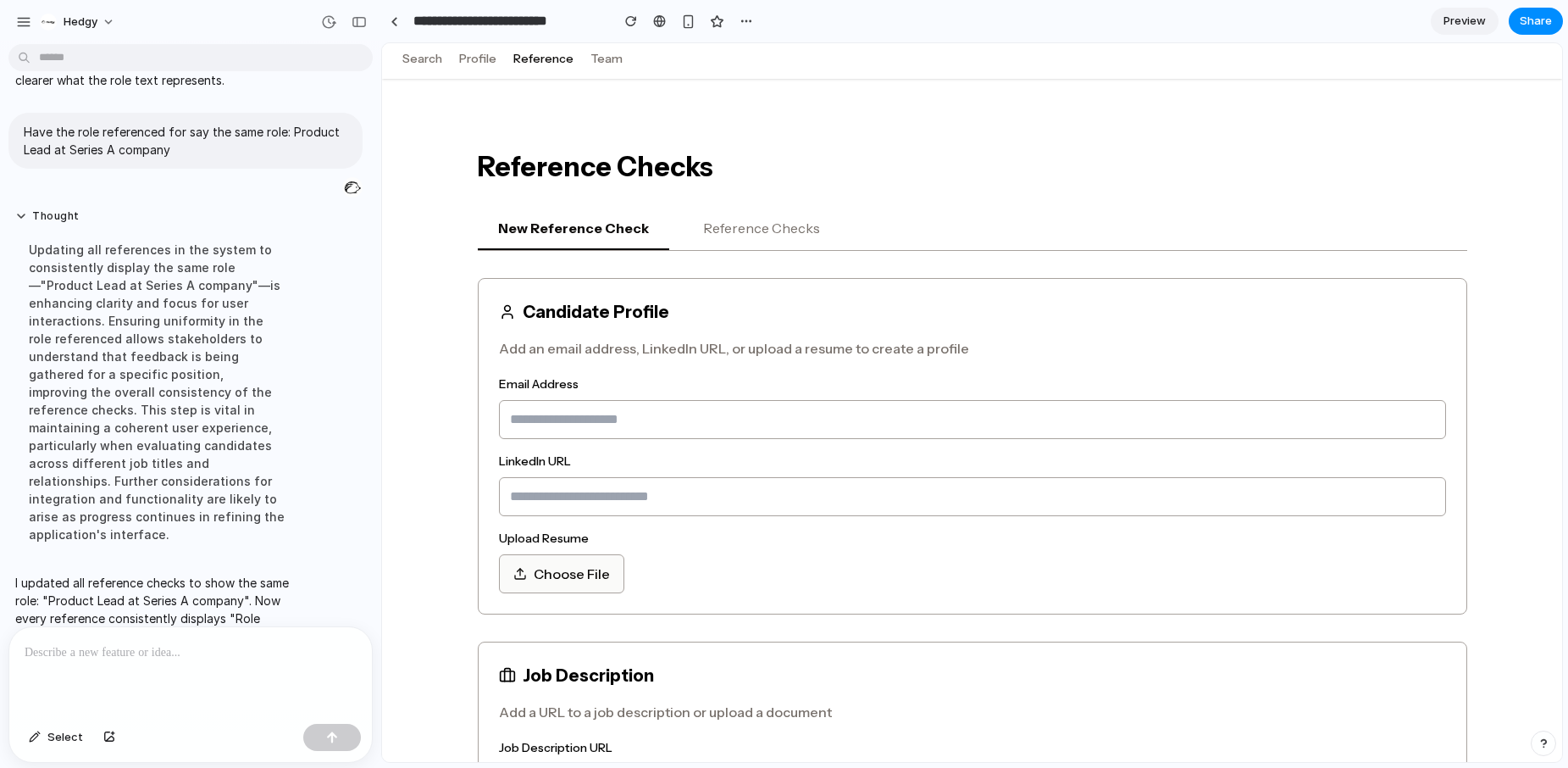
scroll to position [13, 0]
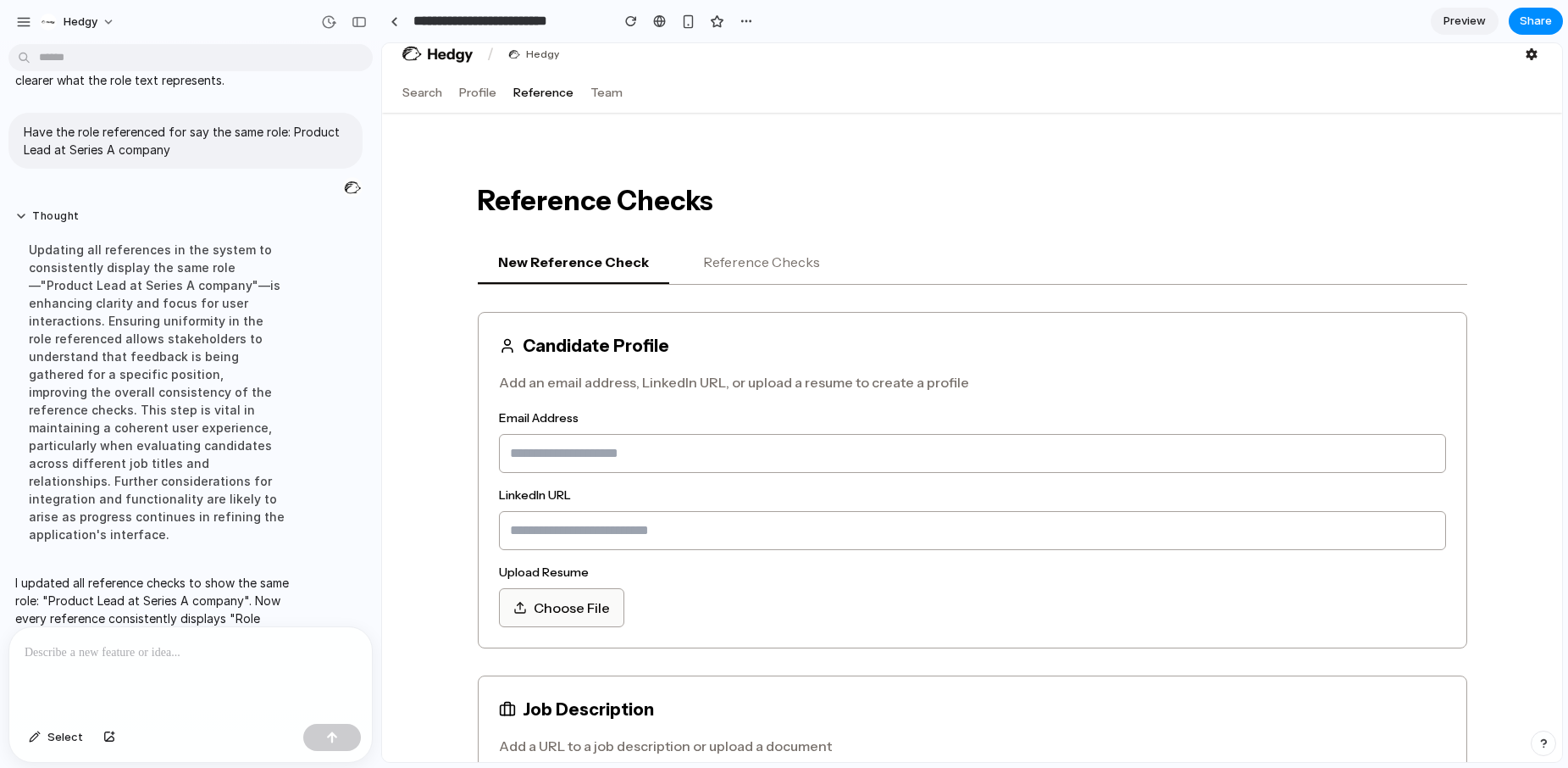
click at [744, 260] on button "Reference Checks" at bounding box center [762, 262] width 158 height 42
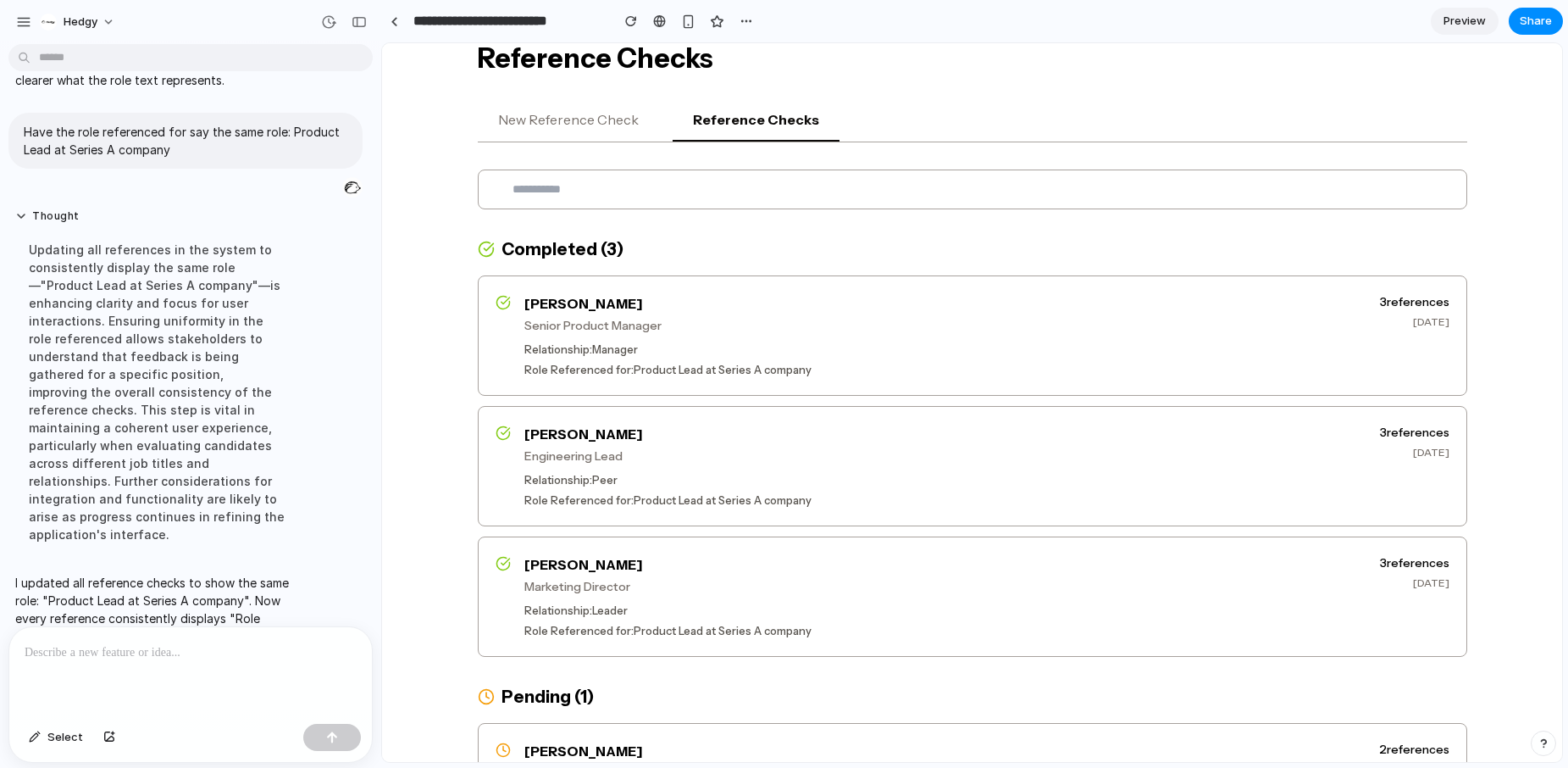
scroll to position [186, 0]
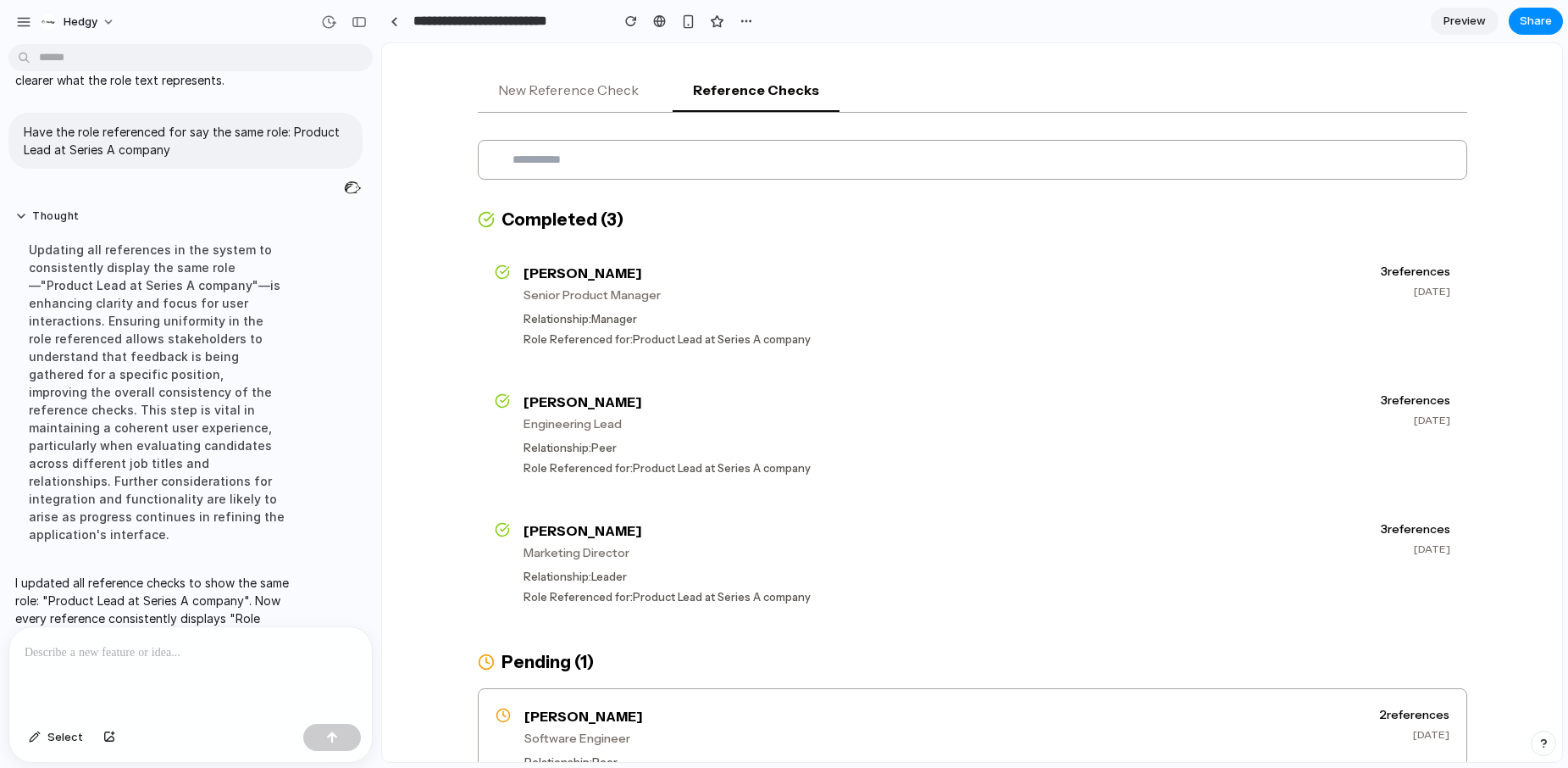
click at [205, 653] on p at bounding box center [191, 652] width 332 height 20
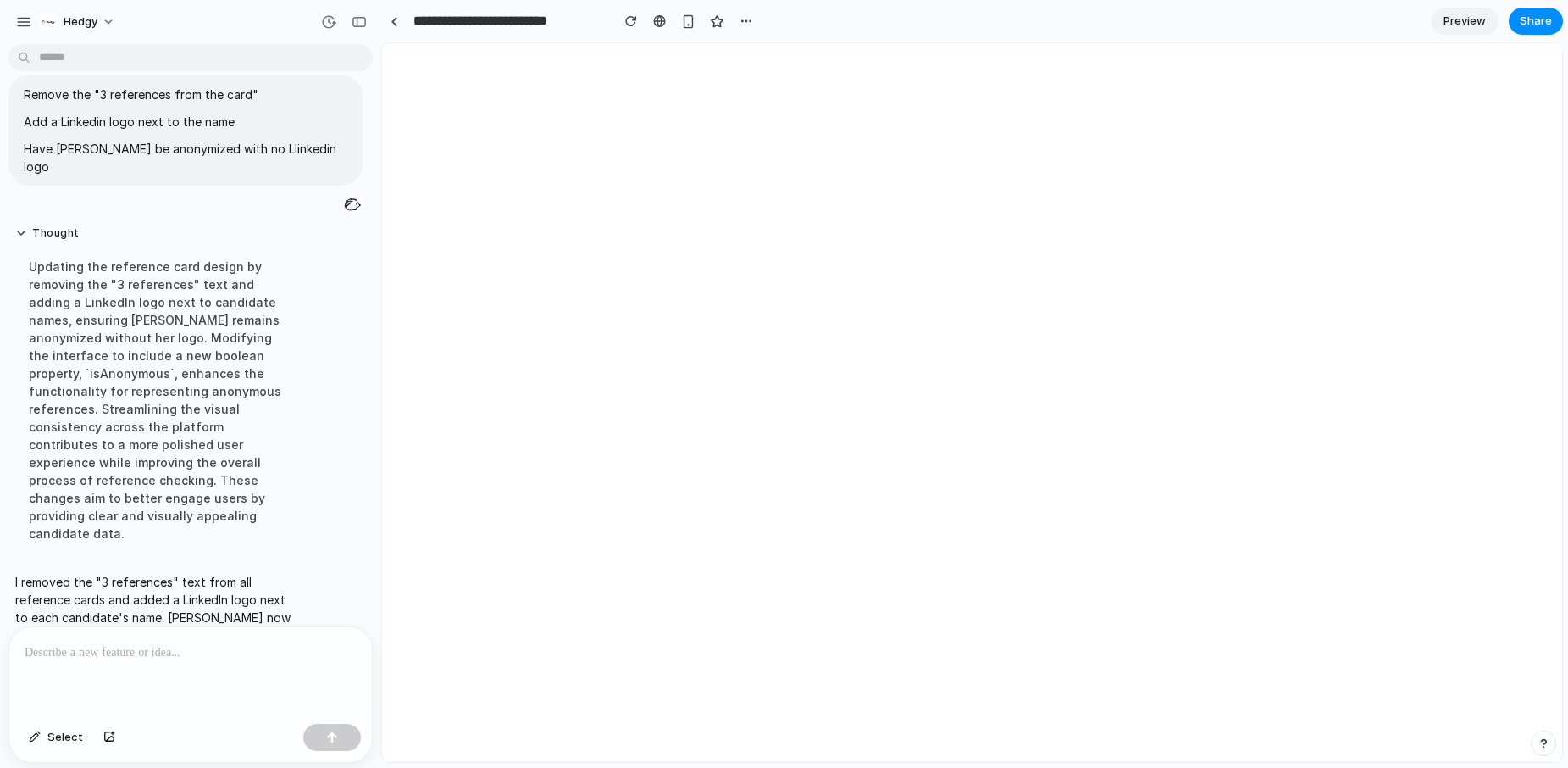
scroll to position [0, 0]
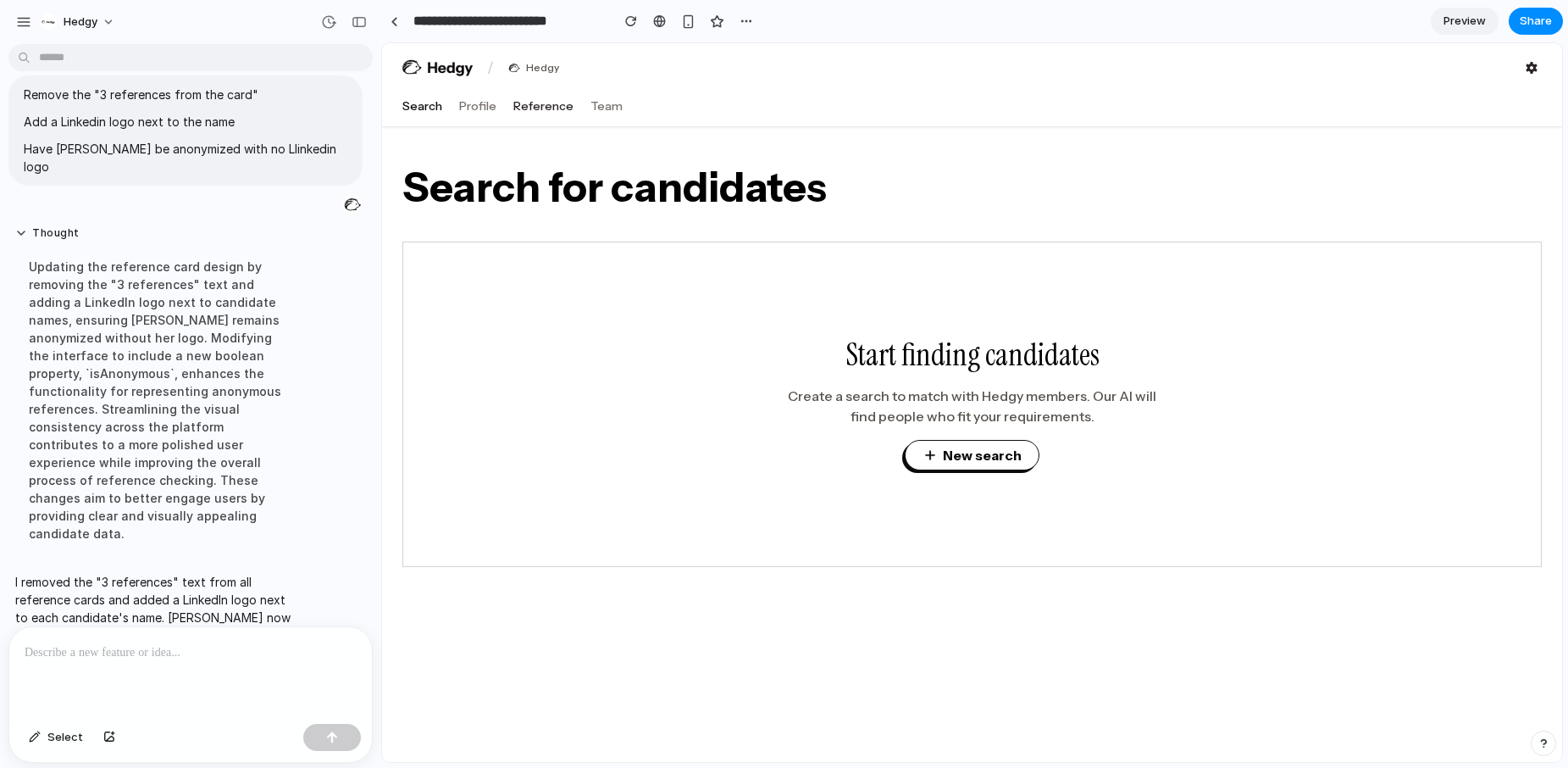
click at [547, 111] on button "Reference" at bounding box center [543, 106] width 61 height 17
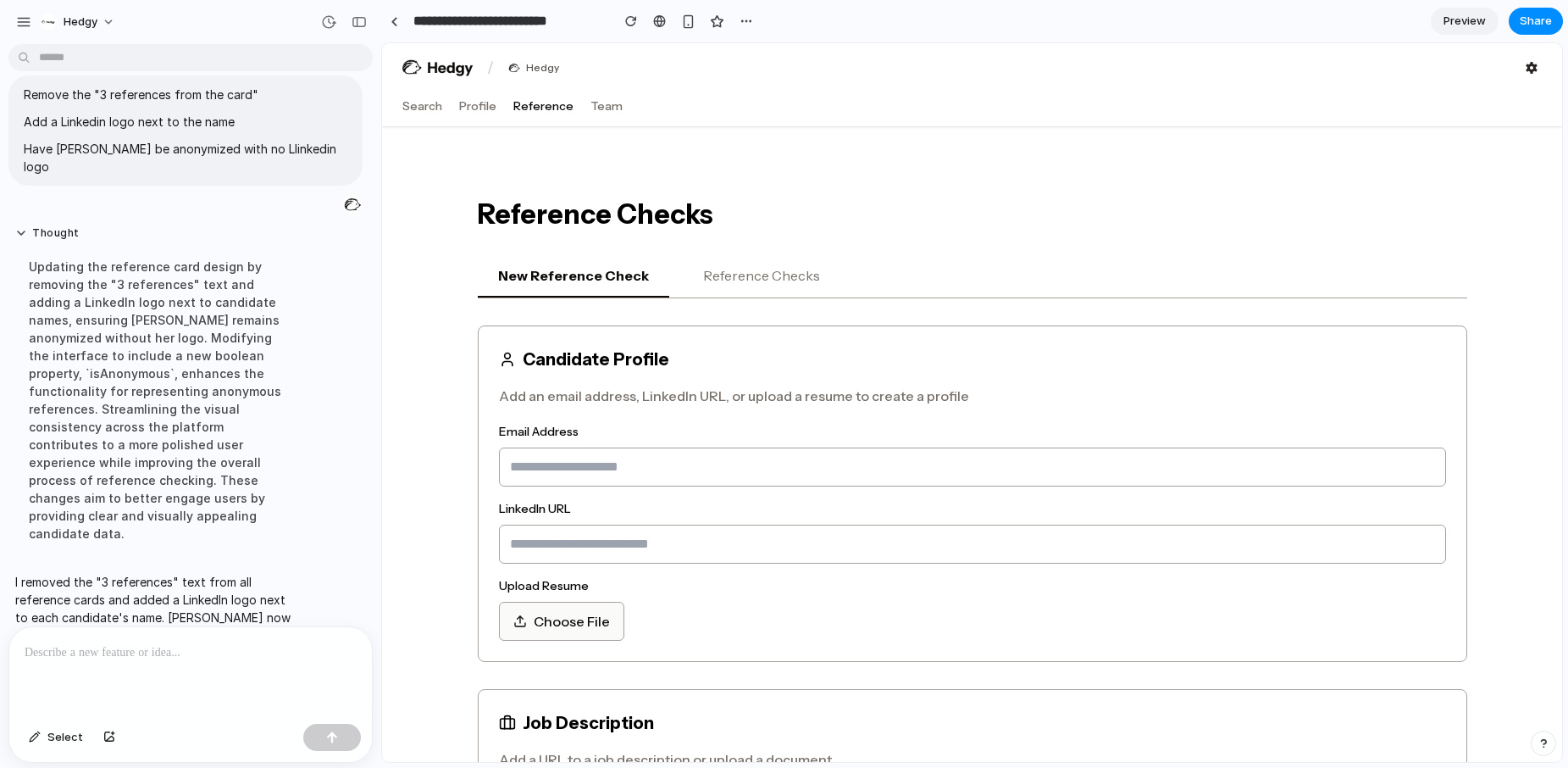
click at [750, 274] on button "Reference Checks" at bounding box center [762, 276] width 158 height 42
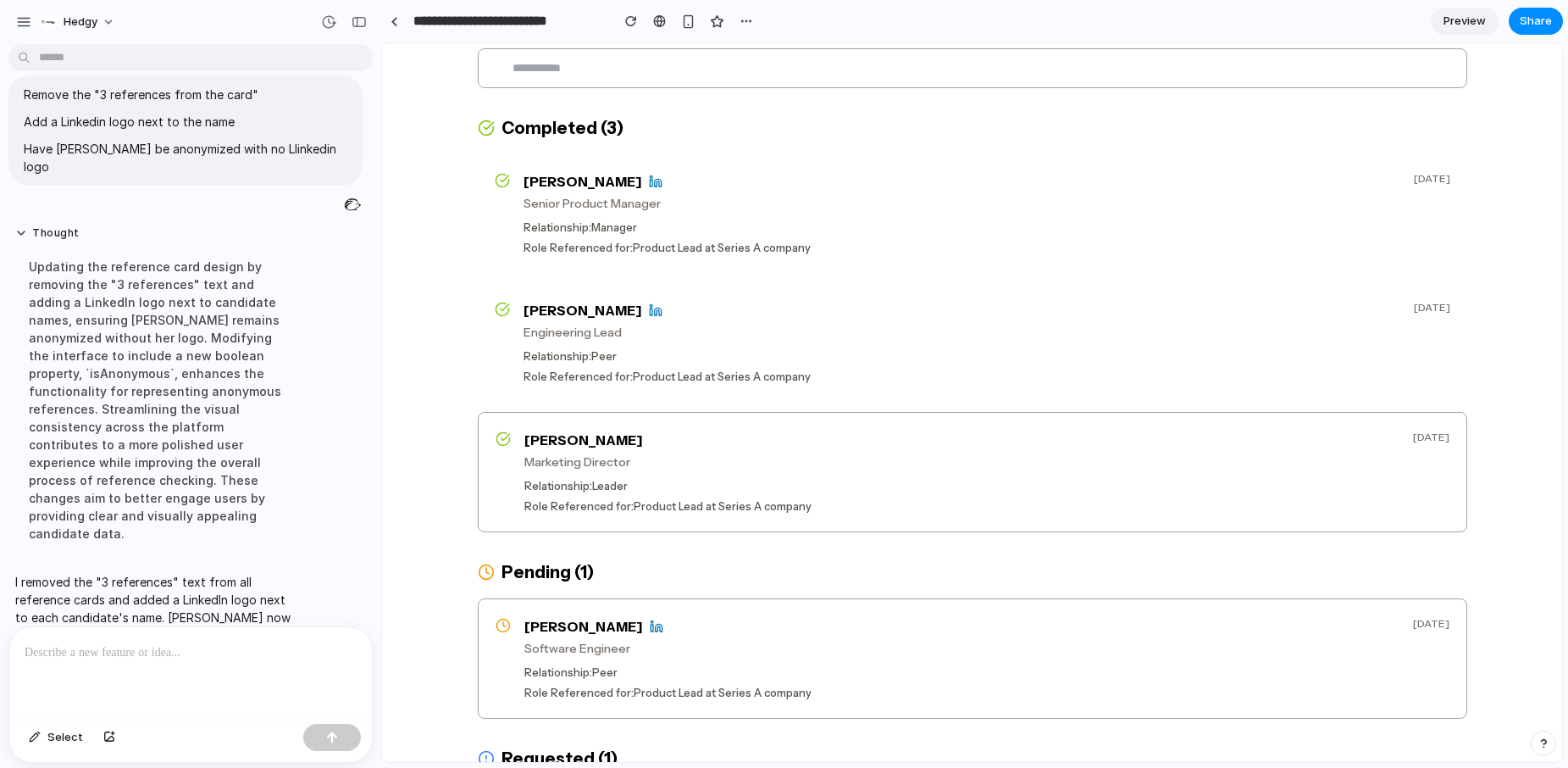
scroll to position [249, 0]
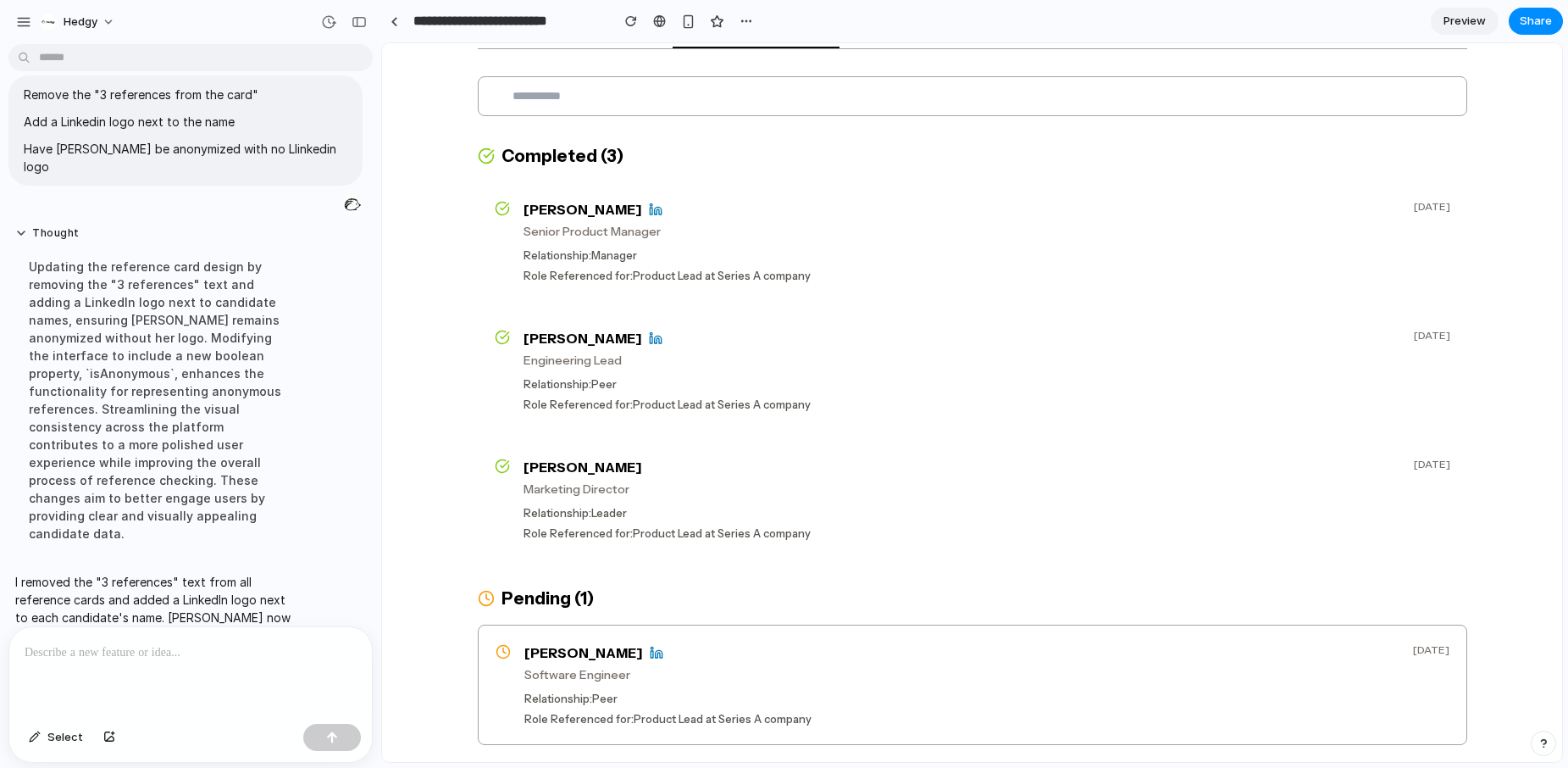
click at [275, 655] on p at bounding box center [191, 652] width 332 height 20
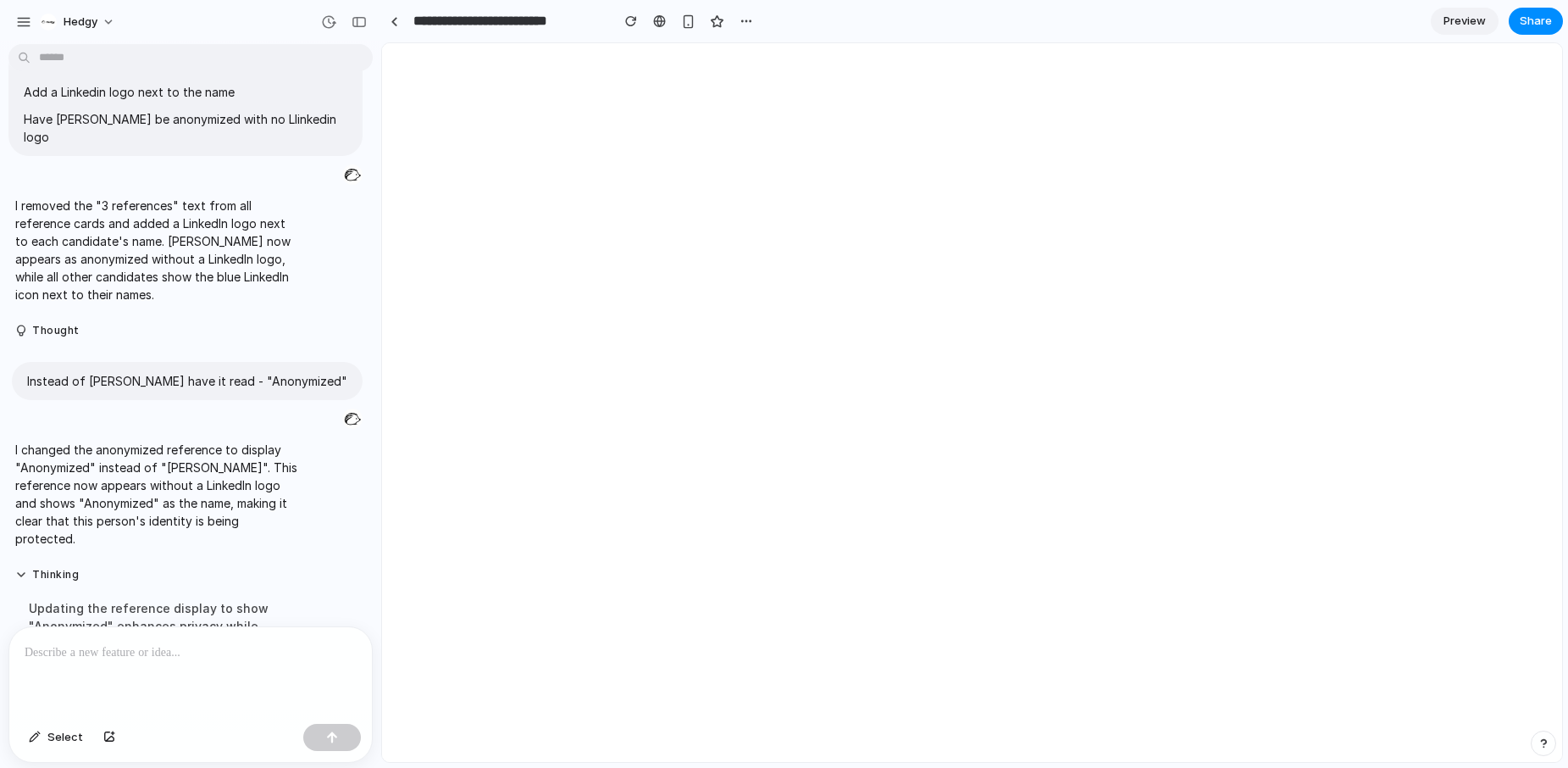
scroll to position [0, 0]
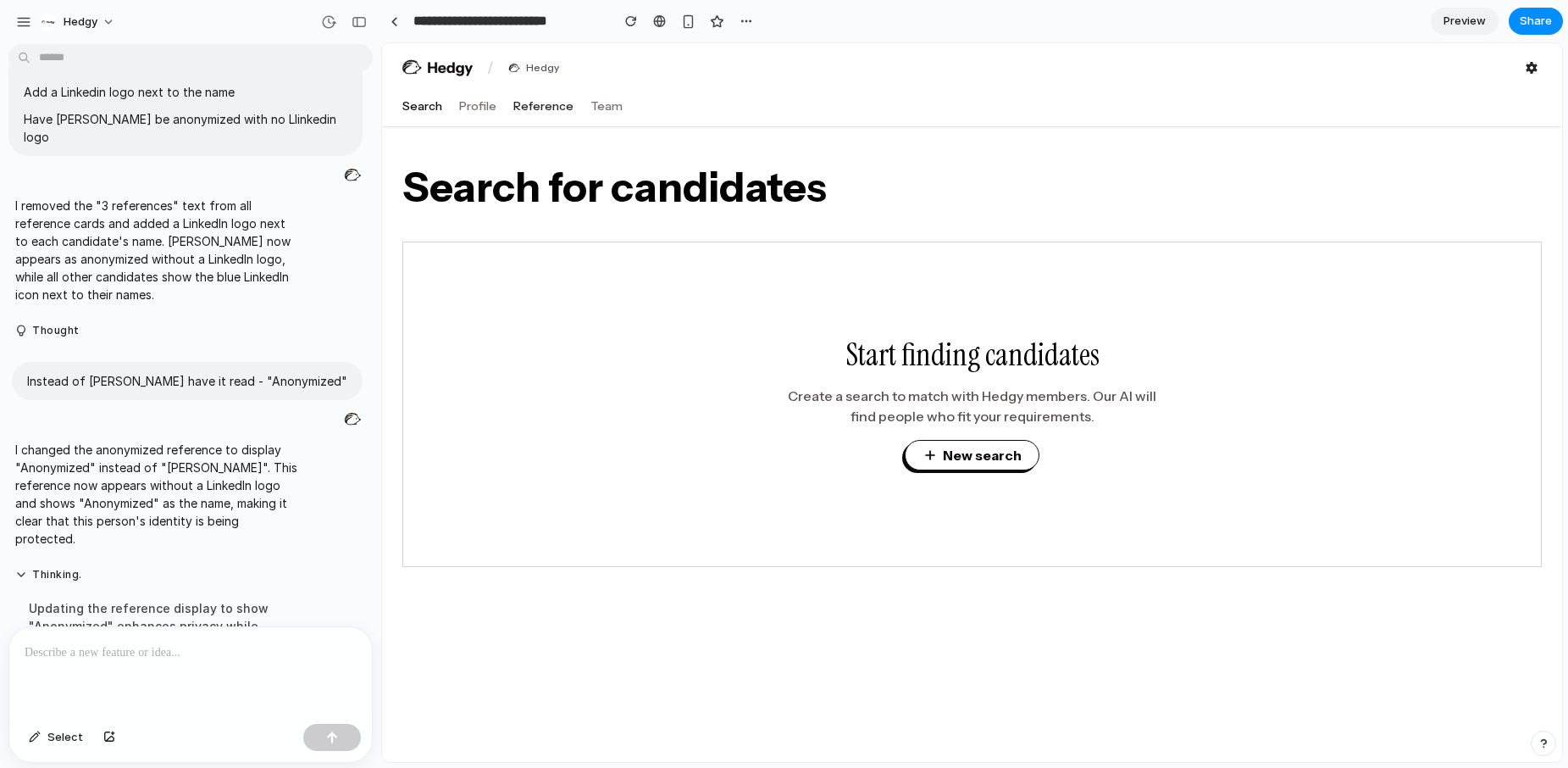
click at [547, 104] on button "Reference" at bounding box center [543, 106] width 61 height 17
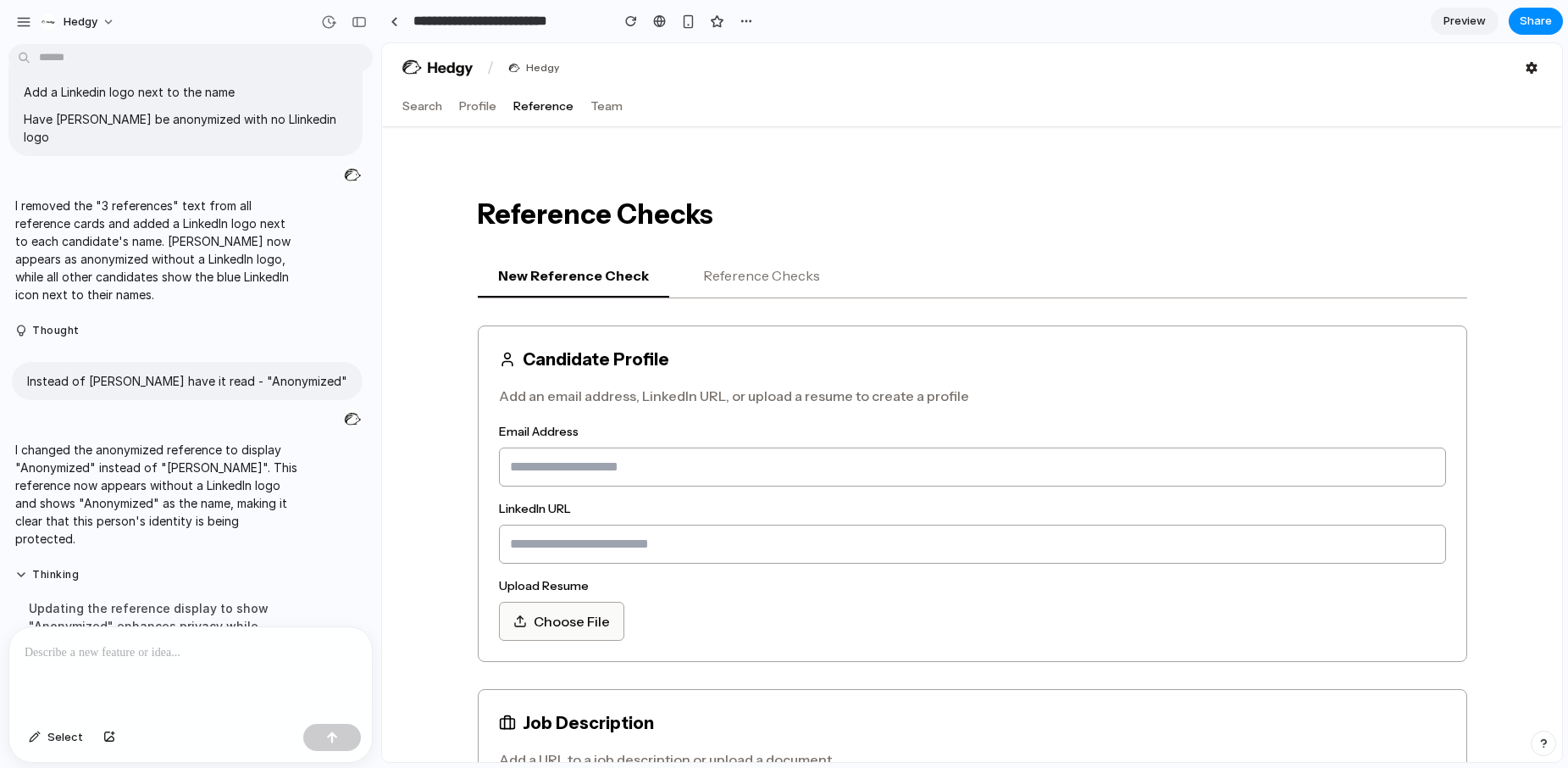
click at [782, 285] on button "Reference Checks" at bounding box center [762, 276] width 158 height 42
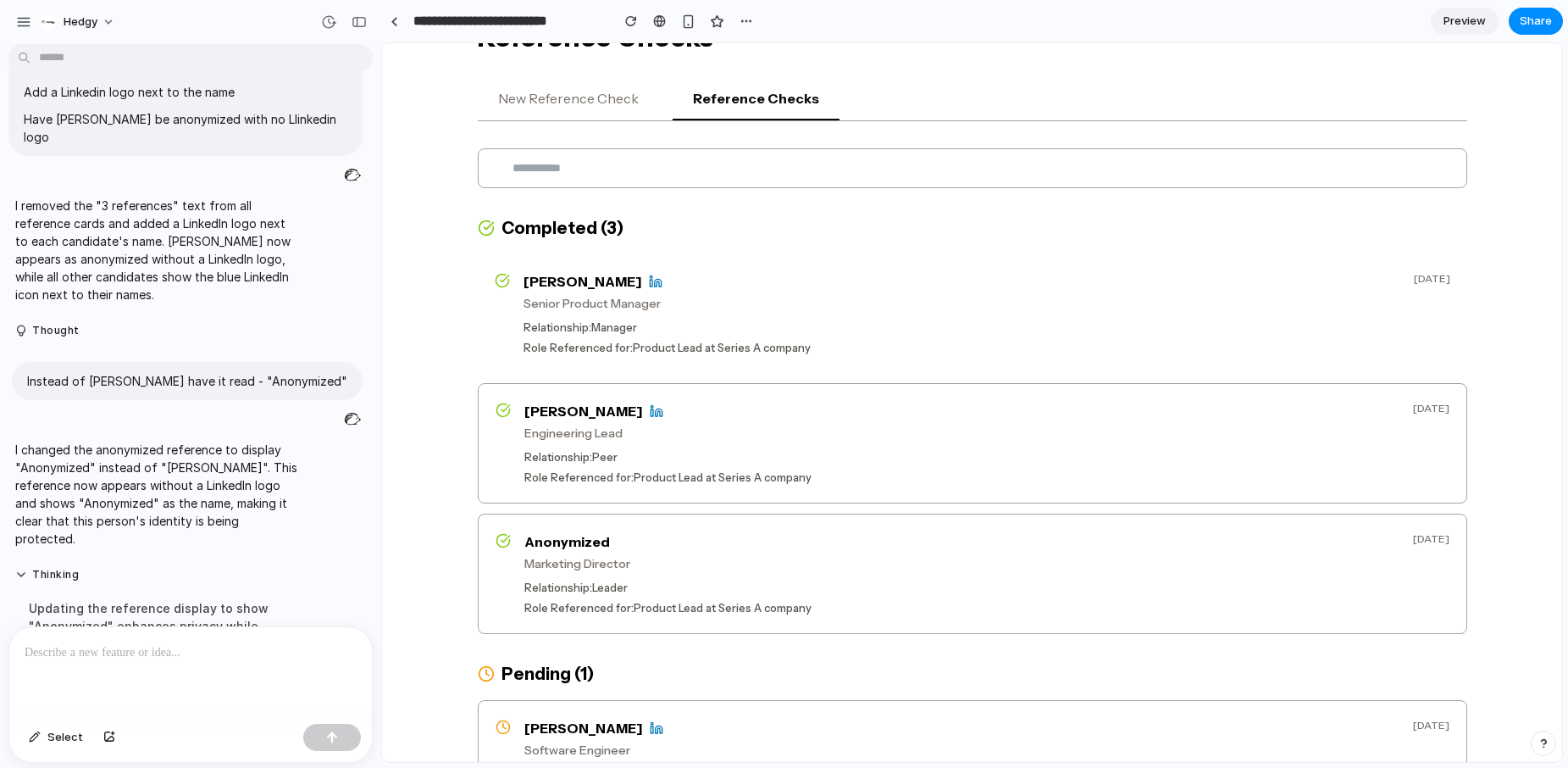
scroll to position [193, 0]
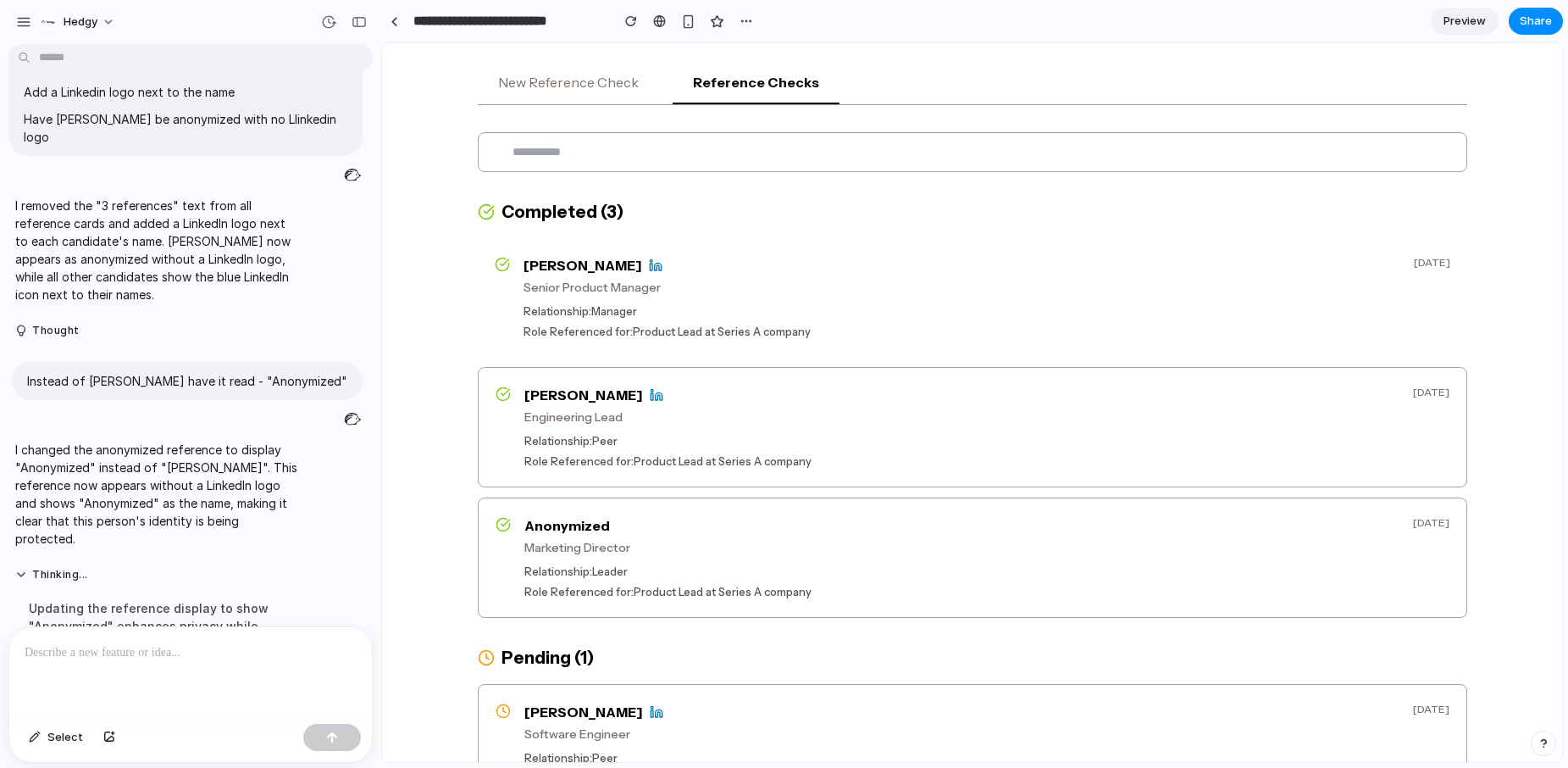
click at [562, 66] on button "New Reference Check" at bounding box center [568, 83] width 182 height 42
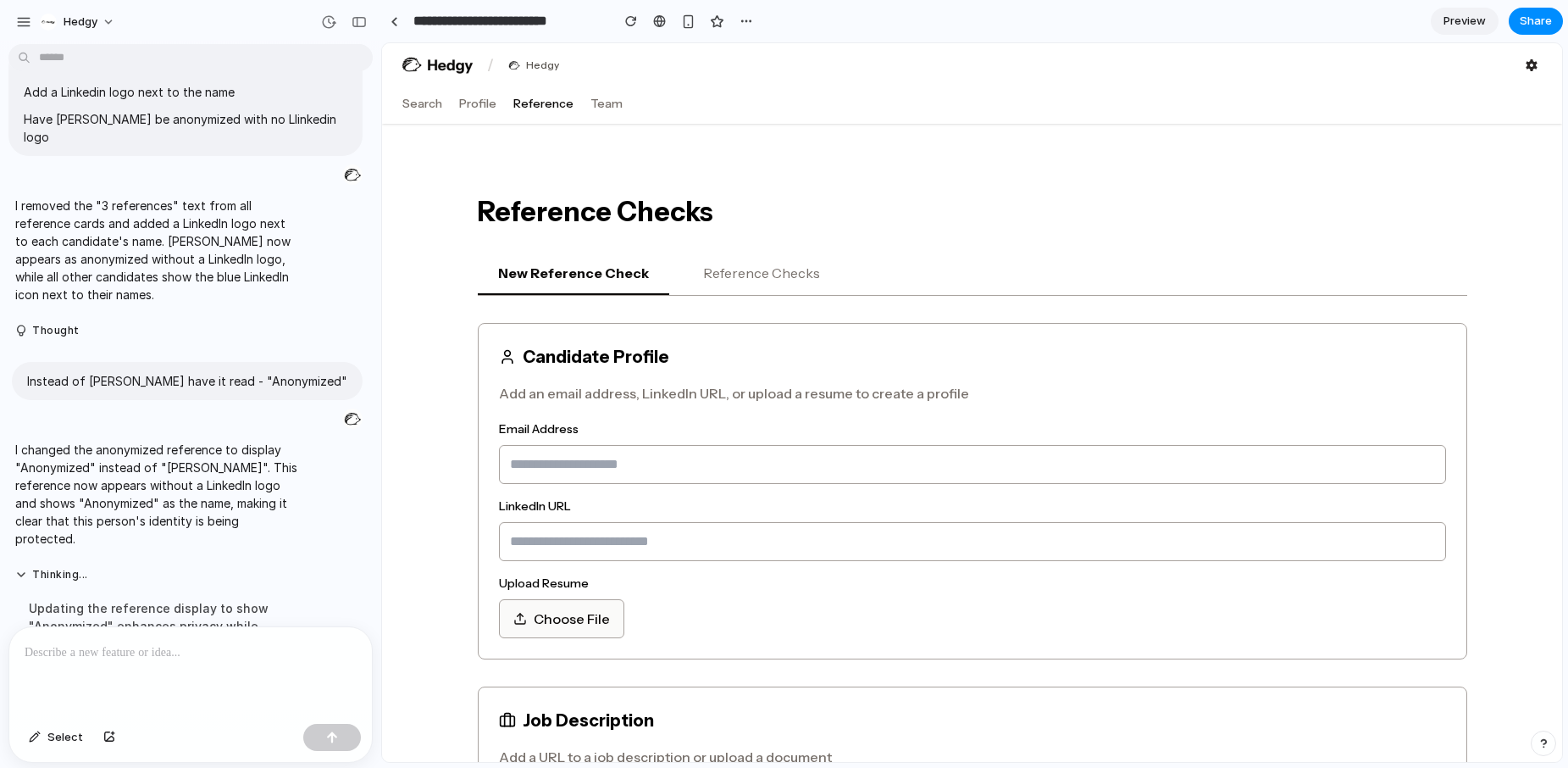
scroll to position [0, 0]
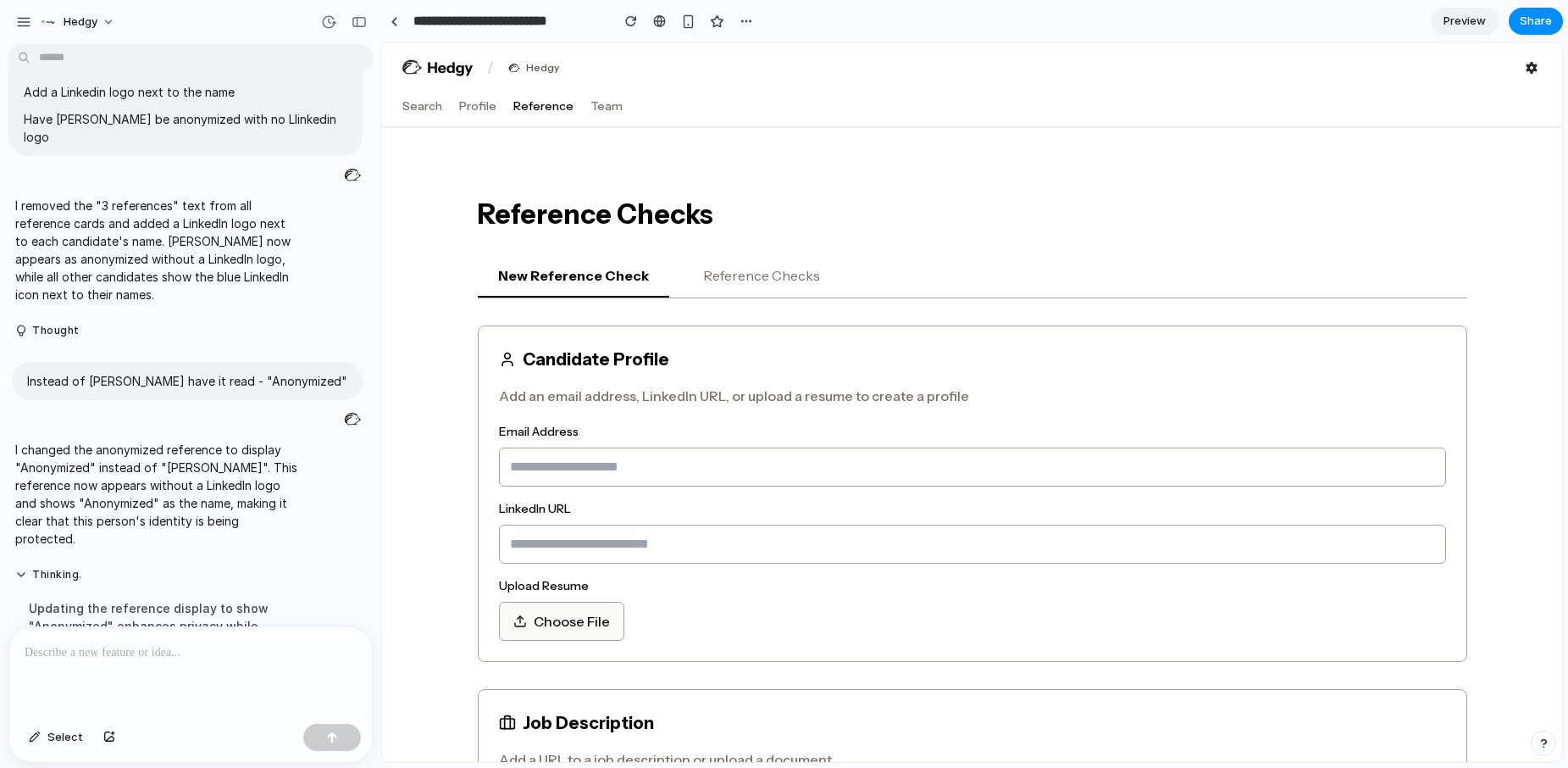
click at [738, 279] on button "Reference Checks" at bounding box center [762, 276] width 158 height 42
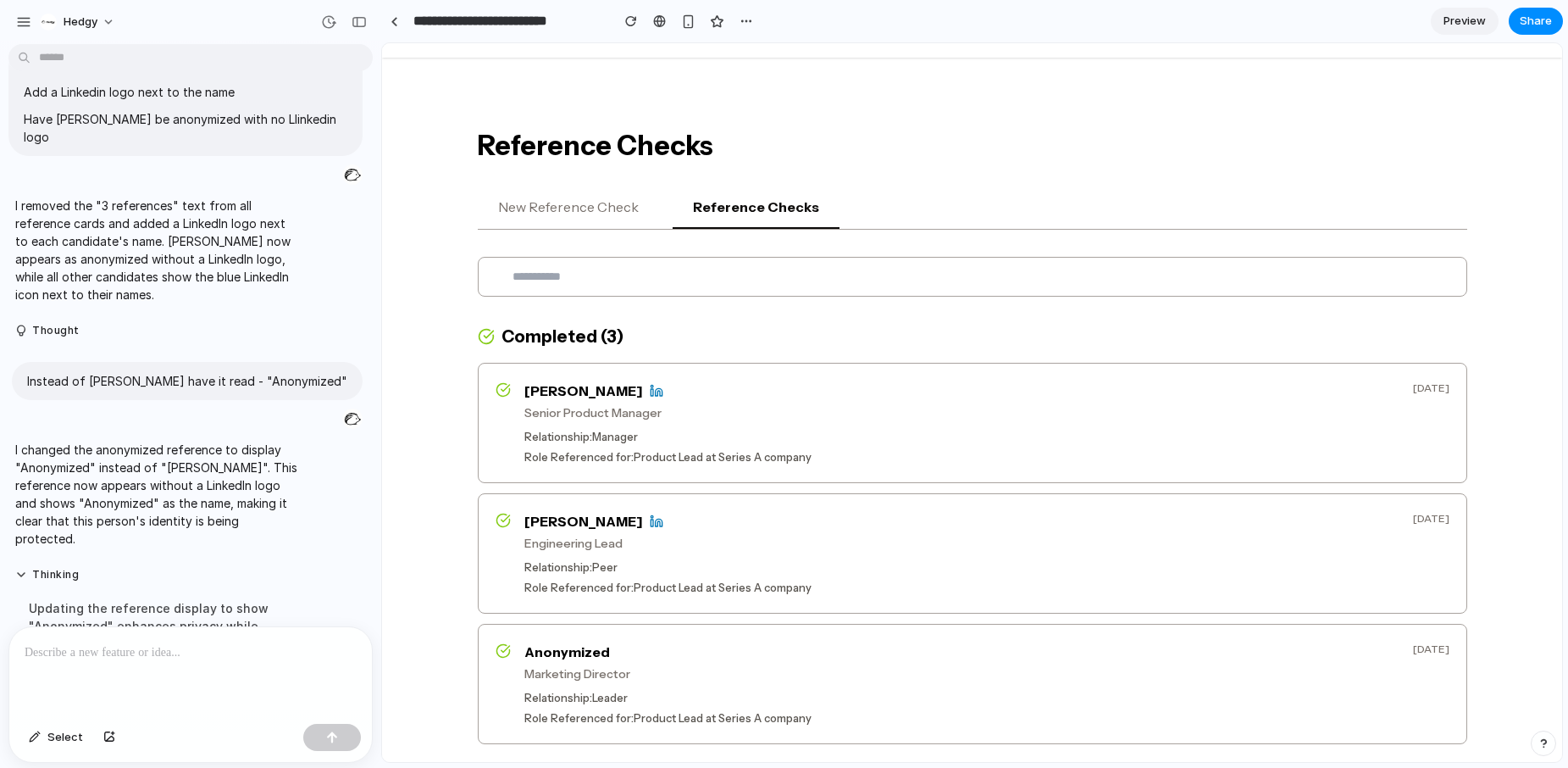
scroll to position [183, 0]
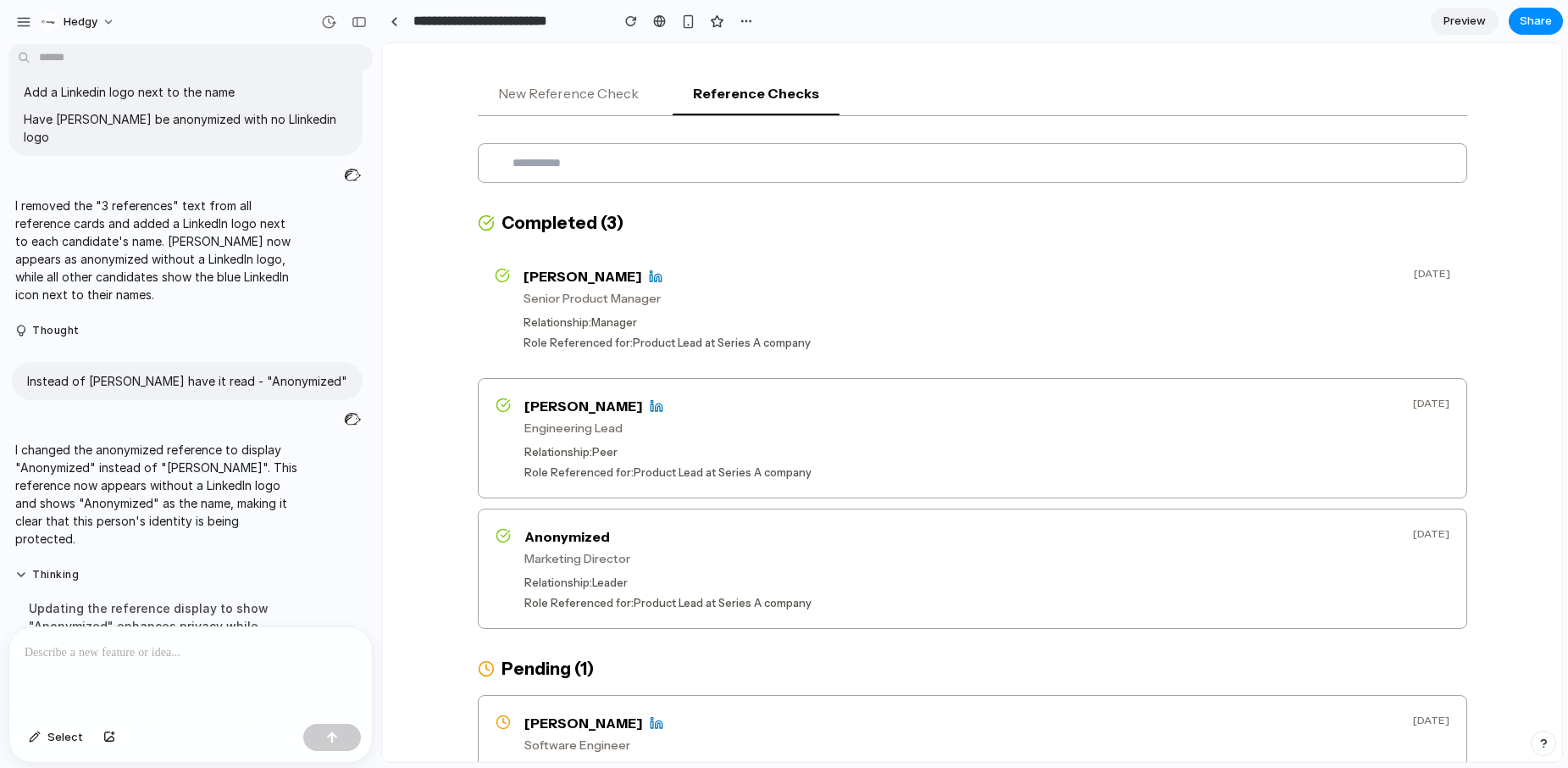
click at [745, 285] on div "[PERSON_NAME]" at bounding box center [962, 276] width 876 height 20
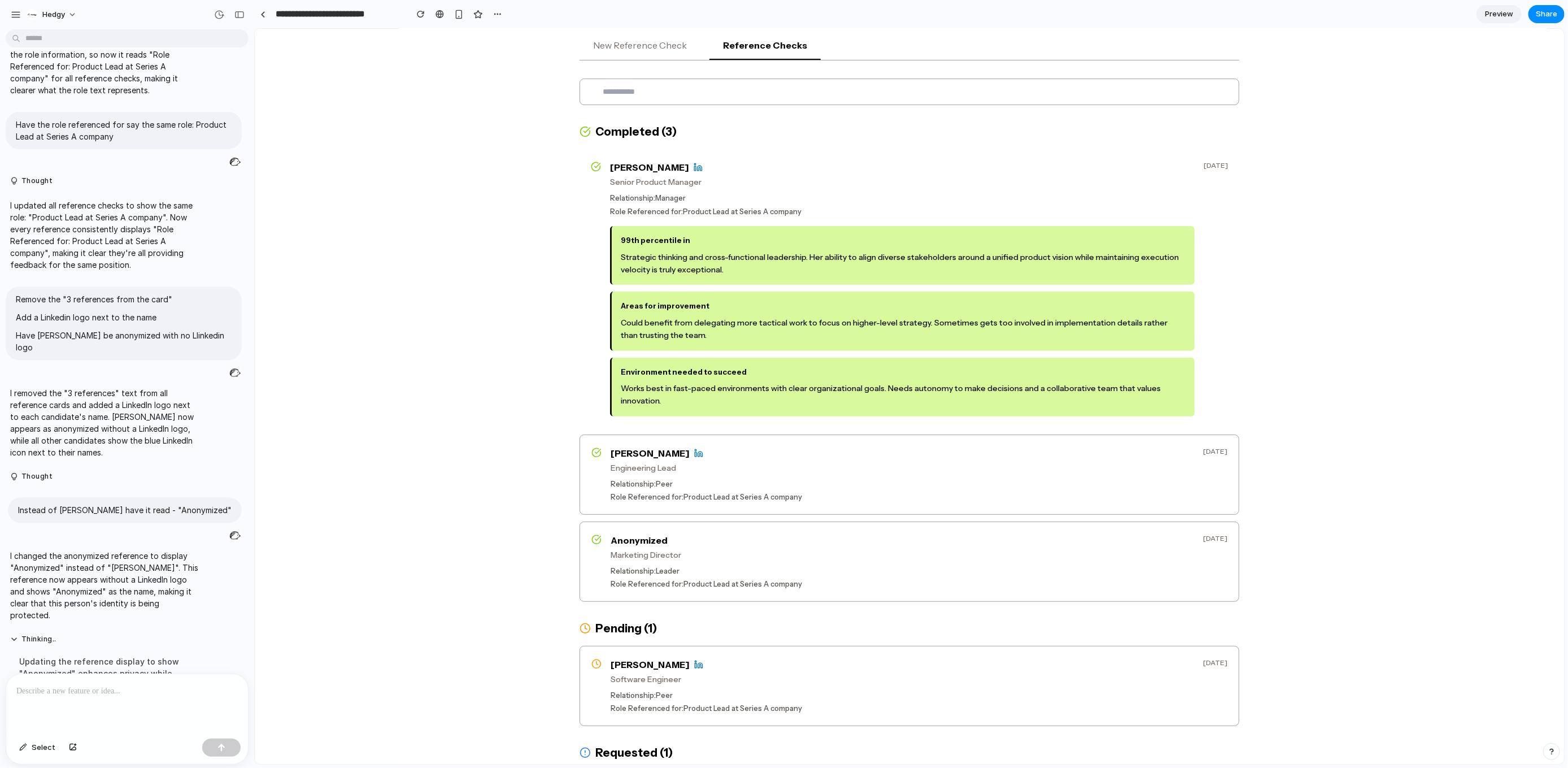
scroll to position [131, 0]
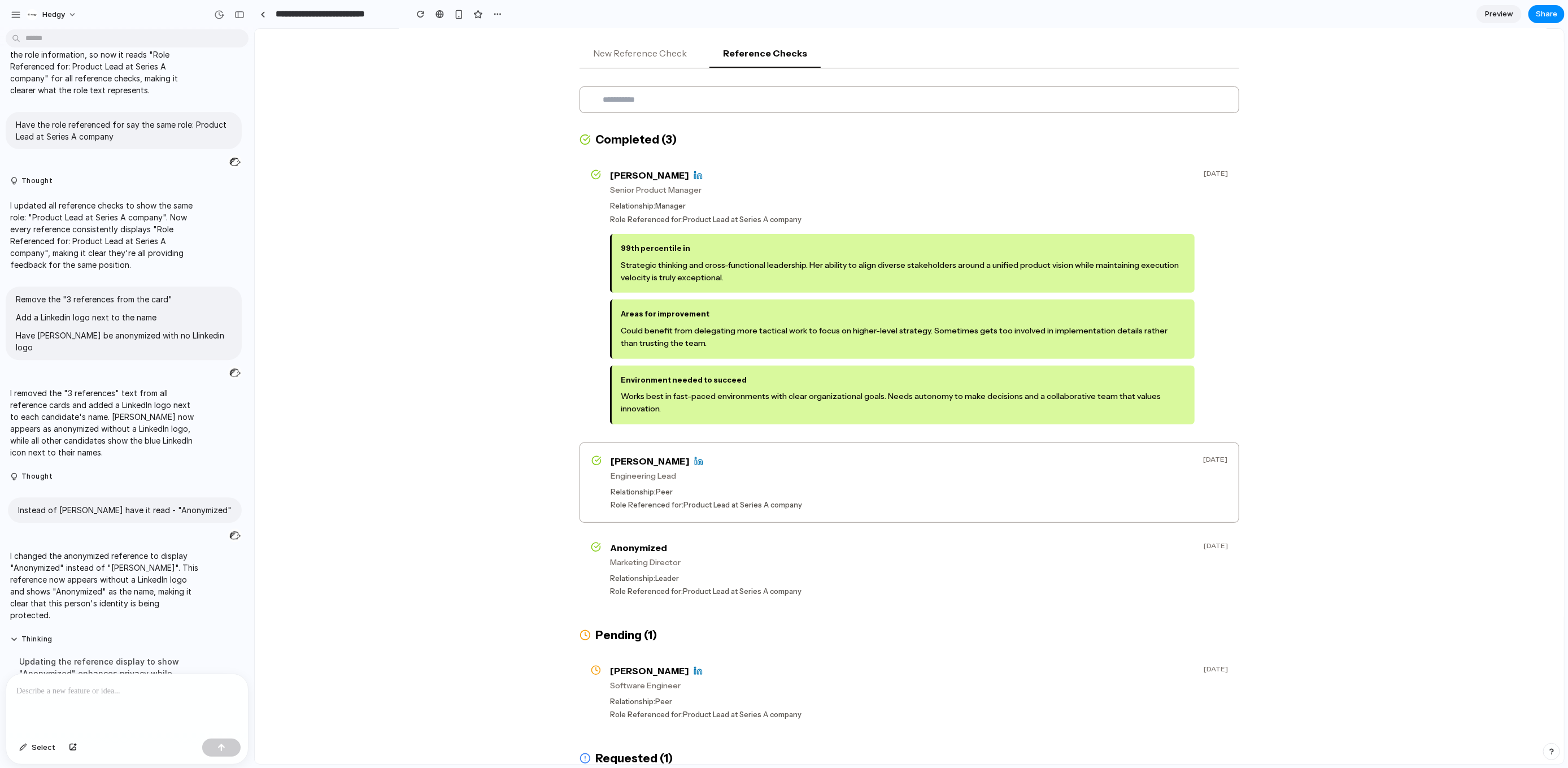
click at [641, 56] on button "New Reference Check" at bounding box center [640, 53] width 121 height 28
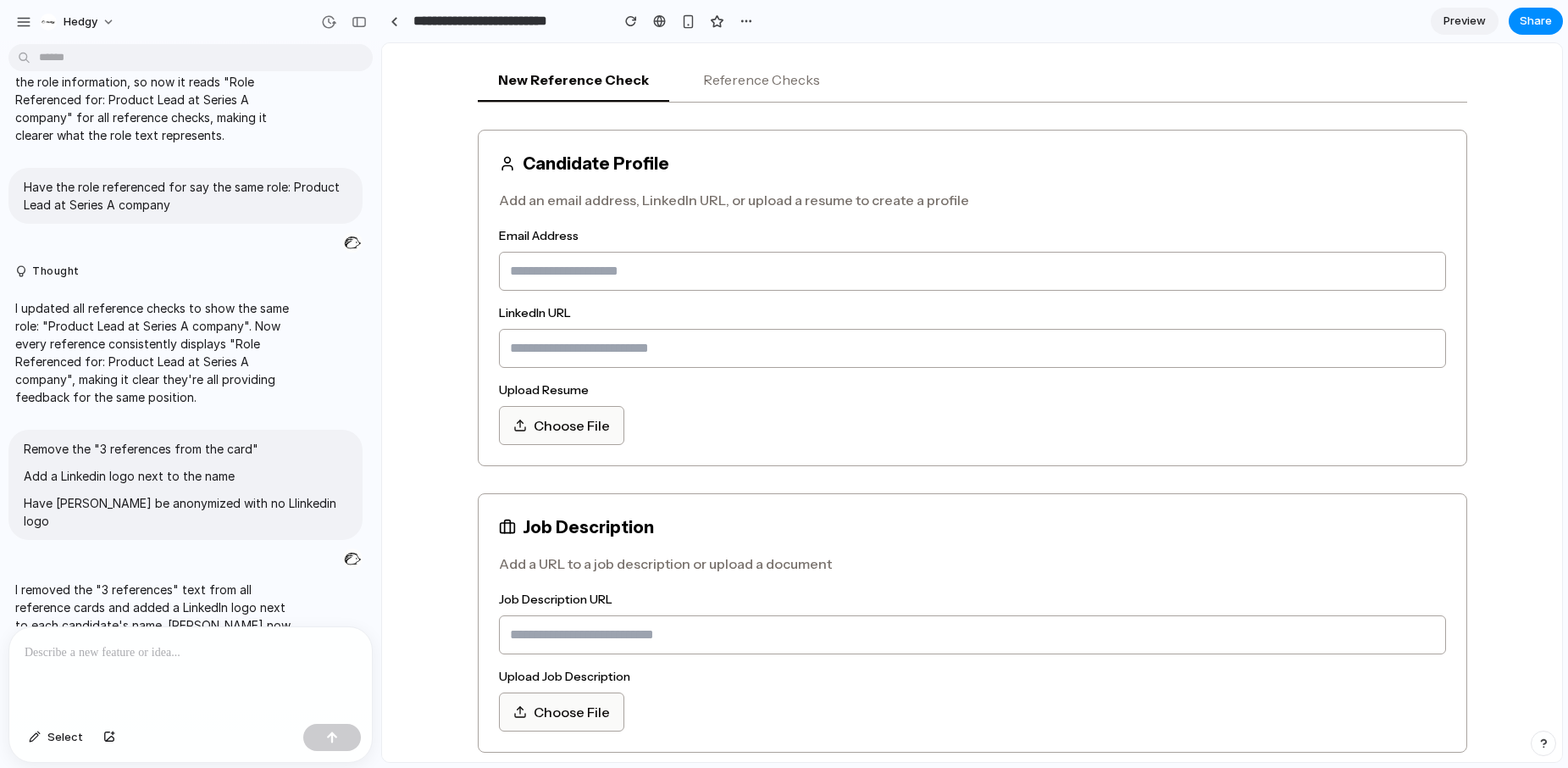
scroll to position [197, 0]
